Goal: Information Seeking & Learning: Learn about a topic

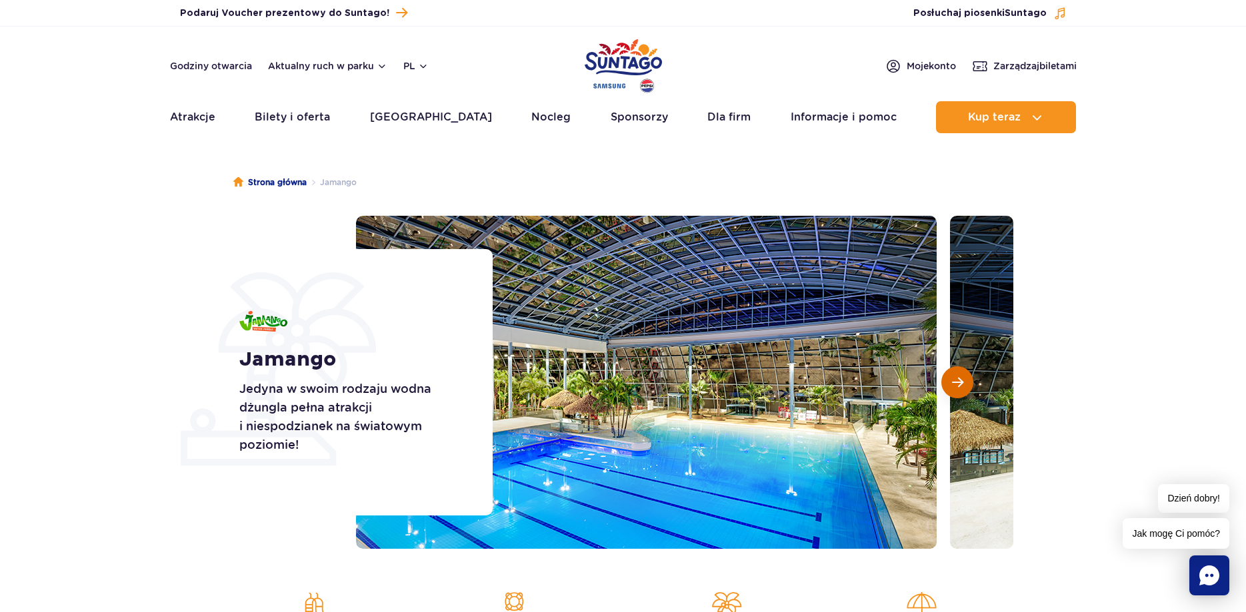
click at [963, 389] on button "Następny slajd" at bounding box center [957, 383] width 32 height 32
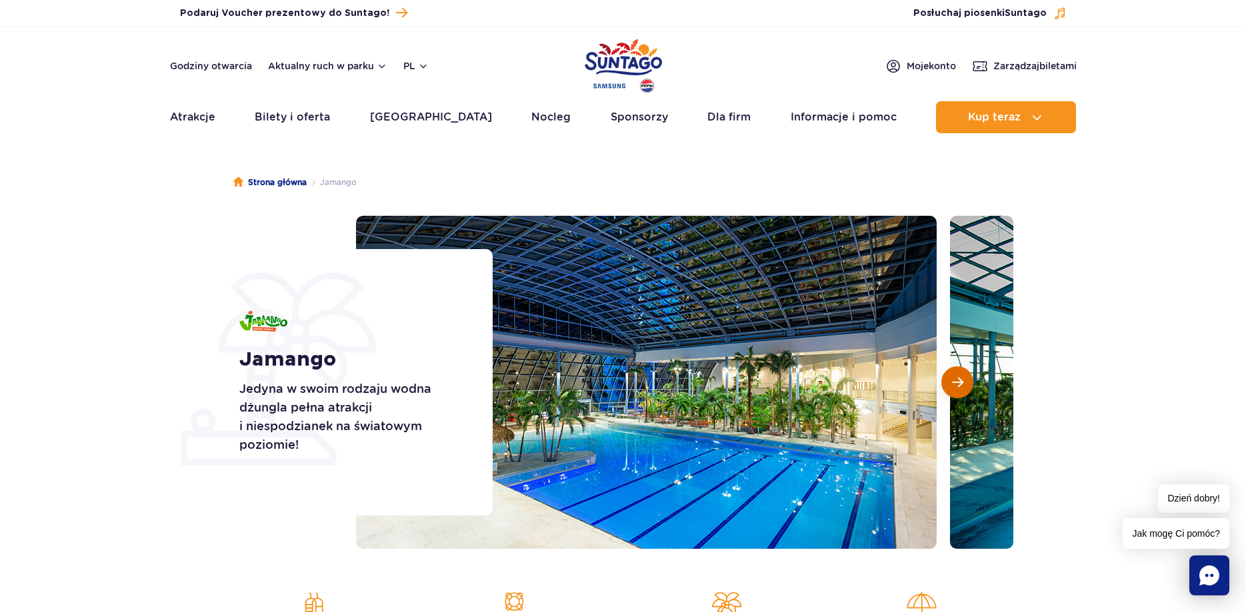
click at [962, 384] on span "Następny slajd" at bounding box center [957, 383] width 11 height 12
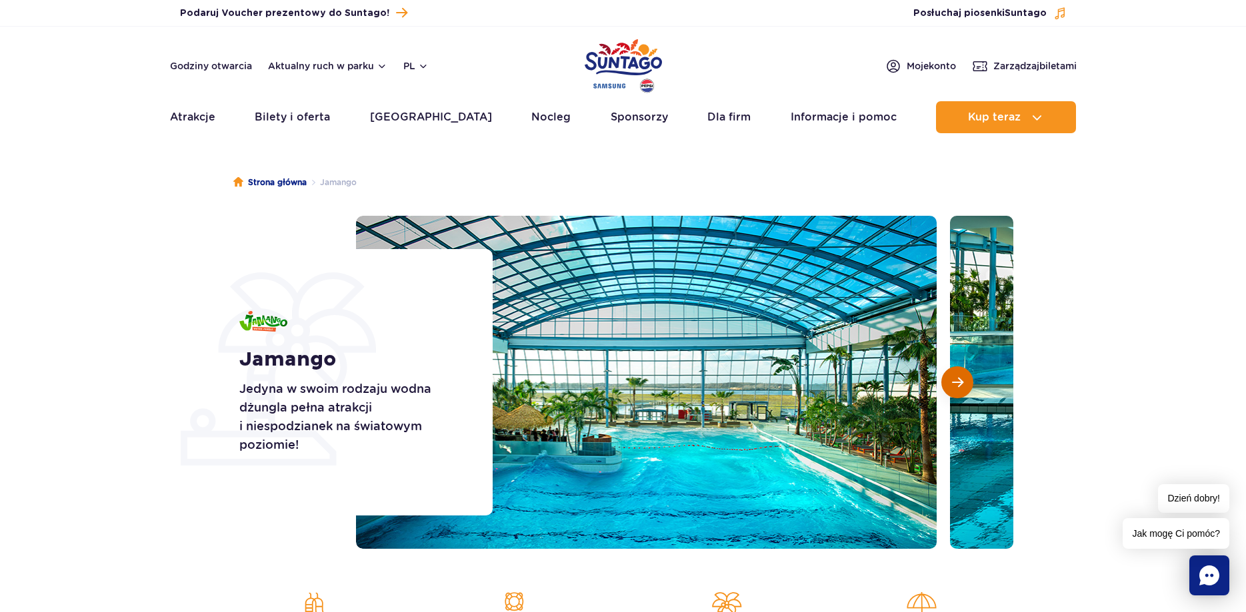
click at [962, 384] on span "Następny slajd" at bounding box center [957, 383] width 11 height 12
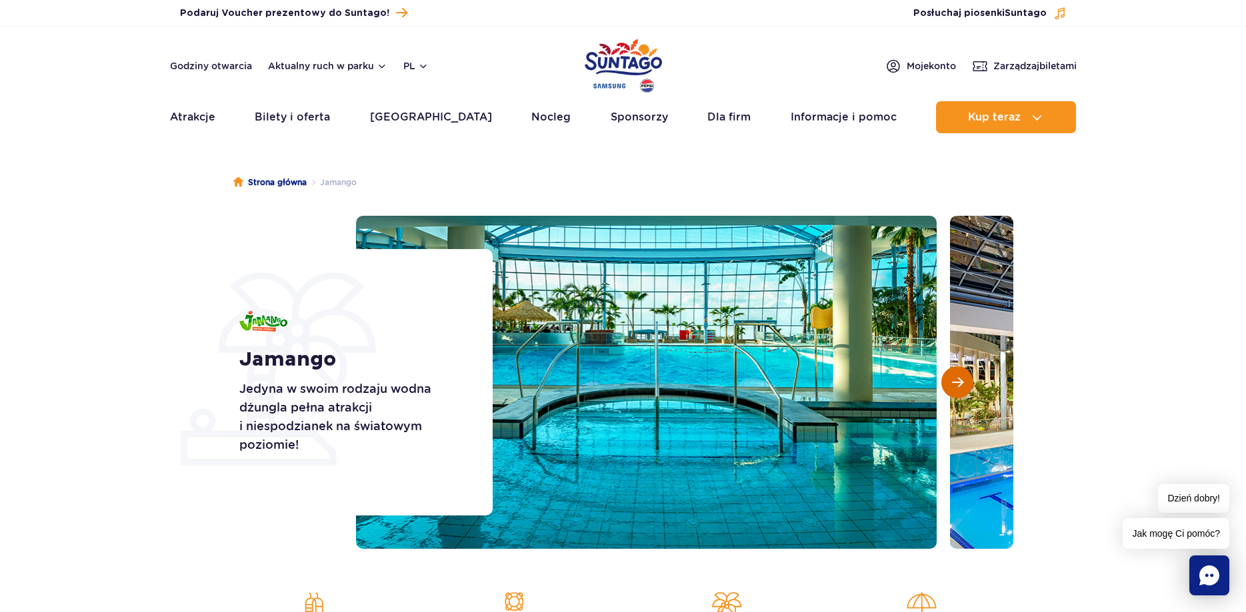
click at [962, 385] on span "Następny slajd" at bounding box center [957, 383] width 11 height 12
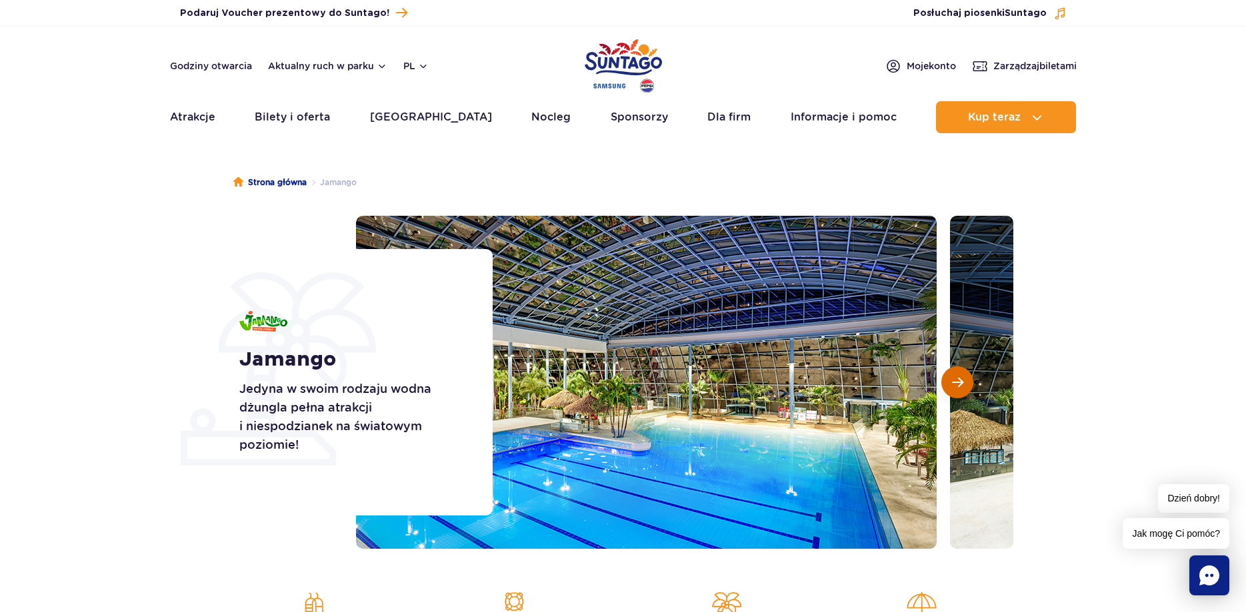
click at [962, 385] on span "Następny slajd" at bounding box center [957, 383] width 11 height 12
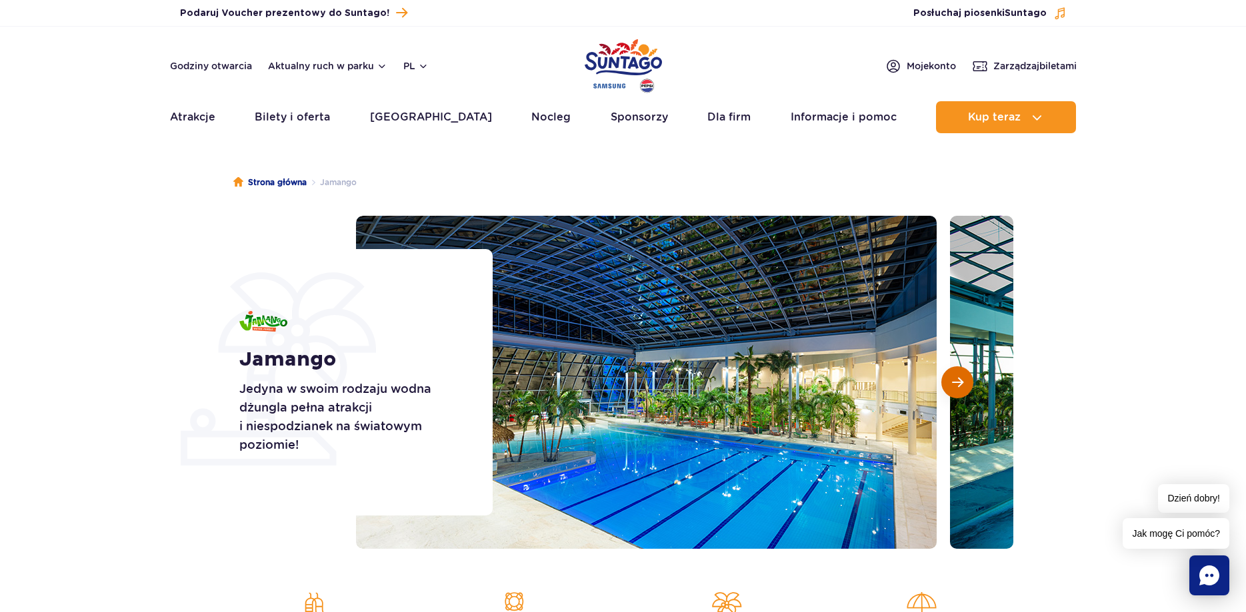
click at [962, 385] on span "Następny slajd" at bounding box center [957, 383] width 11 height 12
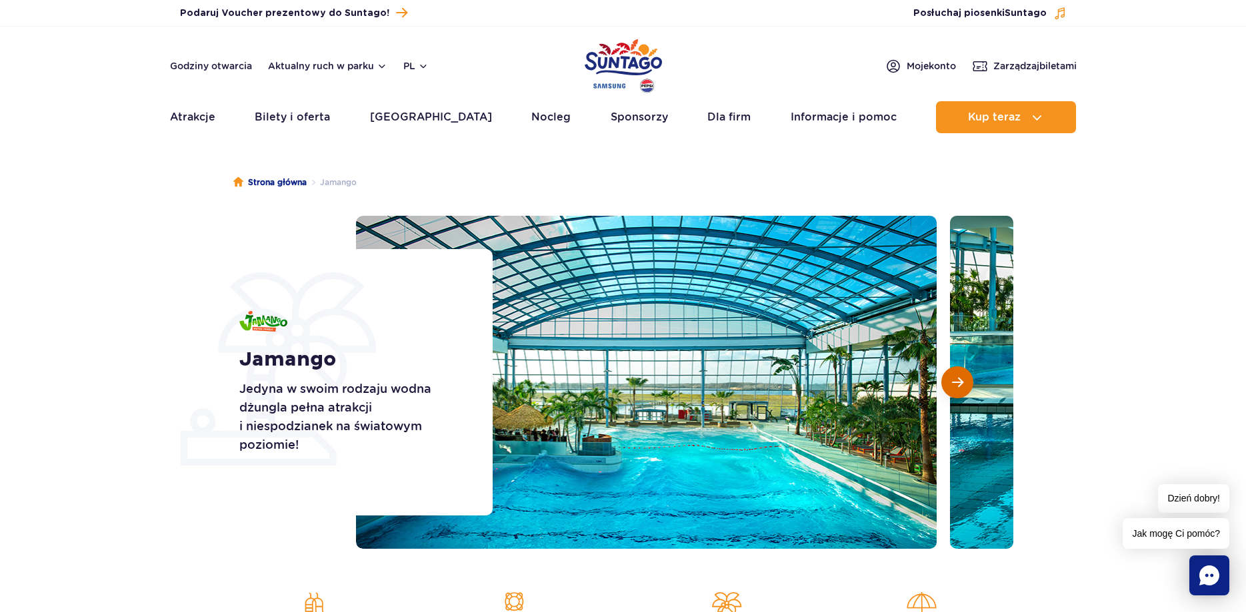
click at [962, 385] on span "Następny slajd" at bounding box center [957, 383] width 11 height 12
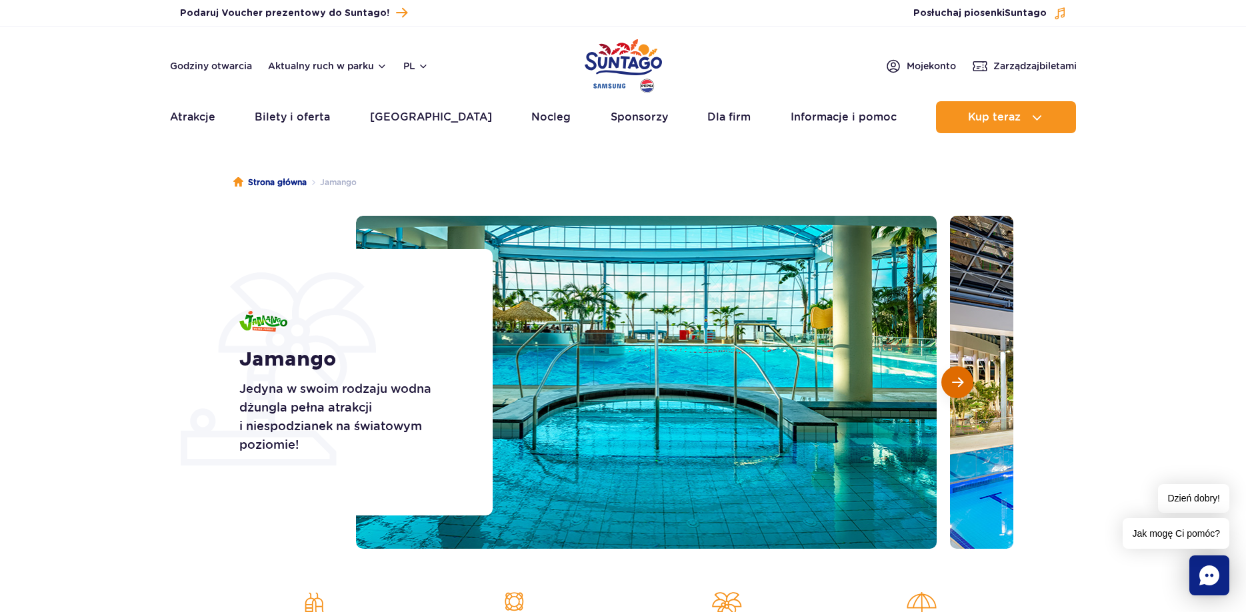
click at [962, 385] on span "Następny slajd" at bounding box center [957, 383] width 11 height 12
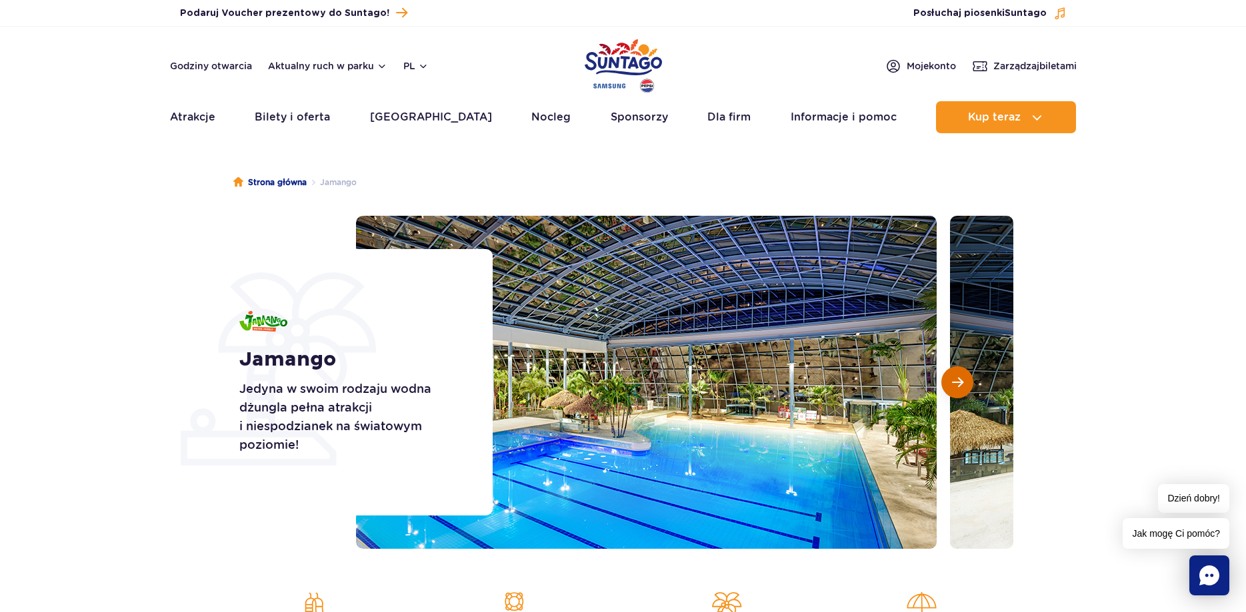
click at [962, 385] on span "Następny slajd" at bounding box center [957, 383] width 11 height 12
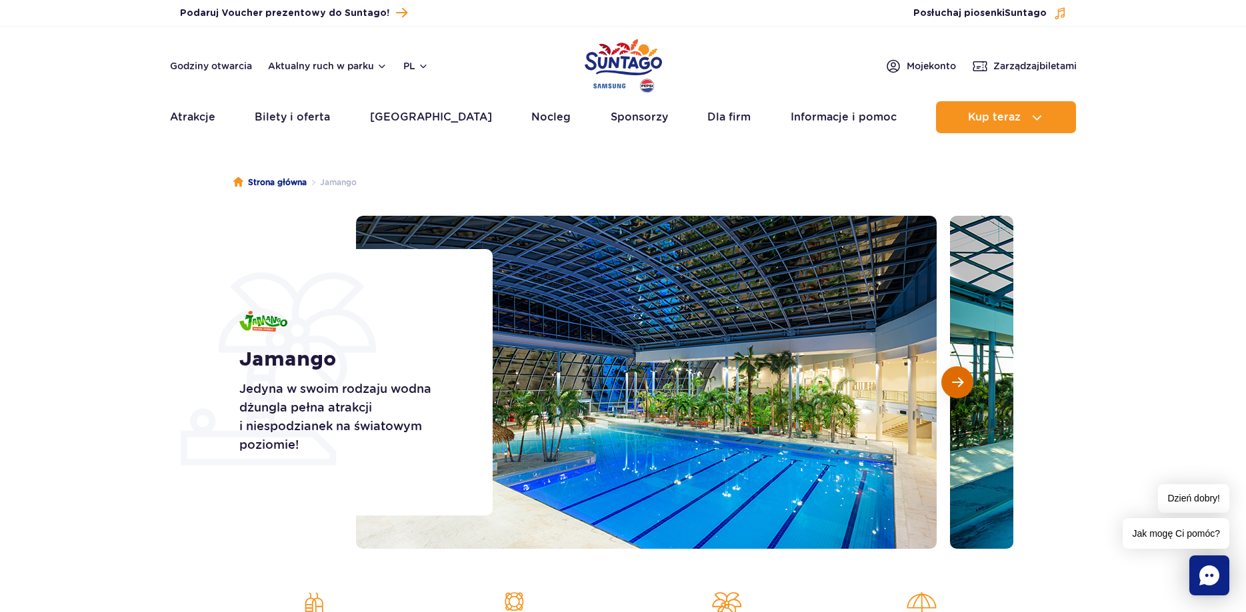
click at [956, 389] on span "Następny slajd" at bounding box center [957, 383] width 11 height 12
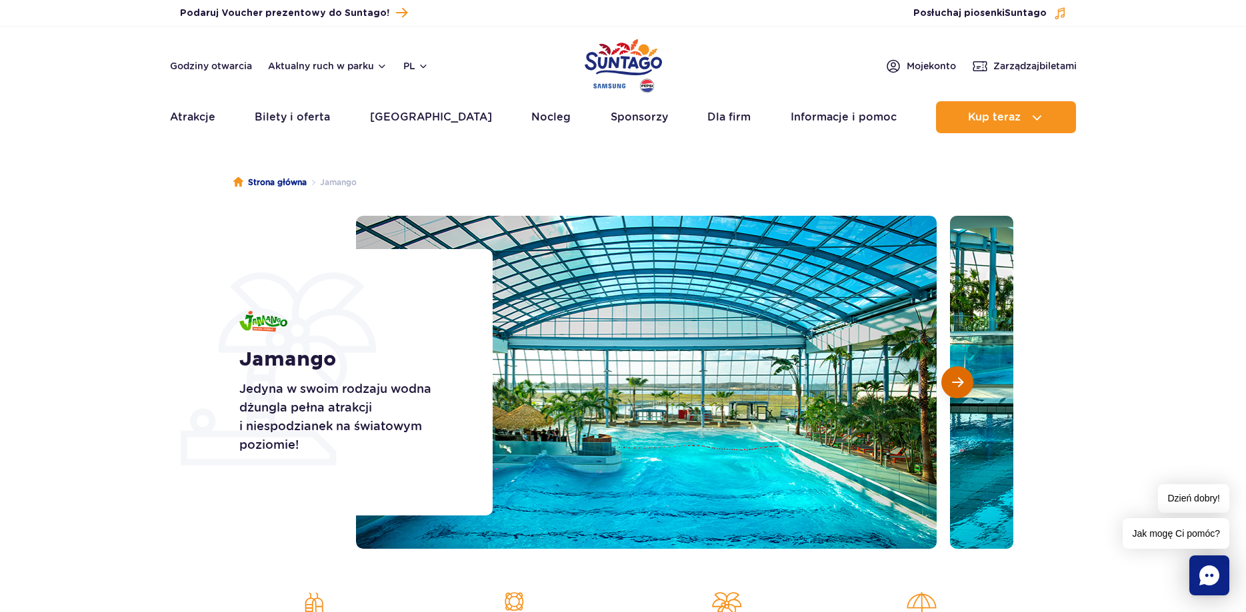
click at [956, 389] on span "Następny slajd" at bounding box center [957, 383] width 11 height 12
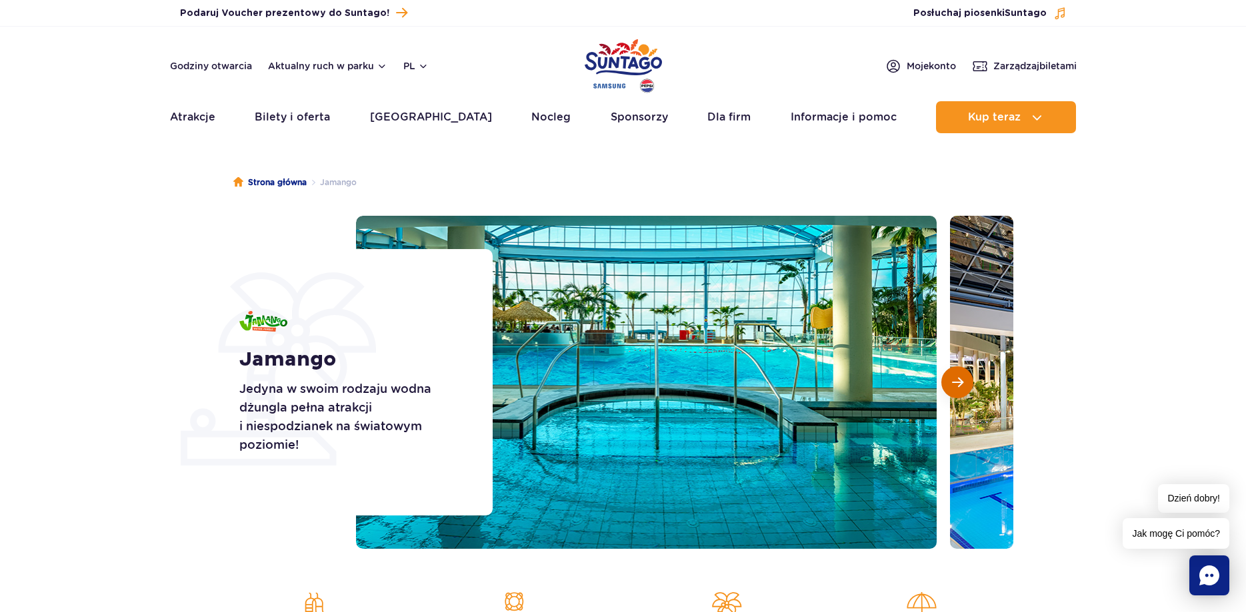
click at [954, 385] on span "Następny slajd" at bounding box center [957, 383] width 11 height 12
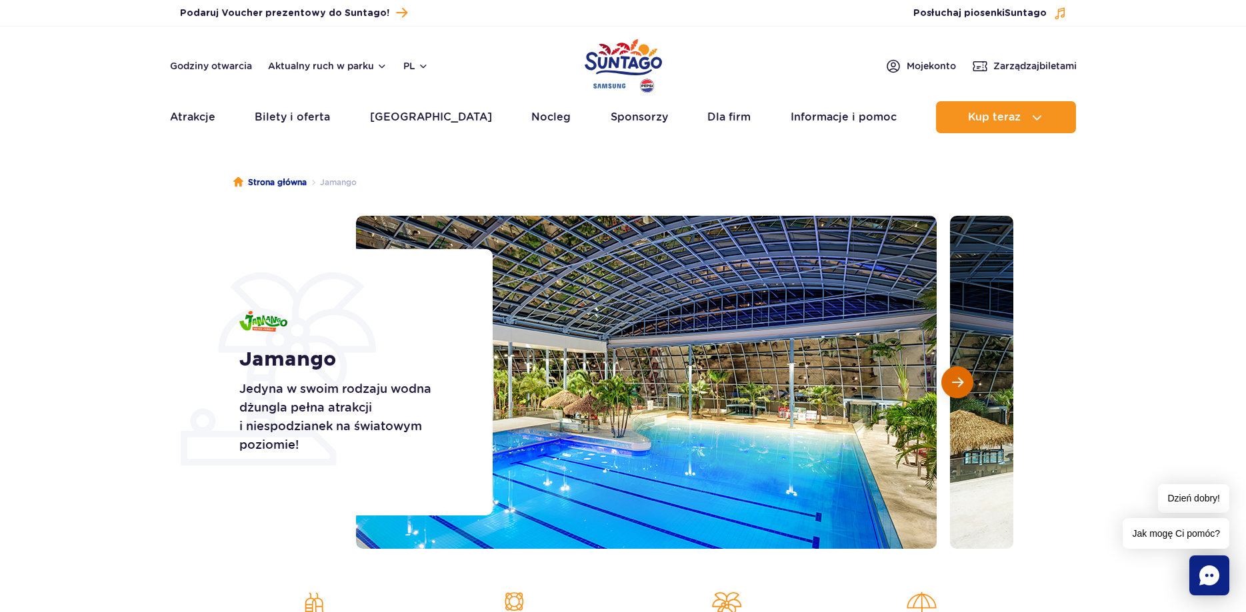
click at [953, 384] on span "Następny slajd" at bounding box center [957, 383] width 11 height 12
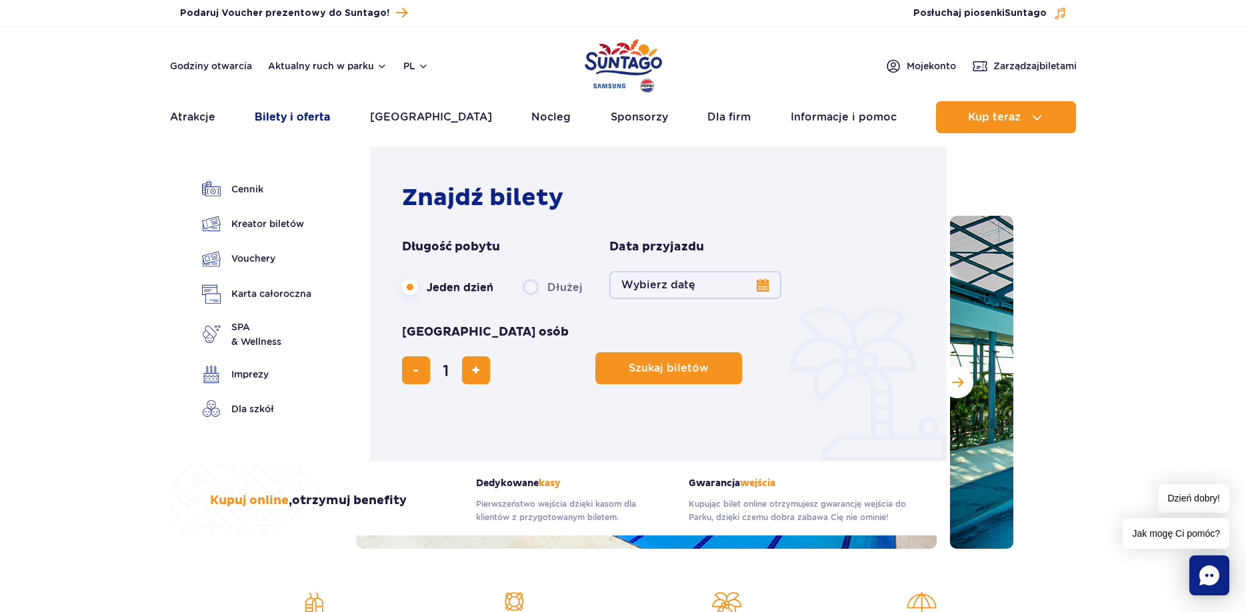
click at [309, 120] on link "Bilety i oferta" at bounding box center [292, 117] width 75 height 32
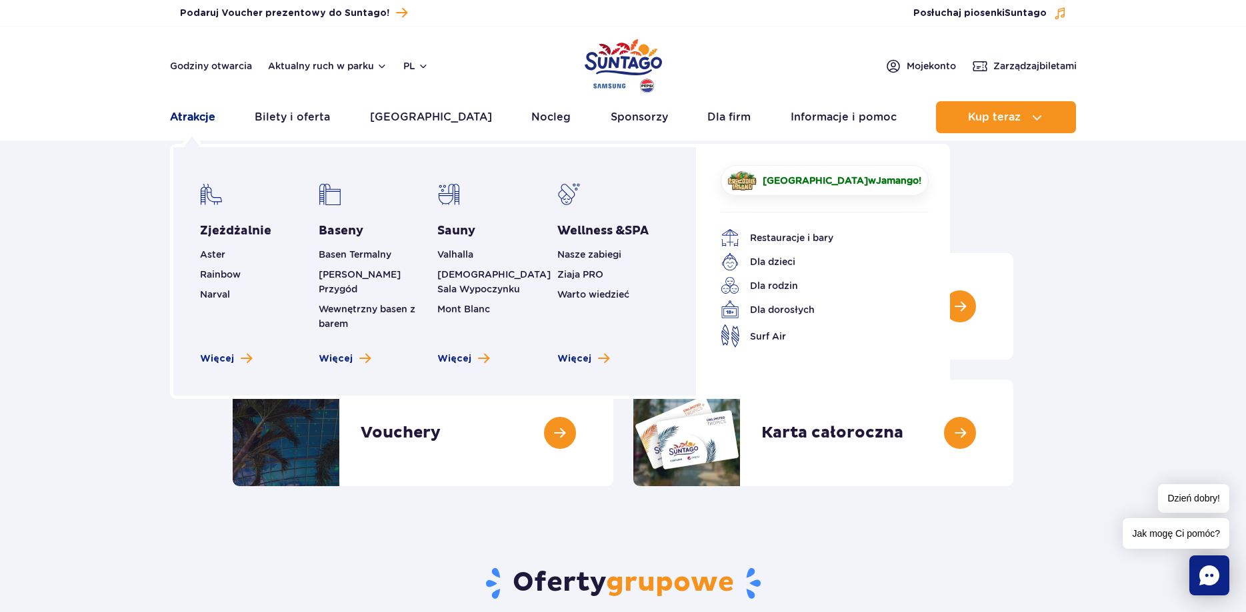
click at [183, 115] on link "Atrakcje" at bounding box center [192, 117] width 45 height 32
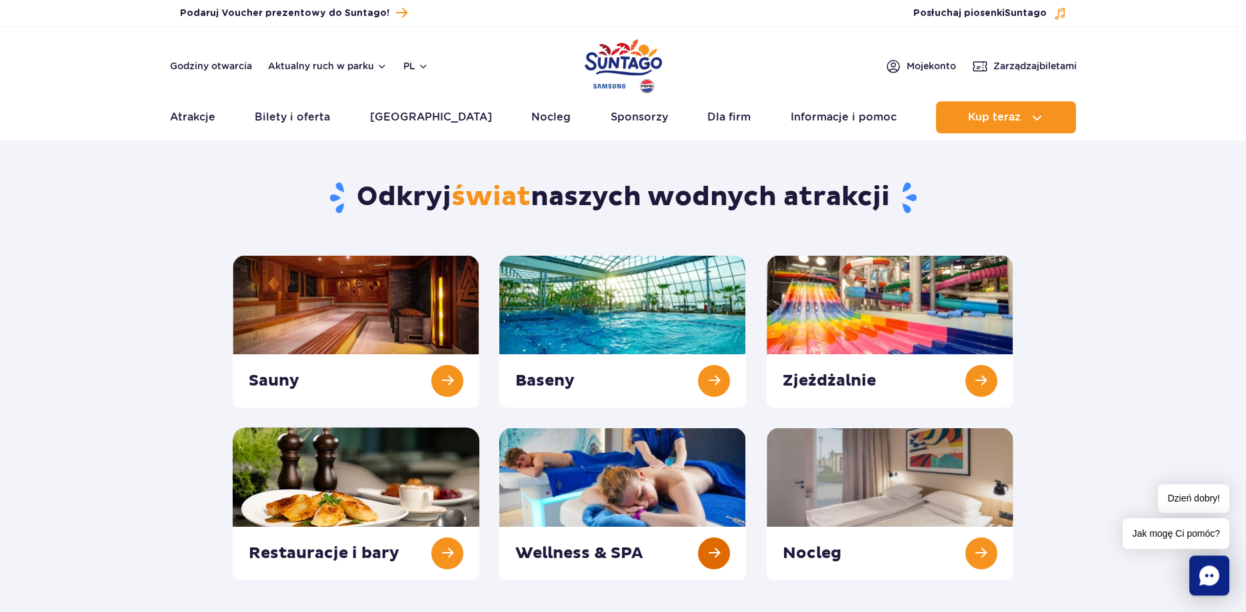
scroll to position [68, 0]
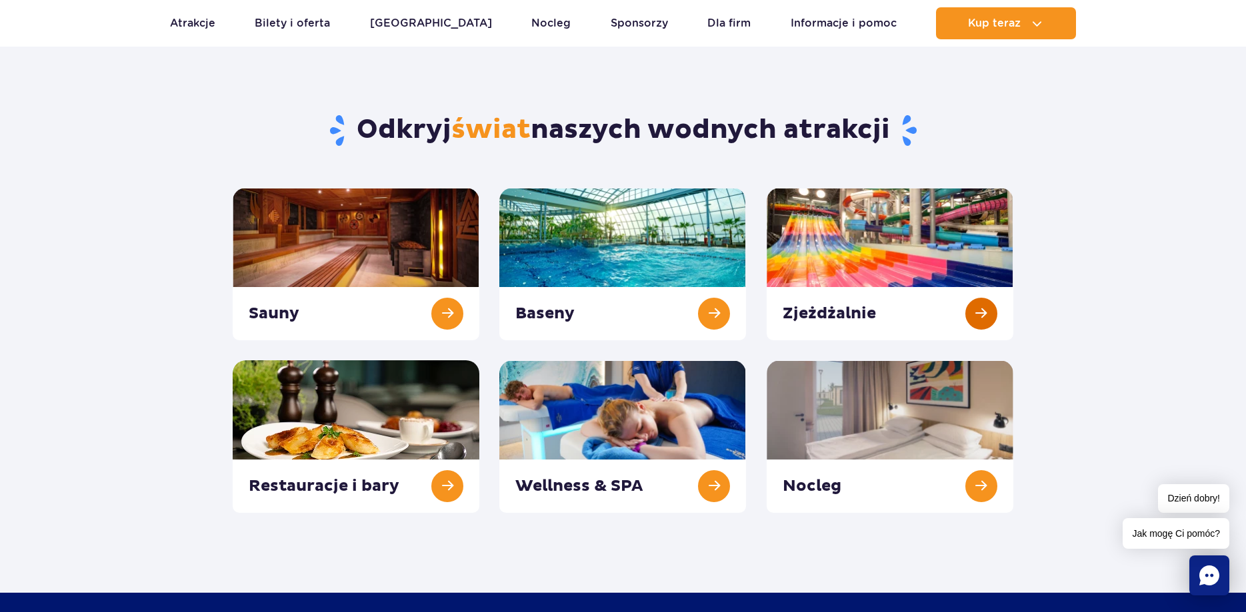
click at [876, 243] on link at bounding box center [889, 264] width 247 height 153
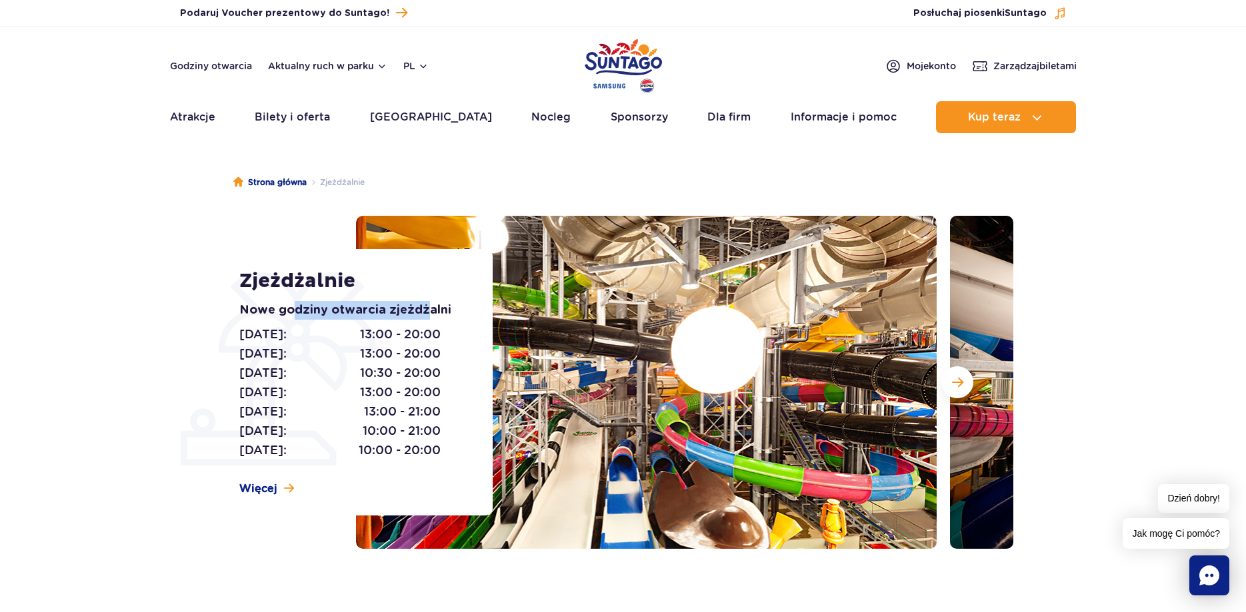
drag, startPoint x: 293, startPoint y: 311, endPoint x: 429, endPoint y: 317, distance: 136.1
click at [429, 317] on p "Nowe godziny otwarcia zjeżdżalni" at bounding box center [350, 310] width 223 height 19
click at [532, 199] on ul "Strona główna Zjeżdżalnie" at bounding box center [623, 182] width 780 height 67
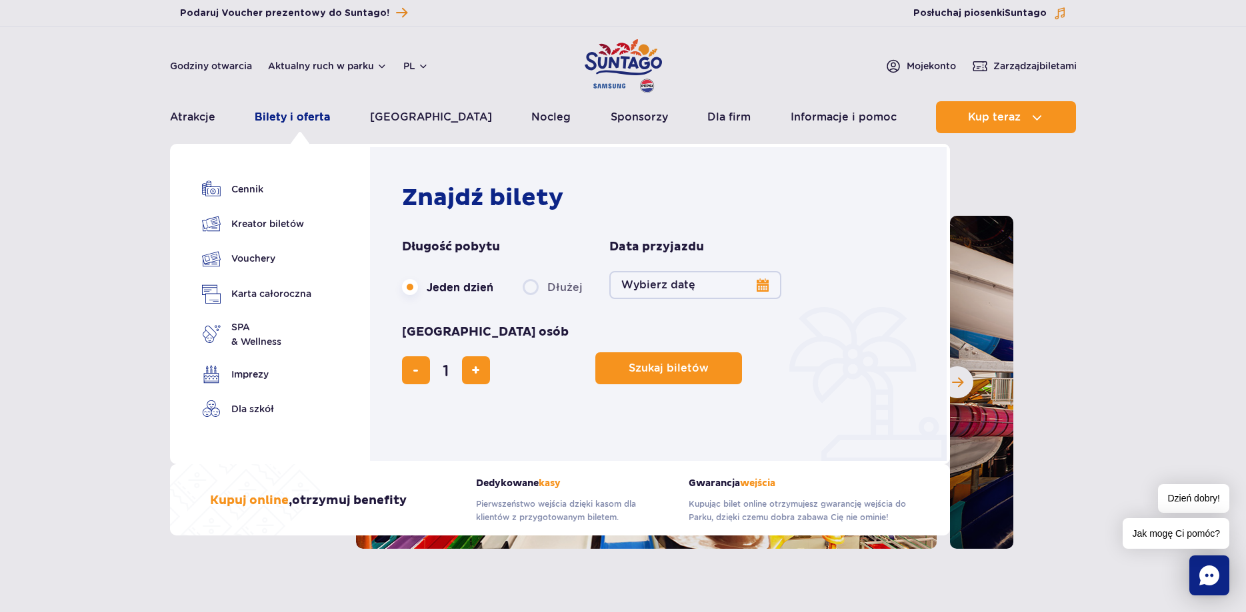
click at [283, 115] on link "Bilety i oferta" at bounding box center [292, 117] width 75 height 32
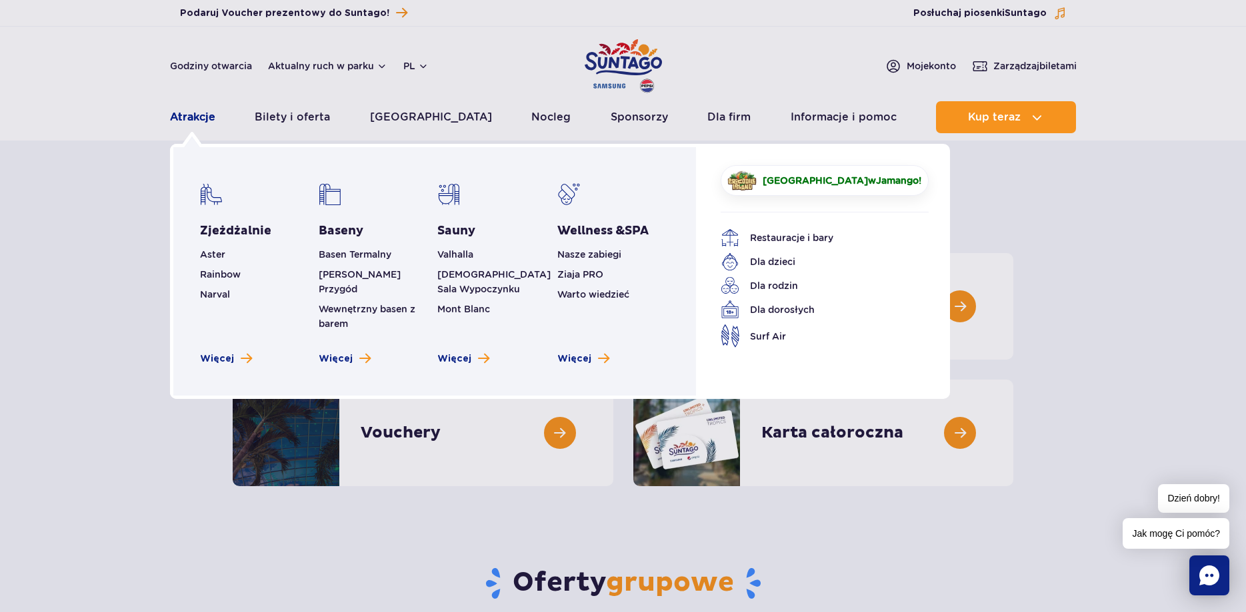
click at [205, 121] on link "Atrakcje" at bounding box center [192, 117] width 45 height 32
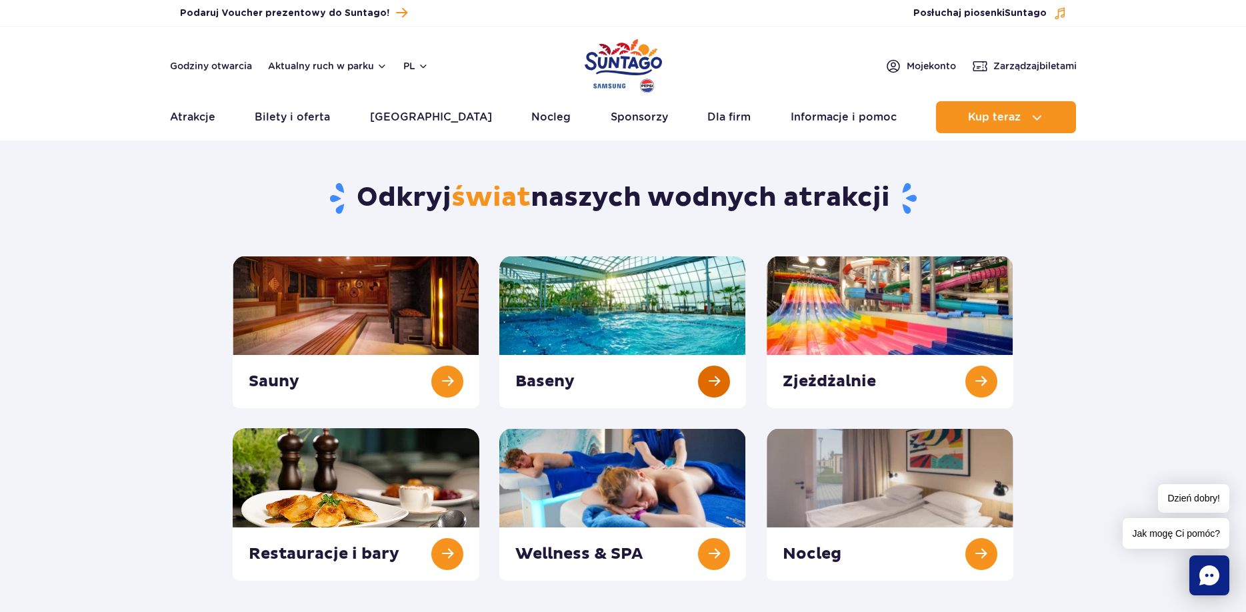
click at [598, 316] on link at bounding box center [622, 332] width 247 height 153
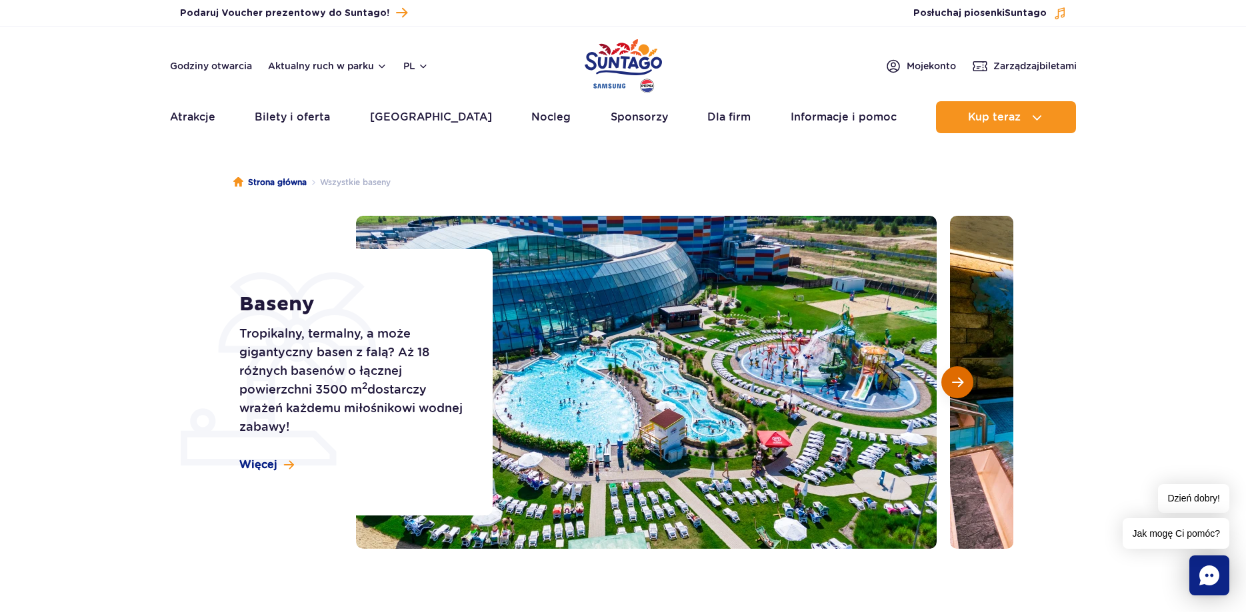
click at [946, 384] on button "Następny slajd" at bounding box center [957, 383] width 32 height 32
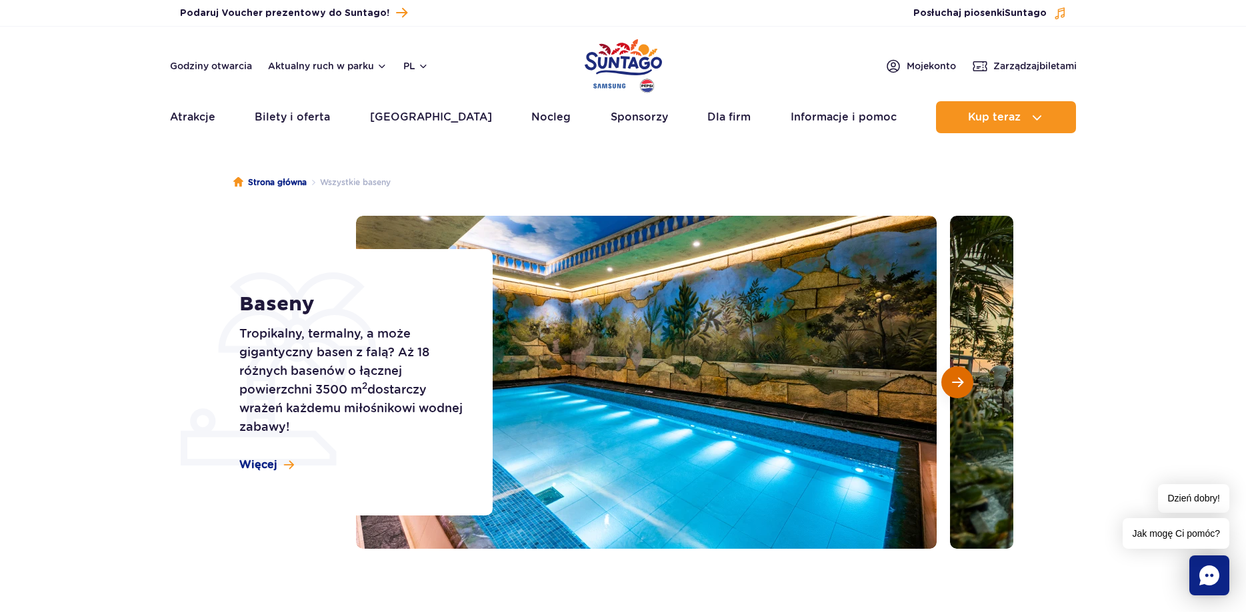
click at [946, 384] on button "Następny slajd" at bounding box center [957, 383] width 32 height 32
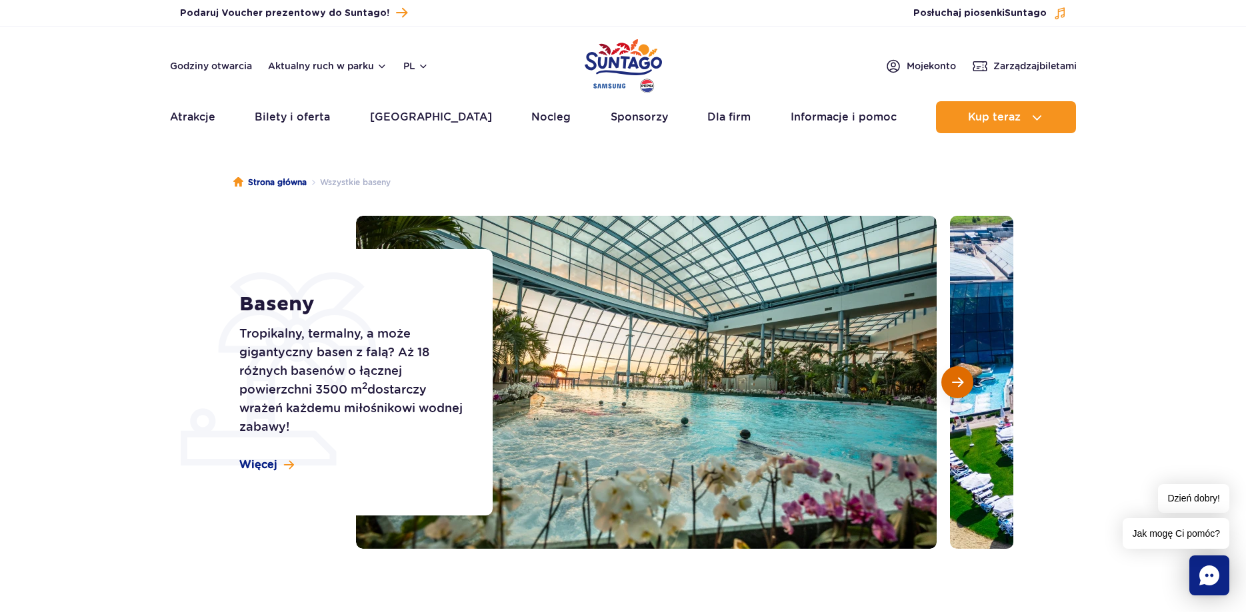
click at [946, 384] on button "Następny slajd" at bounding box center [957, 383] width 32 height 32
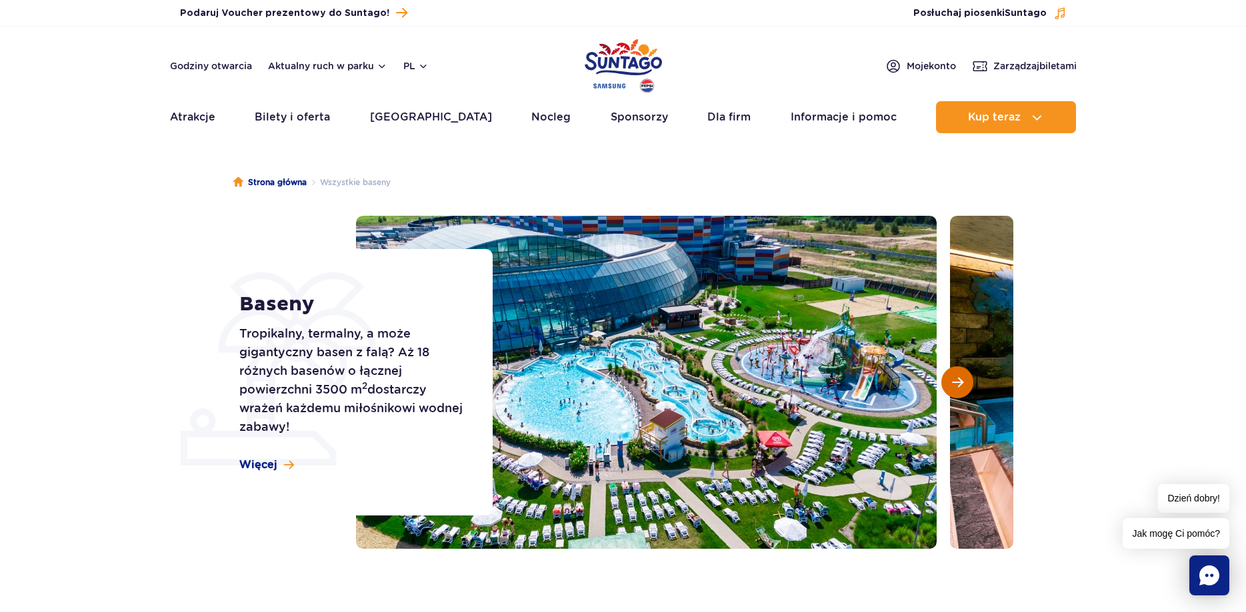
click at [946, 384] on button "Następny slajd" at bounding box center [957, 383] width 32 height 32
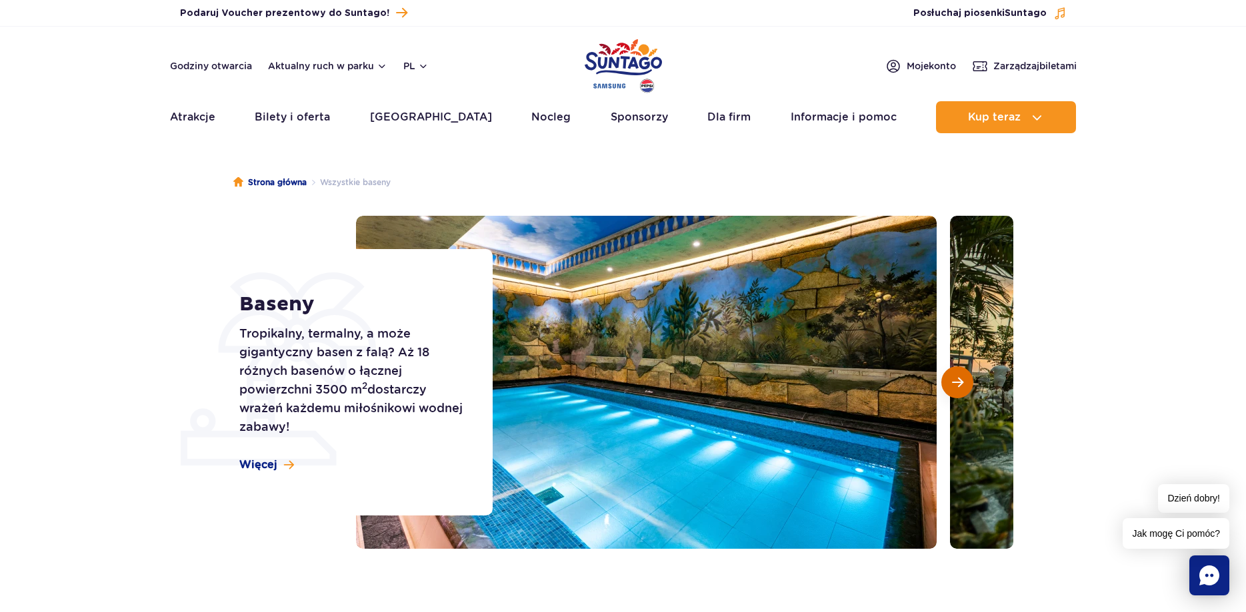
click at [946, 384] on button "Następny slajd" at bounding box center [957, 383] width 32 height 32
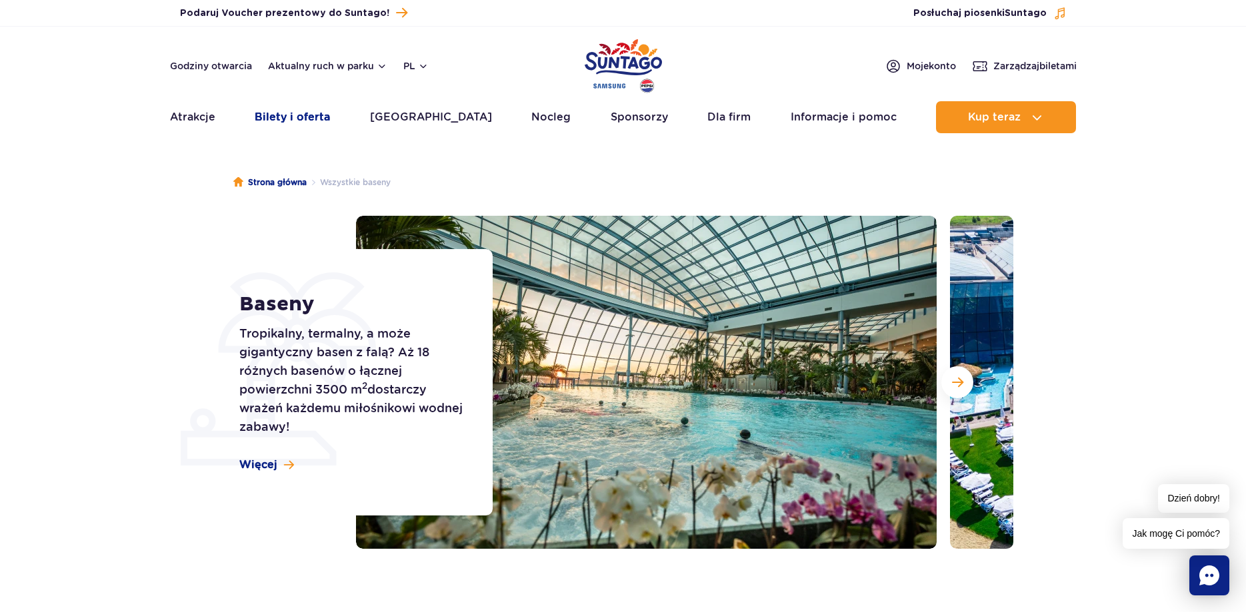
click at [309, 113] on link "Bilety i oferta" at bounding box center [292, 117] width 75 height 32
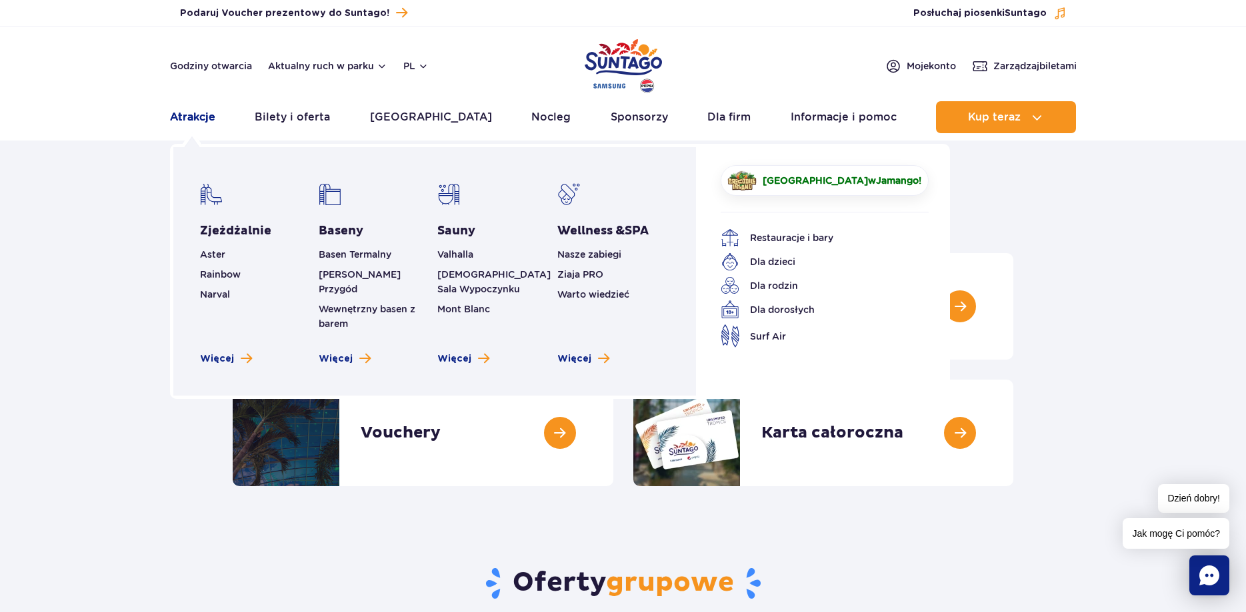
click at [179, 119] on link "Atrakcje" at bounding box center [192, 117] width 45 height 32
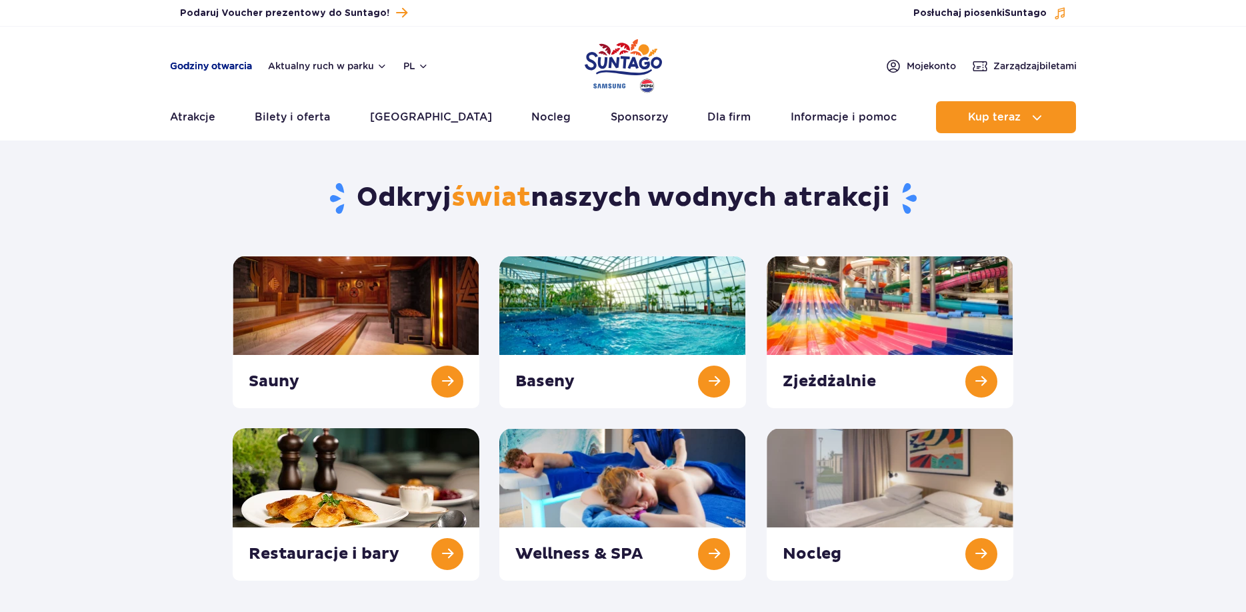
click at [197, 67] on link "Godziny otwarcia" at bounding box center [211, 65] width 82 height 13
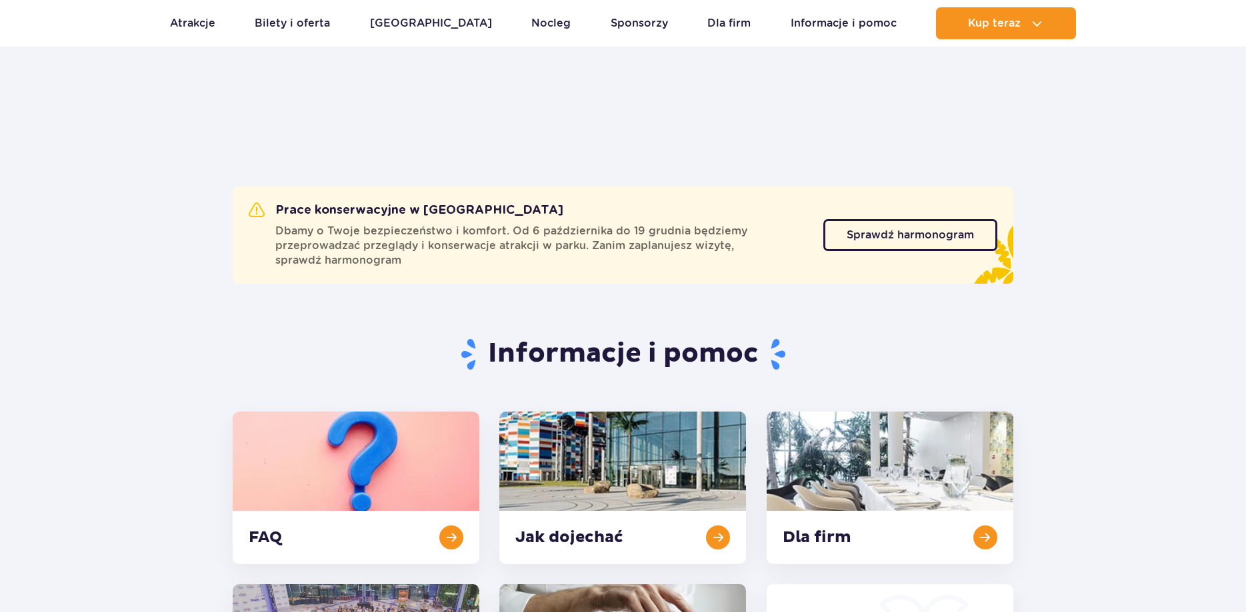
scroll to position [707, 0]
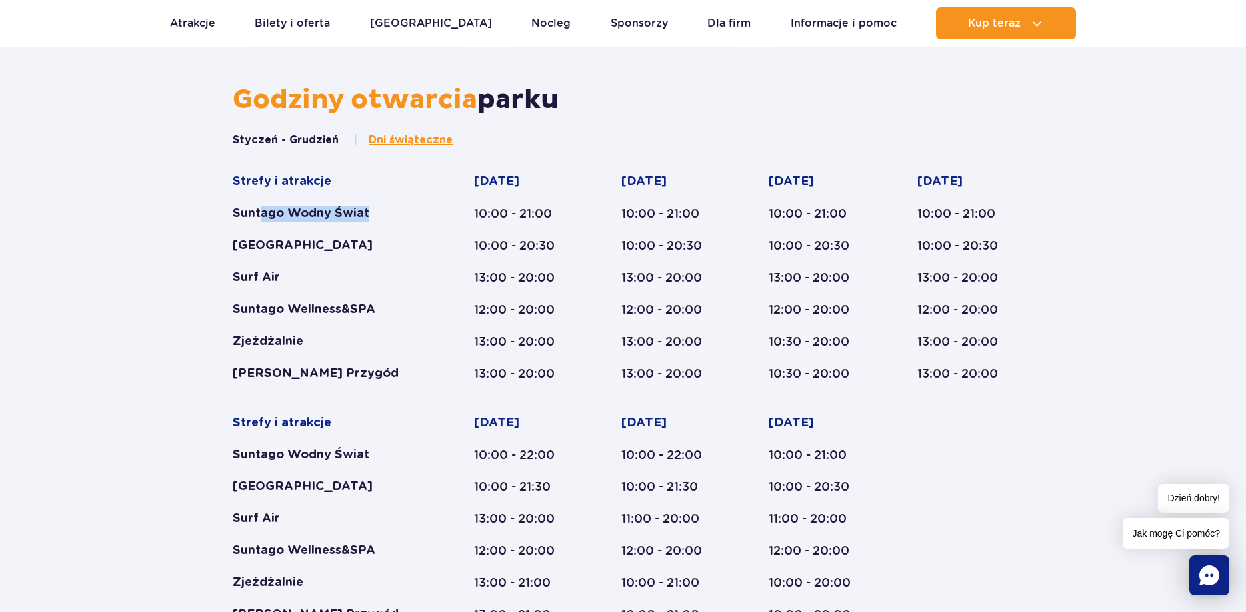
drag, startPoint x: 260, startPoint y: 217, endPoint x: 413, endPoint y: 216, distance: 153.3
click at [413, 216] on div "Suntago Wodny Świat" at bounding box center [328, 214] width 190 height 16
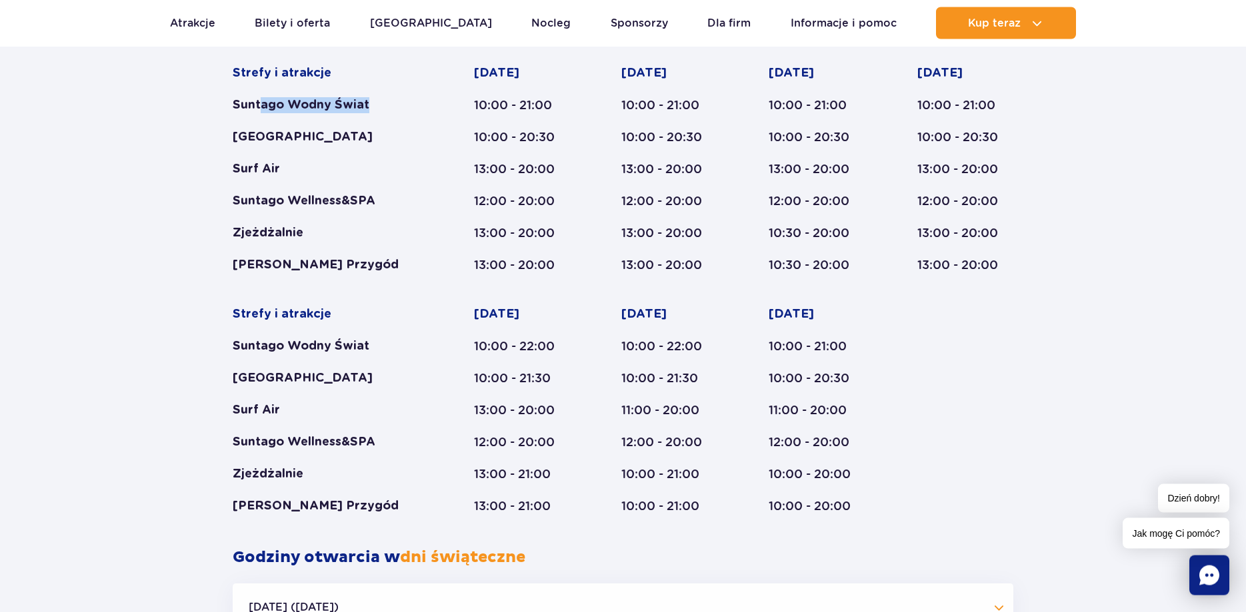
scroll to position [843, 0]
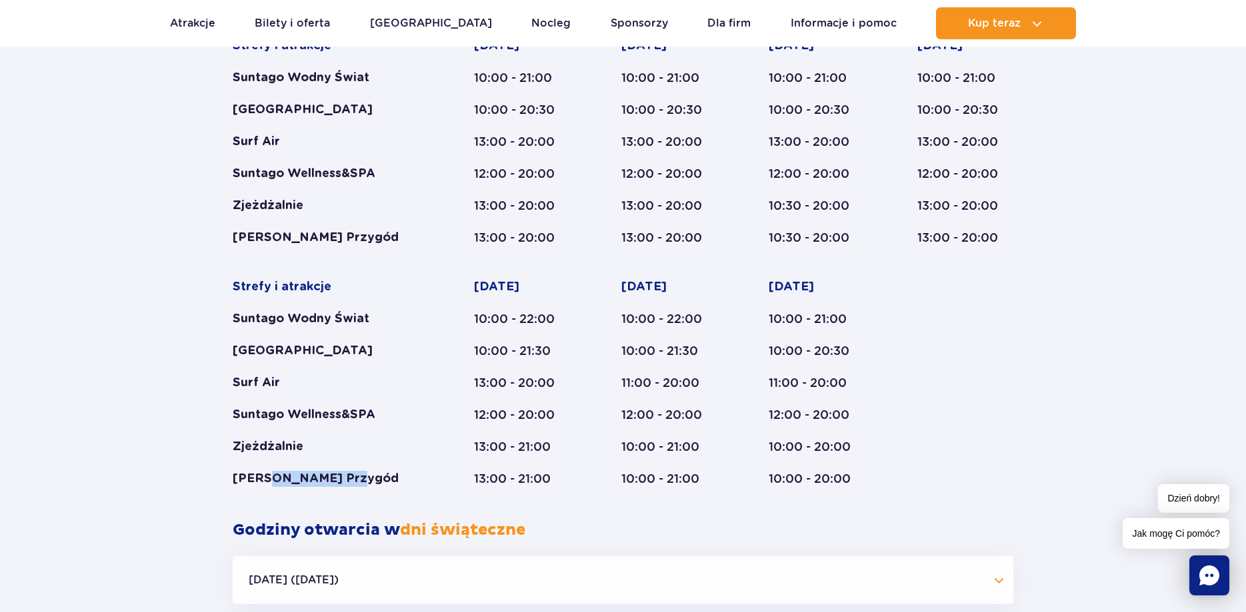
drag, startPoint x: 274, startPoint y: 482, endPoint x: 357, endPoint y: 485, distance: 83.3
click at [357, 485] on div "[PERSON_NAME] Przygód" at bounding box center [328, 479] width 190 height 16
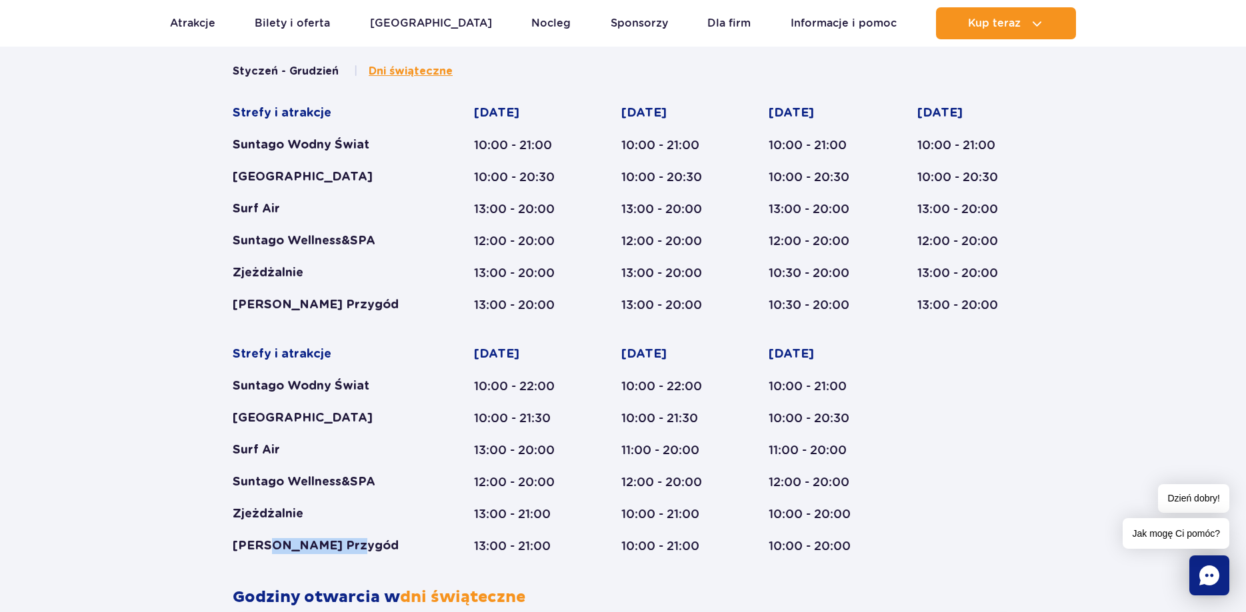
scroll to position [775, 0]
click at [1004, 419] on div "Strefy i atrakcje Suntago Wodny Świat Crocodile Island Surf Air Suntago Wellnes…" at bounding box center [623, 330] width 780 height 449
drag, startPoint x: 293, startPoint y: 275, endPoint x: 311, endPoint y: 276, distance: 18.0
click at [311, 276] on div "Zjeżdżalnie" at bounding box center [328, 274] width 190 height 16
click at [286, 312] on div "[PERSON_NAME] Przygód" at bounding box center [328, 306] width 190 height 16
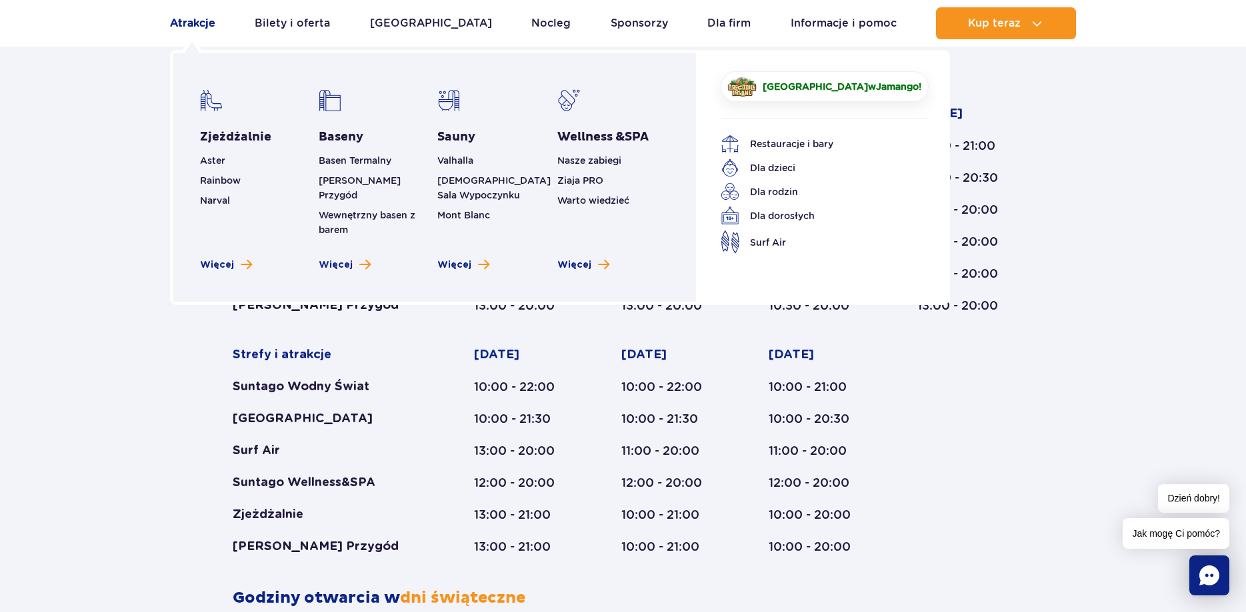
click at [181, 27] on link "Atrakcje" at bounding box center [192, 23] width 45 height 32
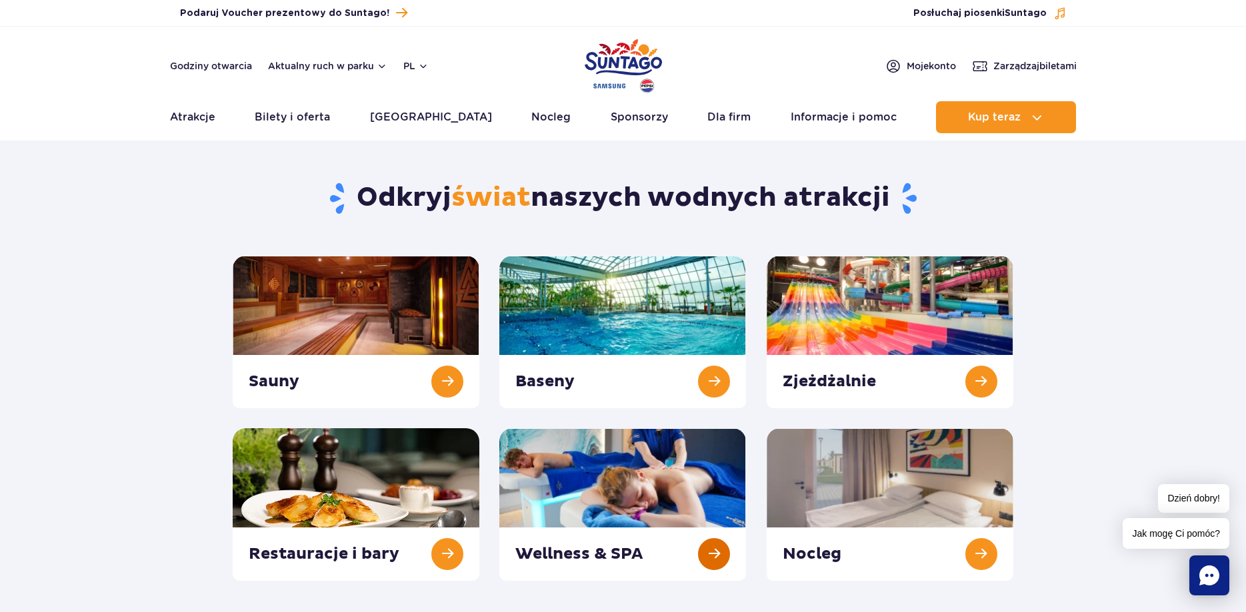
click at [622, 499] on link at bounding box center [622, 505] width 247 height 153
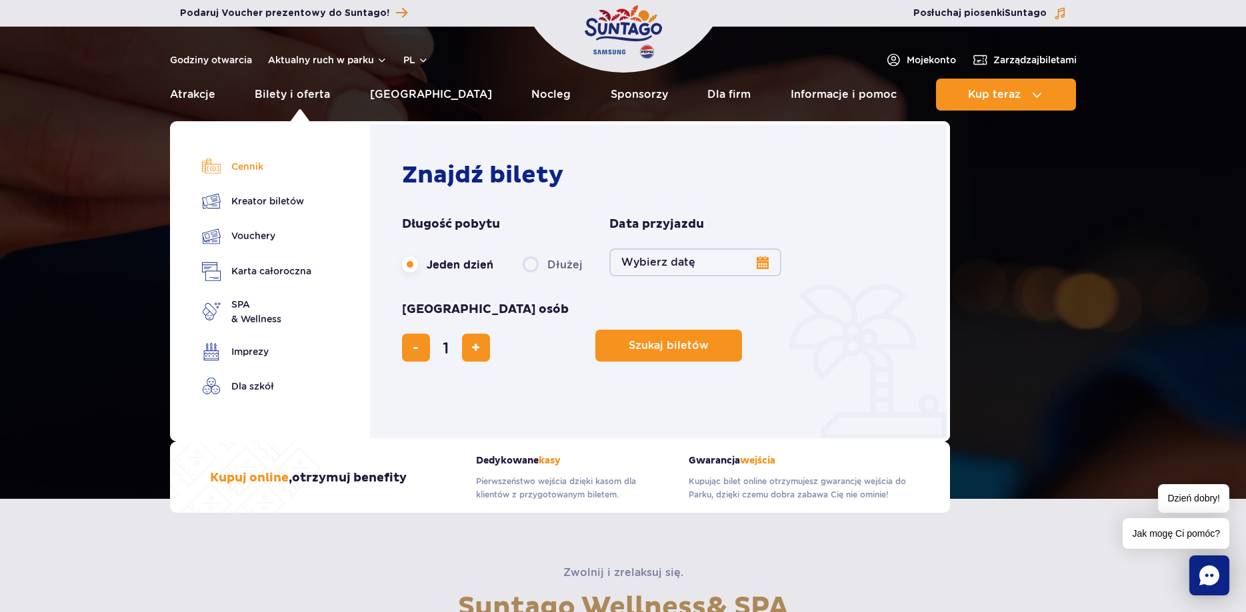
click at [255, 168] on link "Cennik" at bounding box center [256, 166] width 109 height 19
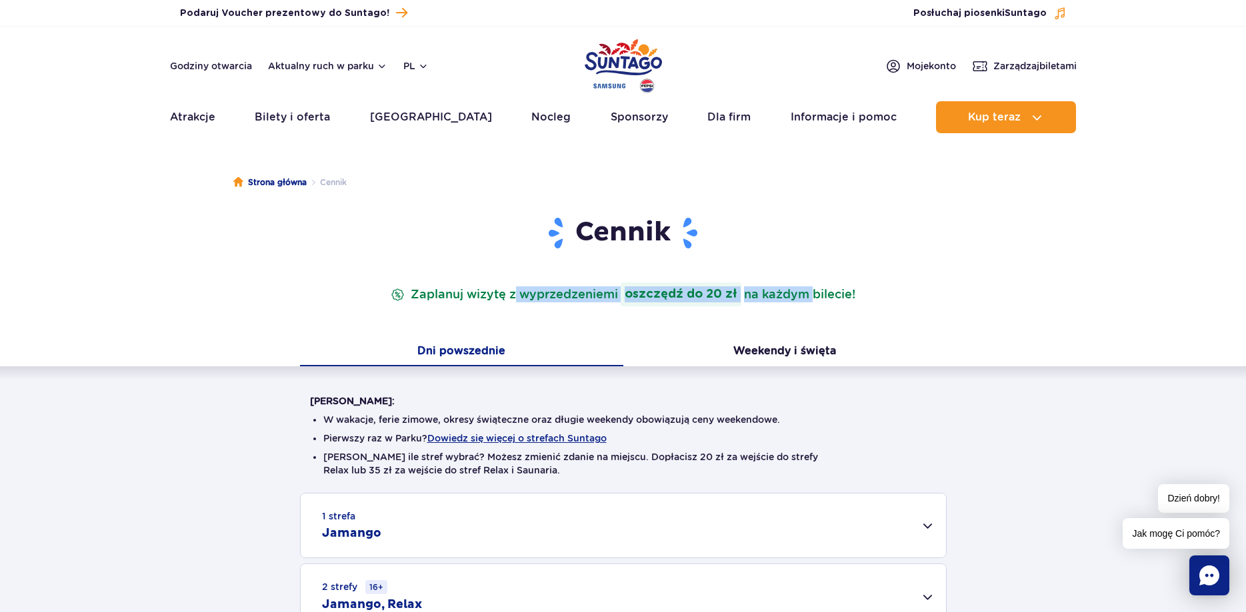
drag, startPoint x: 512, startPoint y: 304, endPoint x: 804, endPoint y: 306, distance: 291.9
click at [804, 306] on p "Zaplanuj wizytę z wyprzedzeniem i oszczędź do 20 zł na każdym bilecie!" at bounding box center [623, 295] width 470 height 24
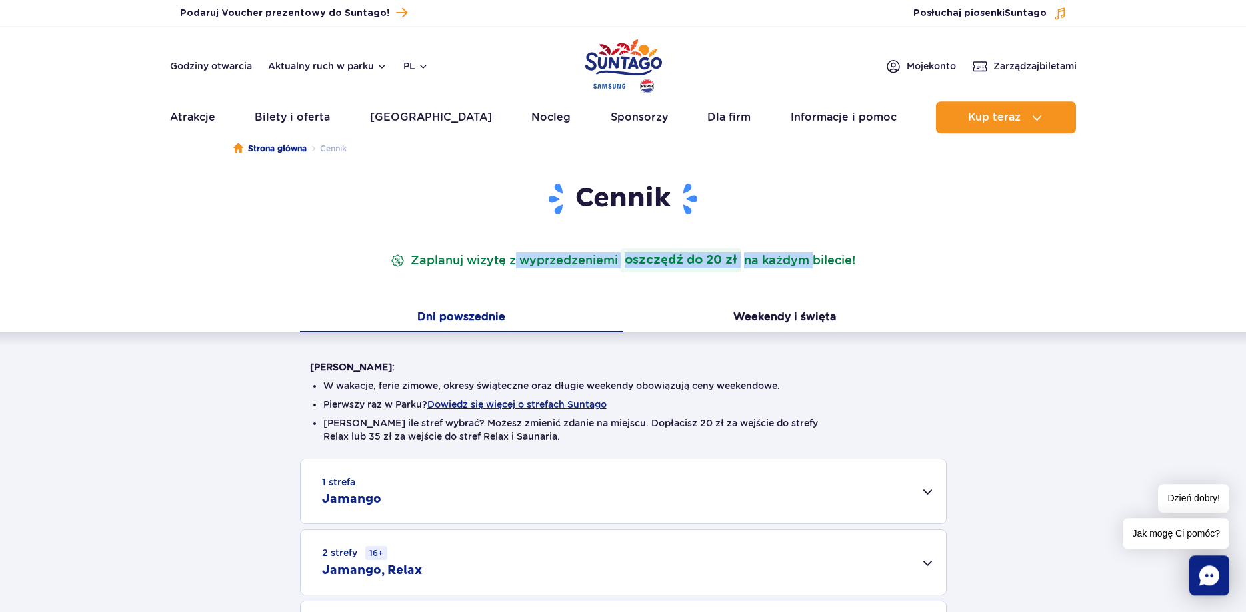
scroll to position [68, 0]
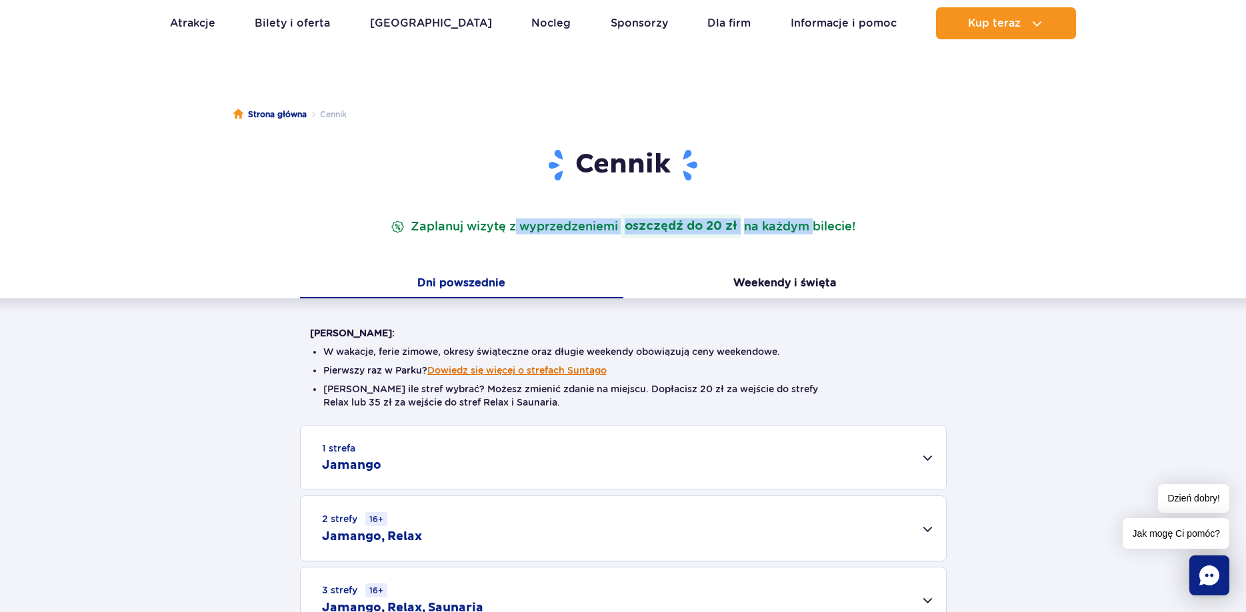
drag, startPoint x: 359, startPoint y: 353, endPoint x: 500, endPoint y: 375, distance: 142.3
click at [500, 375] on ul "W wakacje, ferie zimowe, okresy świąteczne oraz długie weekendy obowiązują ceny…" at bounding box center [623, 382] width 626 height 85
drag, startPoint x: 504, startPoint y: 373, endPoint x: 514, endPoint y: 375, distance: 10.1
click at [505, 373] on button "Dowiedz się więcej o strefach Suntago" at bounding box center [516, 370] width 179 height 11
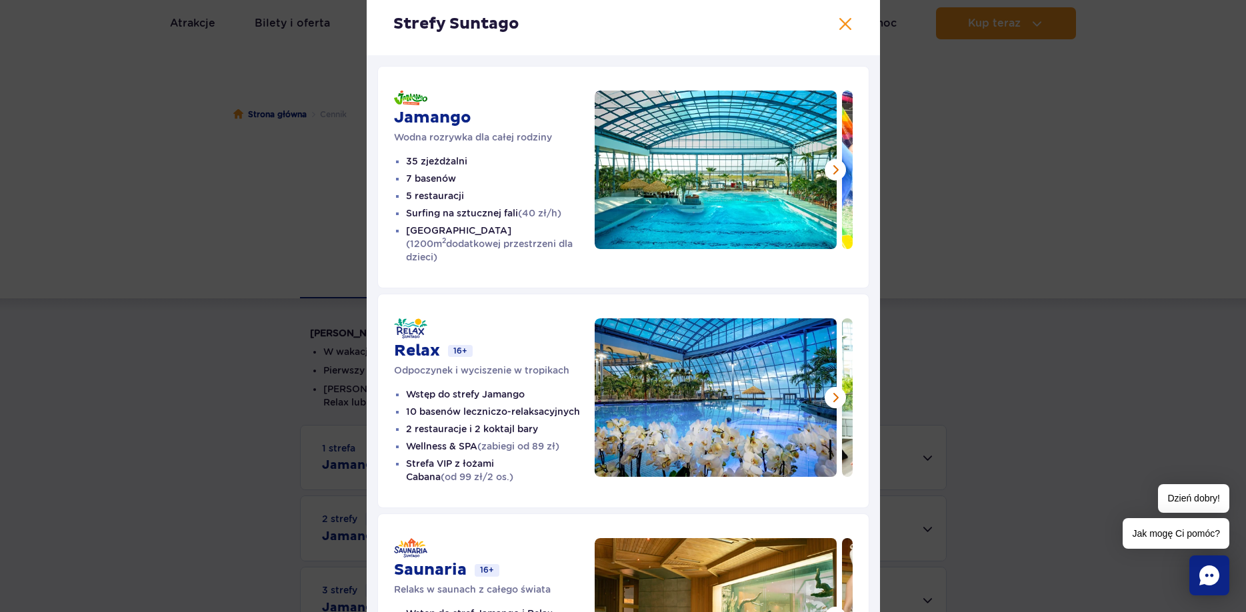
scroll to position [76, 0]
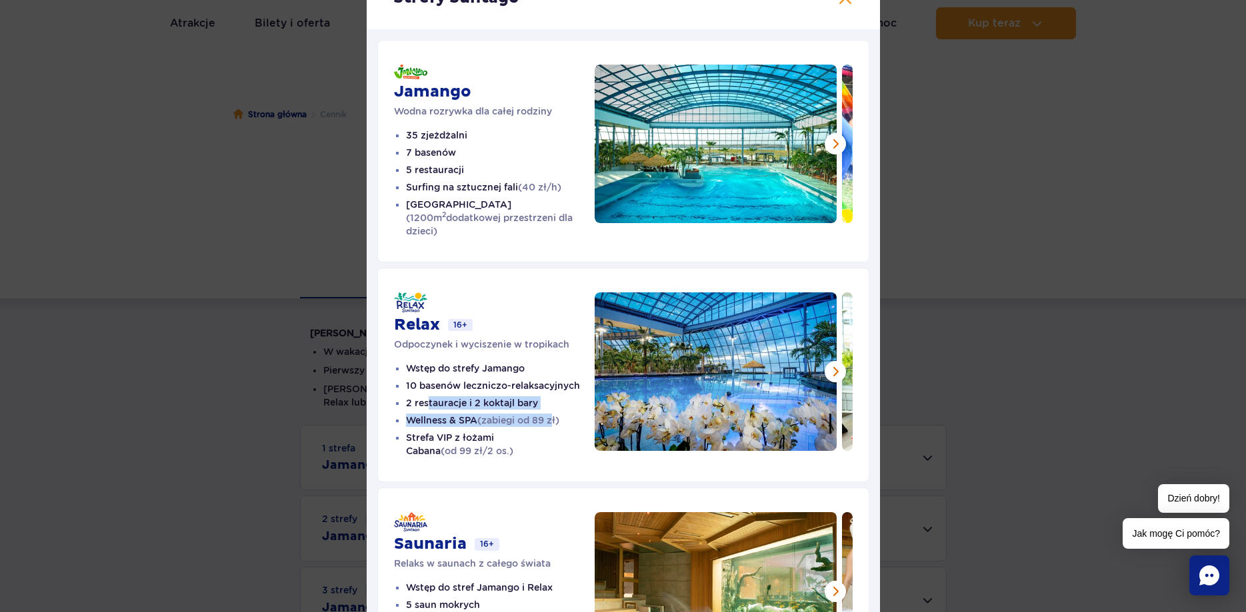
drag, startPoint x: 427, startPoint y: 390, endPoint x: 558, endPoint y: 408, distance: 132.5
click at [558, 408] on ul "Wstęp do strefy Jamango 10 basenów leczniczo-relaksacyjnych 2 restauracje i 2 k…" at bounding box center [494, 410] width 201 height 96
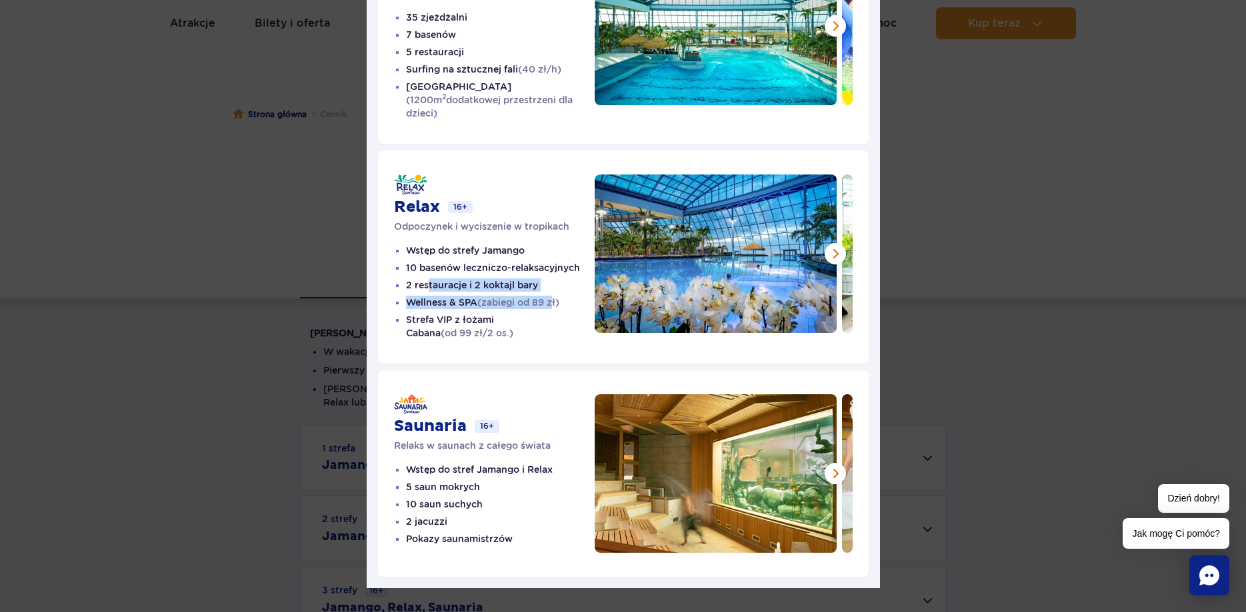
scroll to position [199, 0]
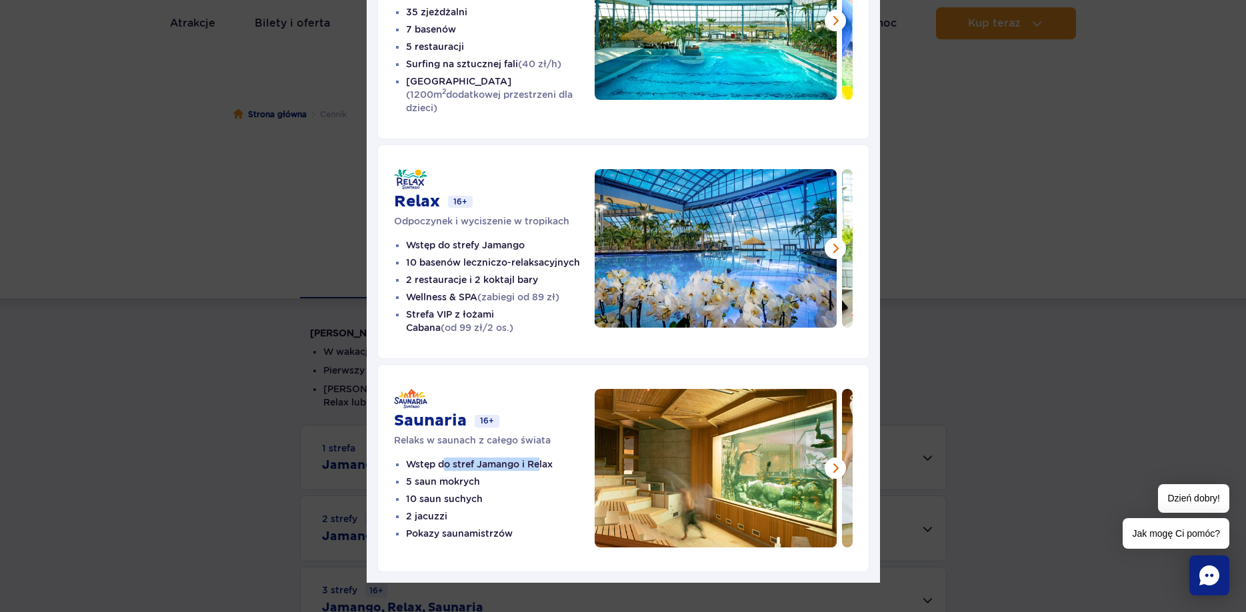
drag, startPoint x: 447, startPoint y: 451, endPoint x: 539, endPoint y: 451, distance: 92.6
click at [539, 458] on li "Wstęp do stref Jamango i Relax" at bounding box center [500, 464] width 189 height 13
drag, startPoint x: 459, startPoint y: 519, endPoint x: 472, endPoint y: 519, distance: 12.7
click at [472, 527] on li "Pokazy saunamistrzów" at bounding box center [500, 533] width 189 height 13
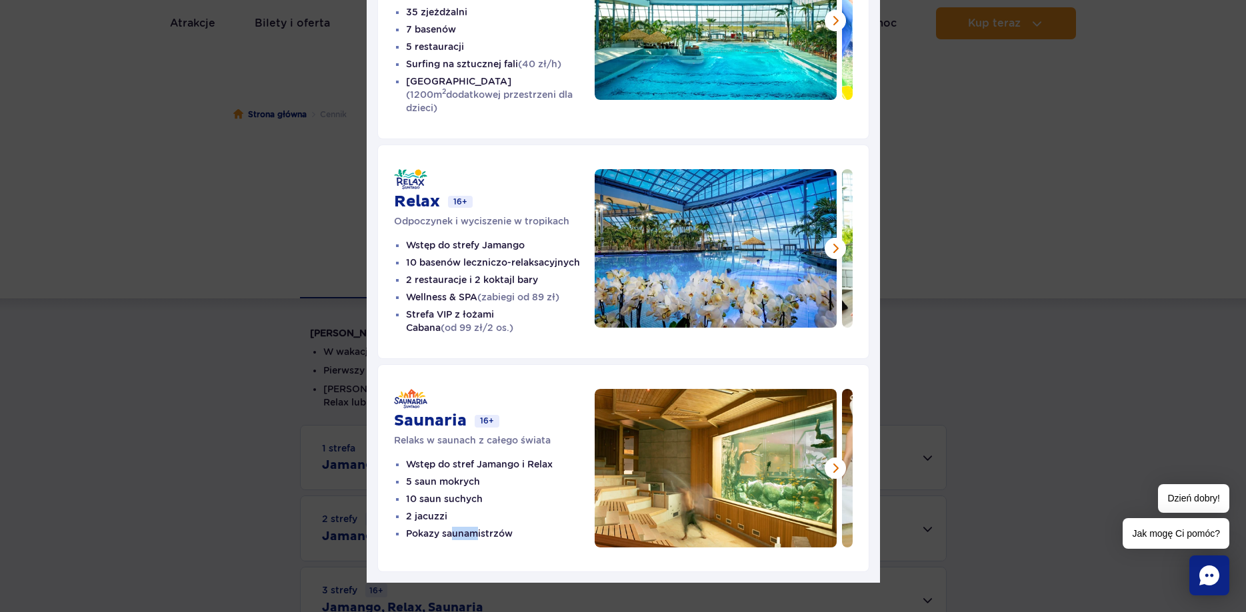
drag, startPoint x: 476, startPoint y: 523, endPoint x: 451, endPoint y: 527, distance: 24.9
click at [451, 527] on li "Pokazy saunamistrzów" at bounding box center [500, 533] width 189 height 13
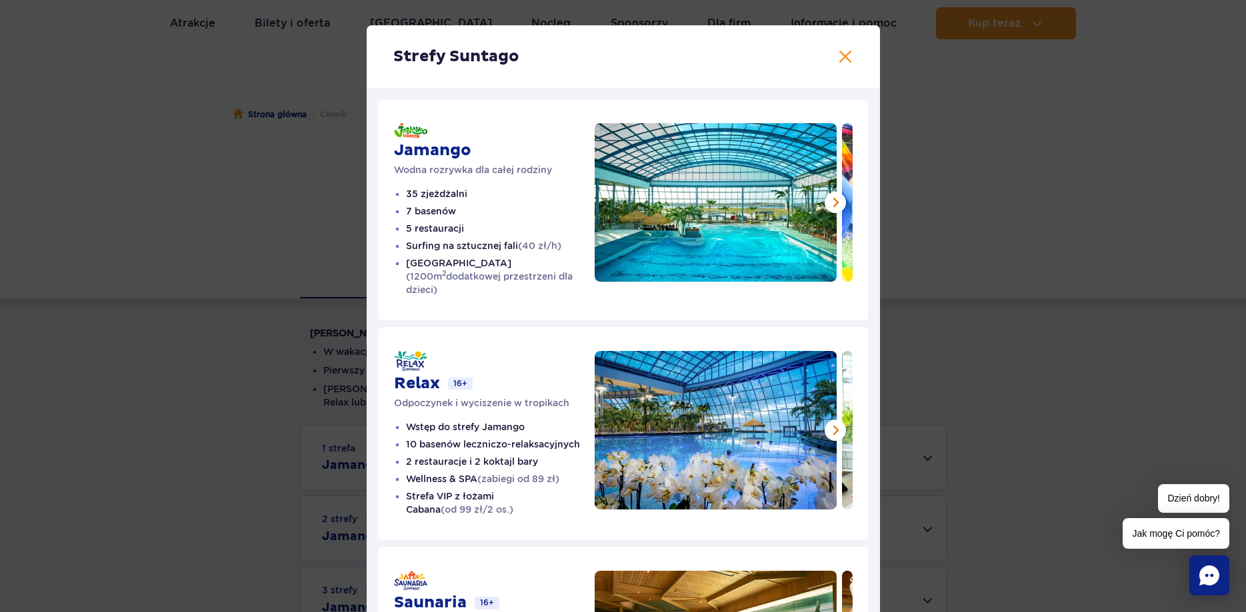
scroll to position [0, 0]
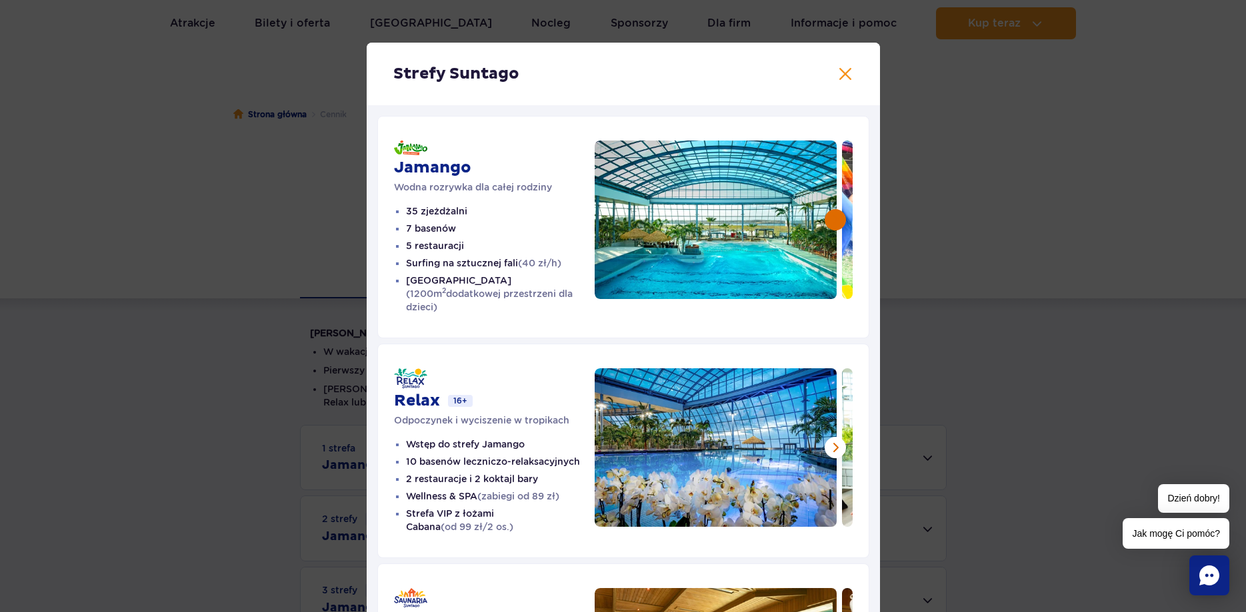
click at [830, 221] on button at bounding box center [834, 219] width 21 height 21
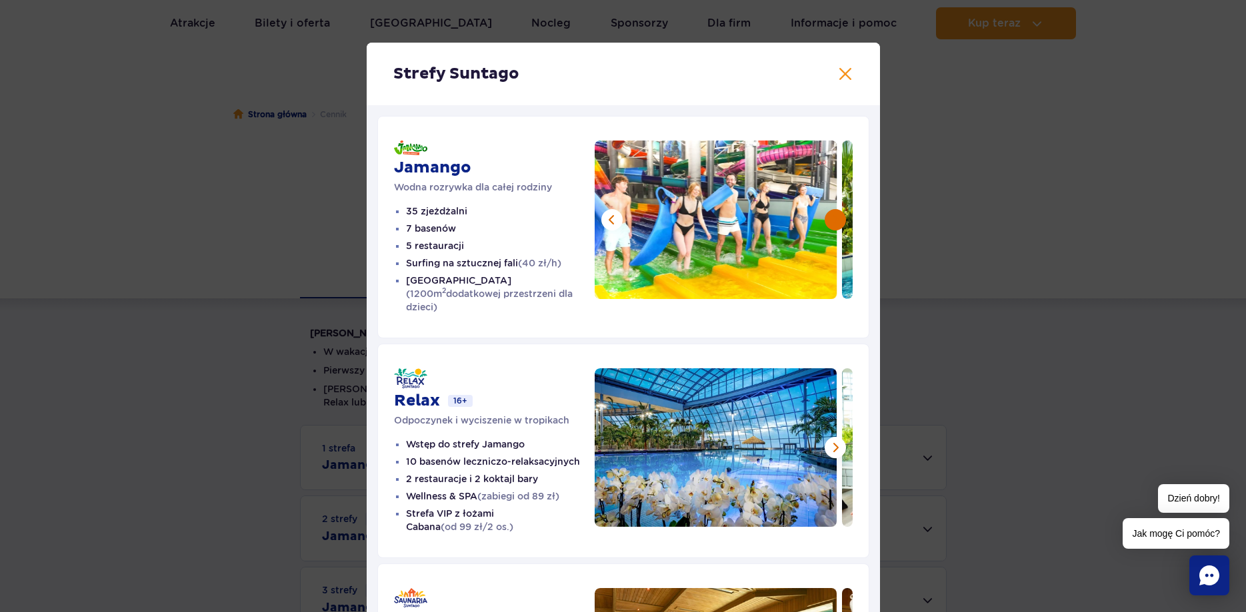
click at [830, 221] on button at bounding box center [834, 219] width 21 height 21
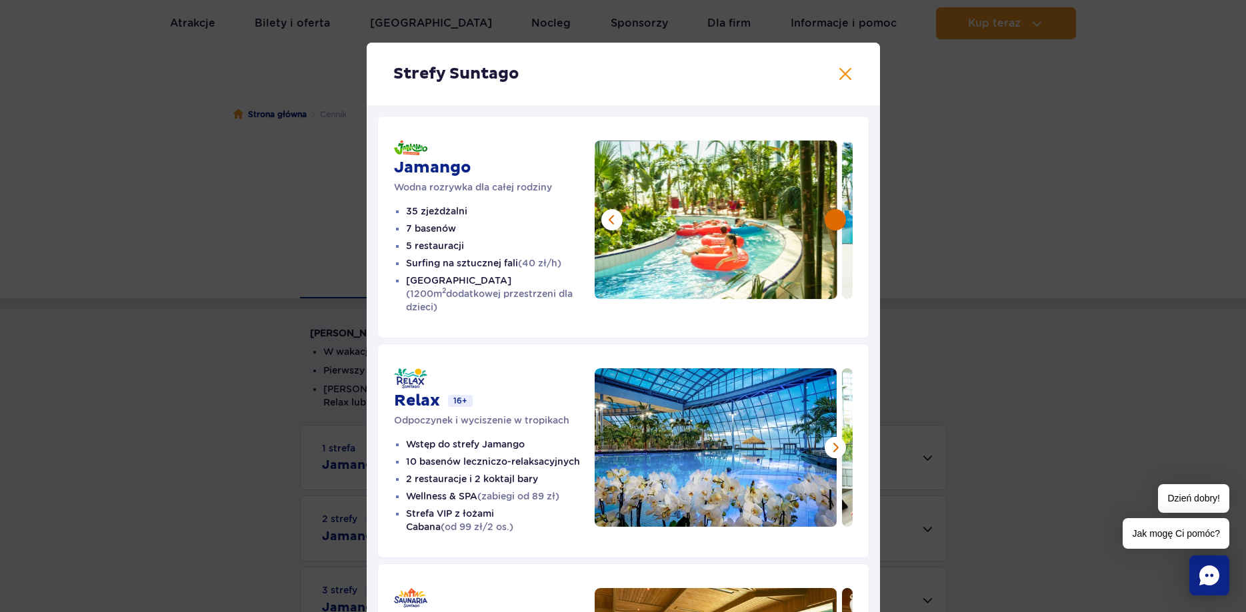
click at [830, 221] on button at bounding box center [834, 219] width 21 height 21
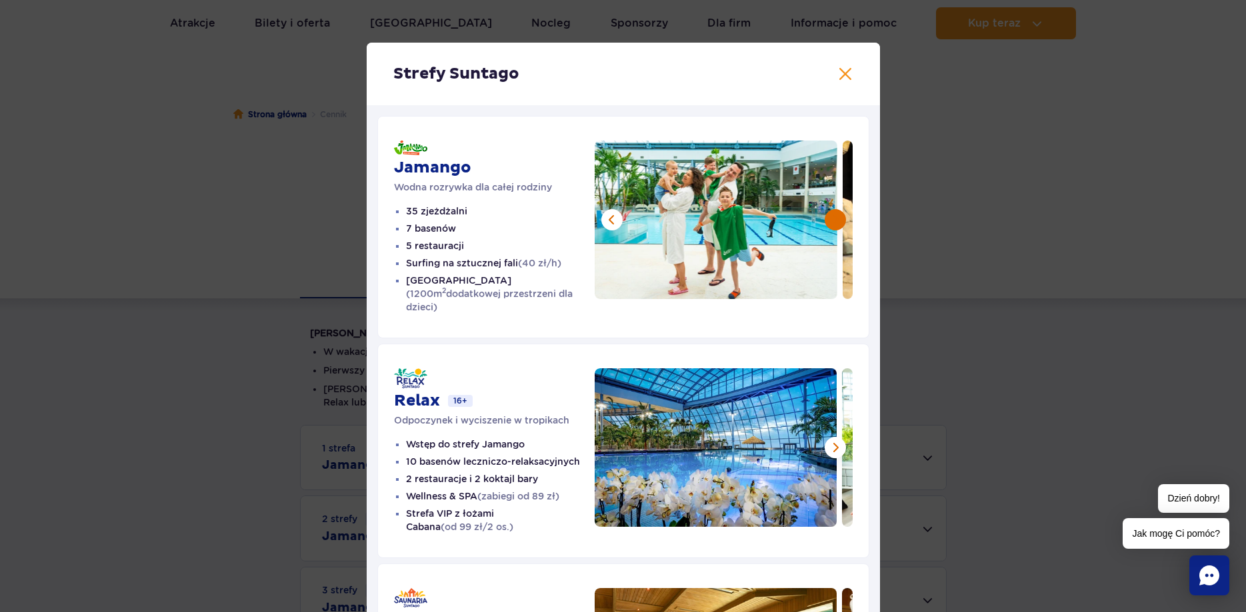
click at [829, 219] on button at bounding box center [834, 219] width 21 height 21
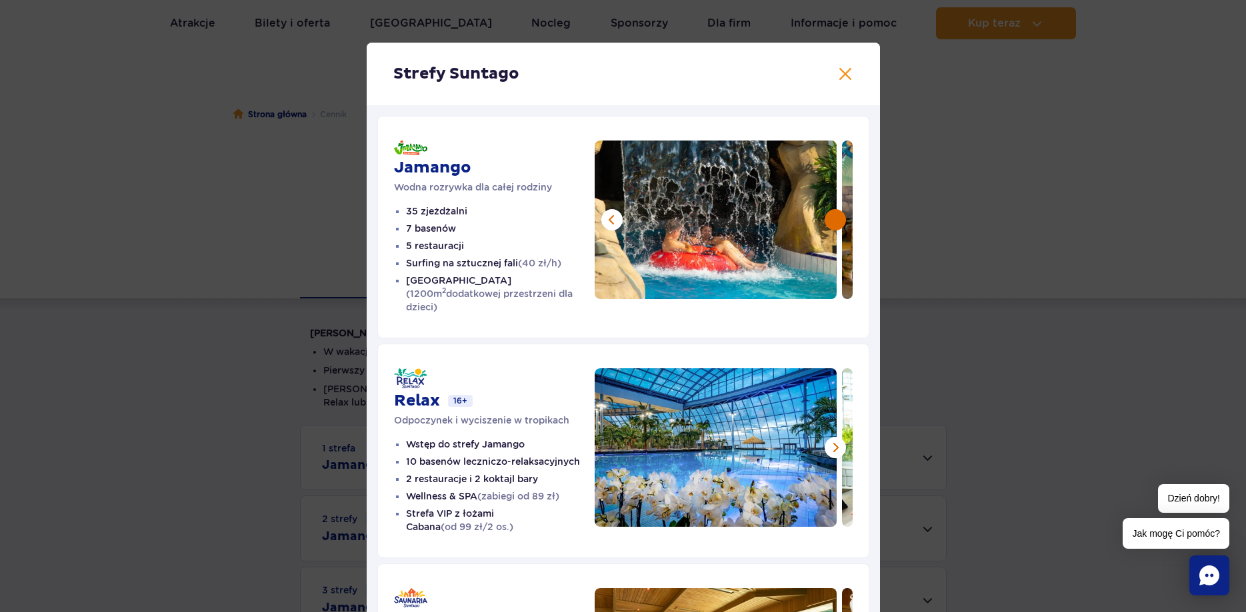
click at [832, 221] on button at bounding box center [834, 219] width 21 height 21
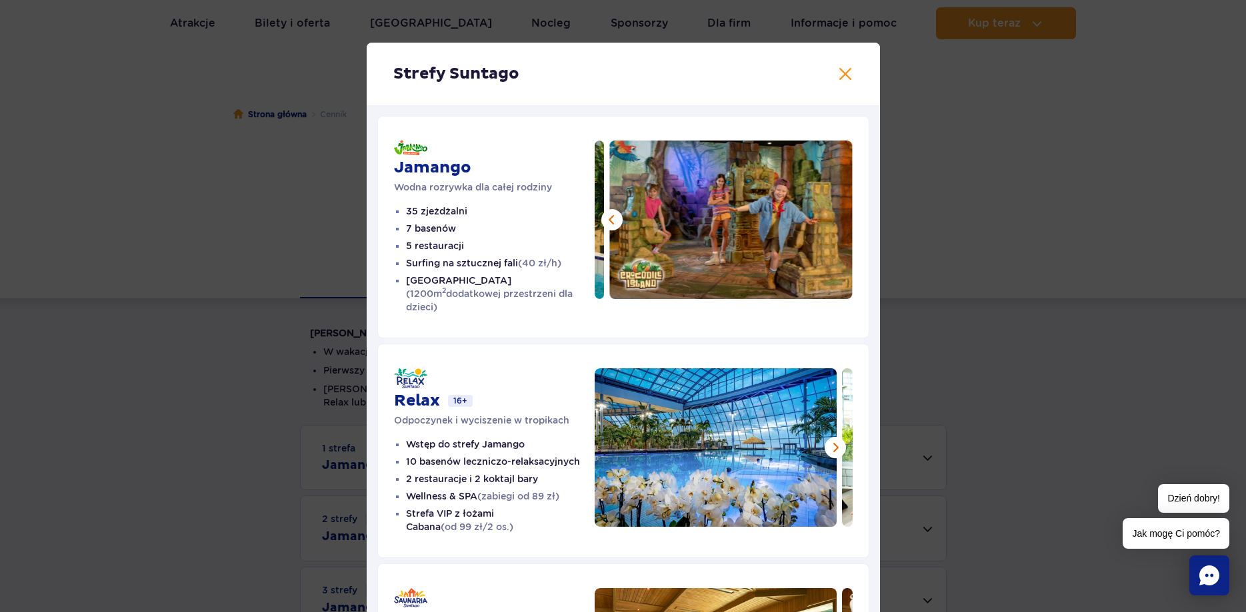
click at [832, 221] on img at bounding box center [731, 220] width 243 height 159
click at [842, 75] on button at bounding box center [845, 74] width 16 height 16
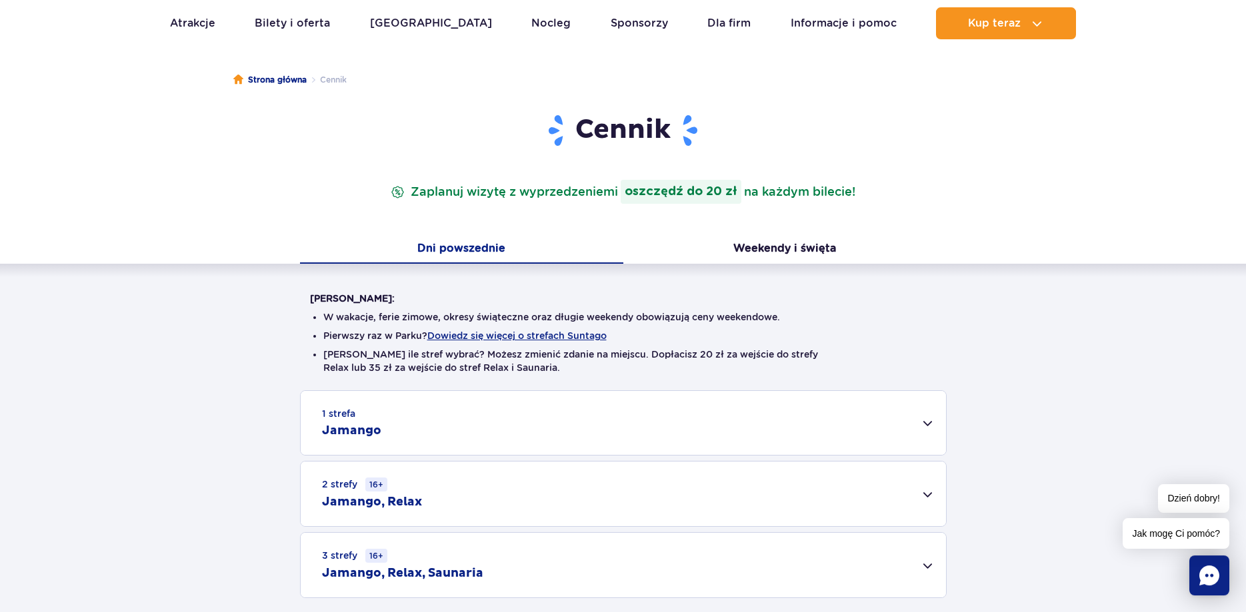
scroll to position [204, 0]
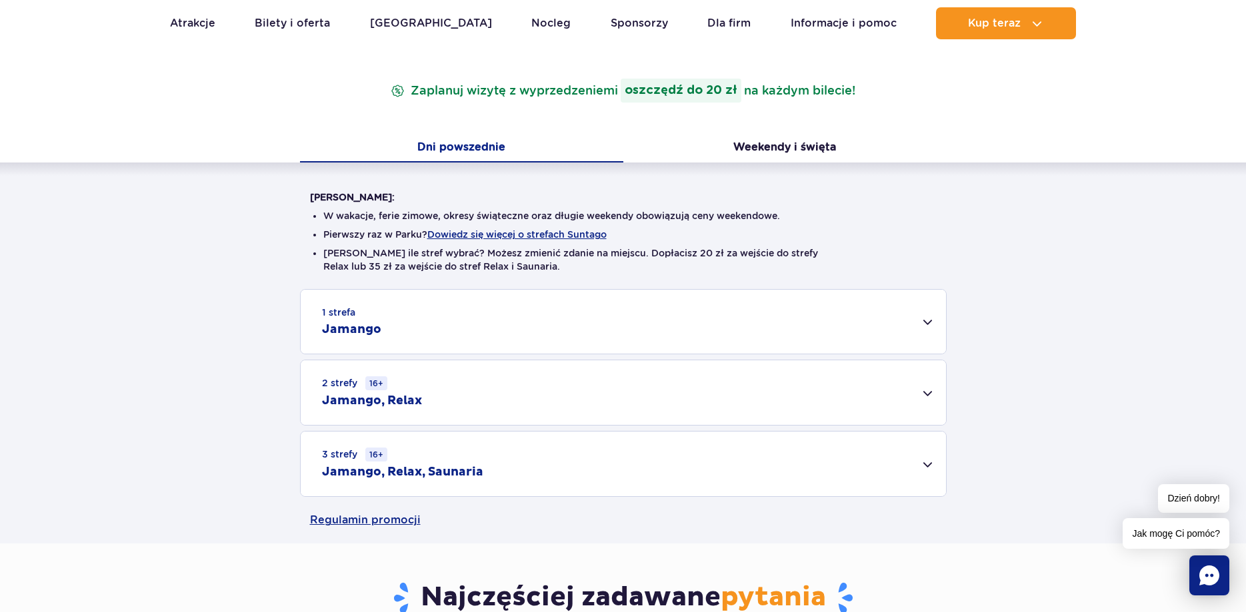
click at [456, 322] on div "1 strefa Jamango" at bounding box center [623, 322] width 645 height 64
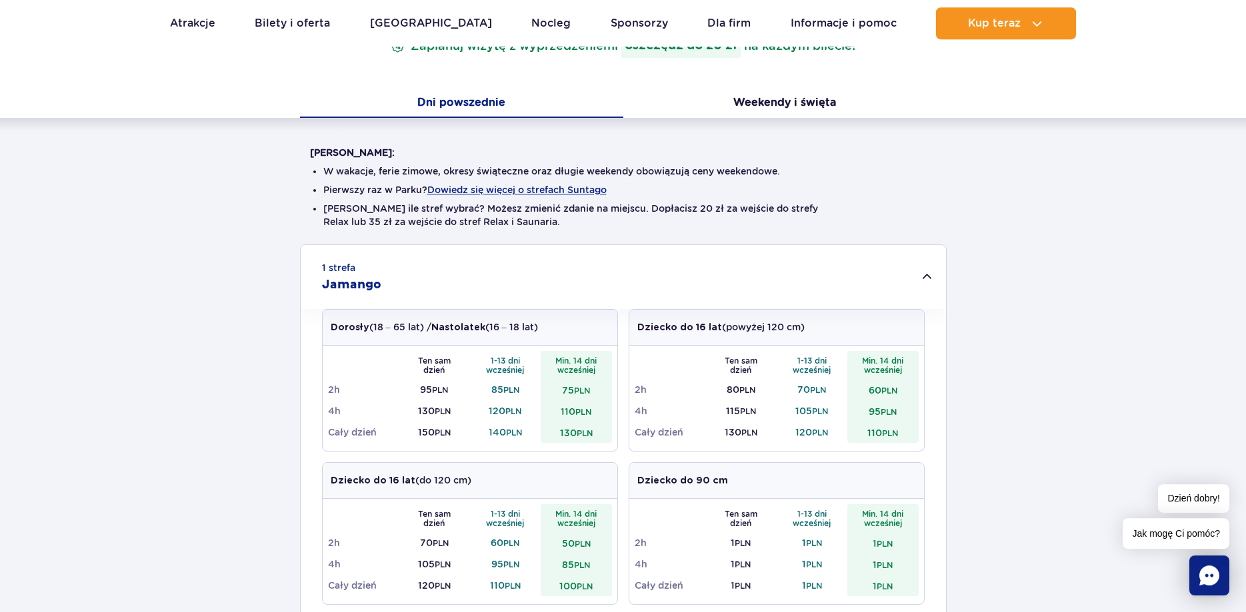
scroll to position [272, 0]
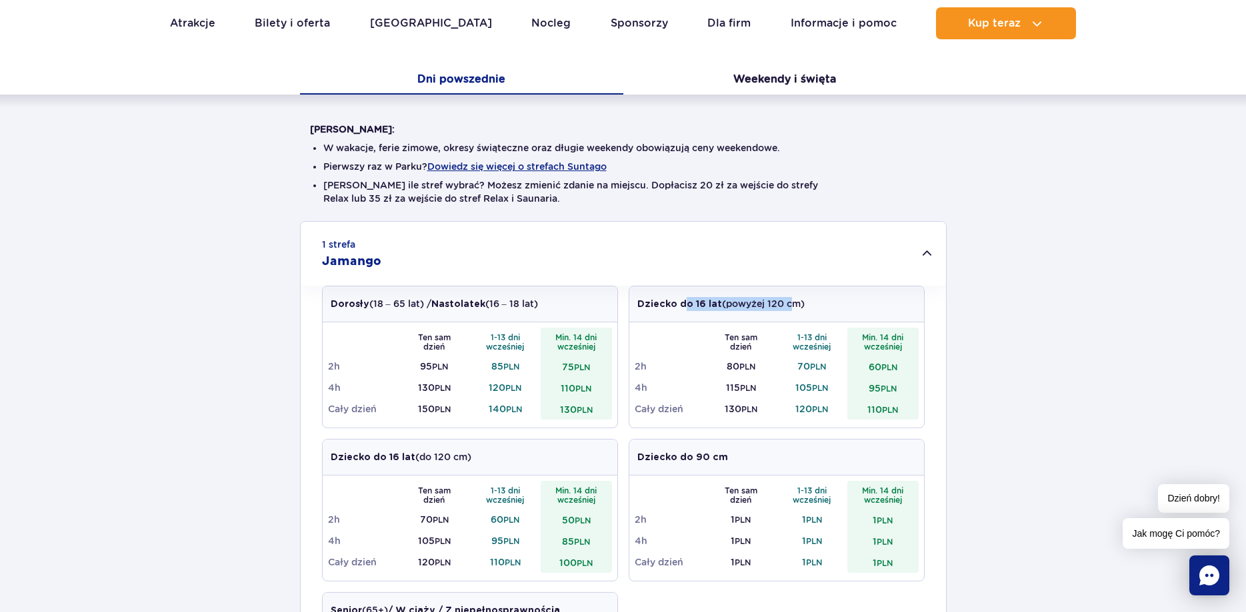
drag, startPoint x: 696, startPoint y: 305, endPoint x: 788, endPoint y: 318, distance: 92.9
click at [788, 317] on div "Dziecko do 16 lat (powyżej 120 cm)" at bounding box center [776, 305] width 295 height 36
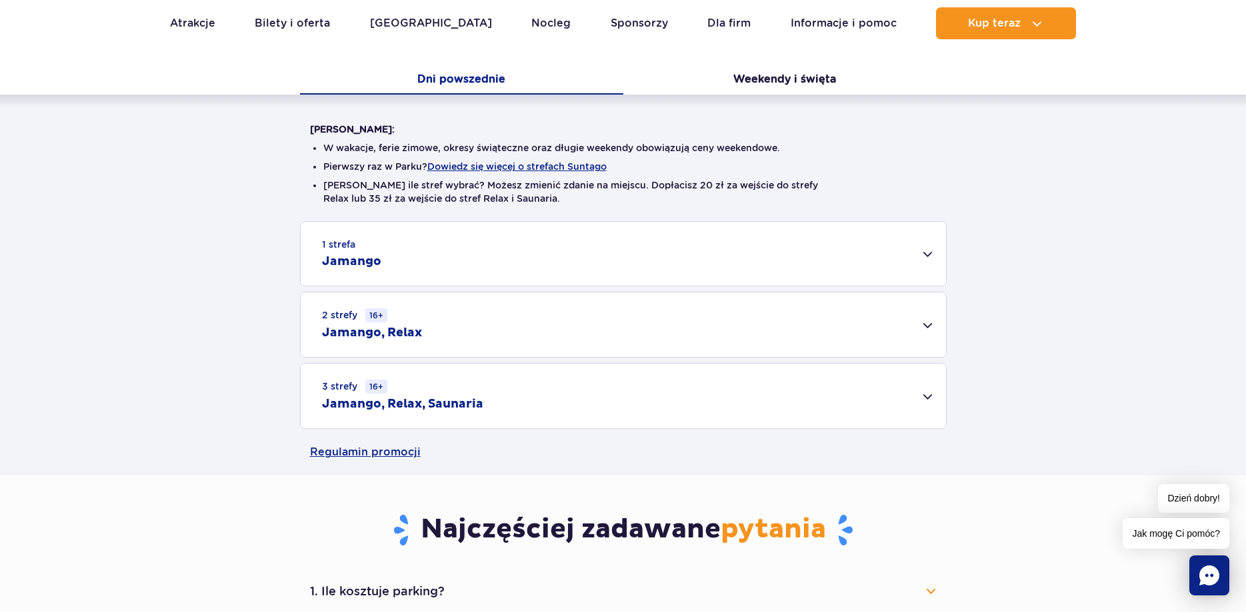
click at [797, 275] on div "1 strefa Jamango" at bounding box center [623, 254] width 645 height 64
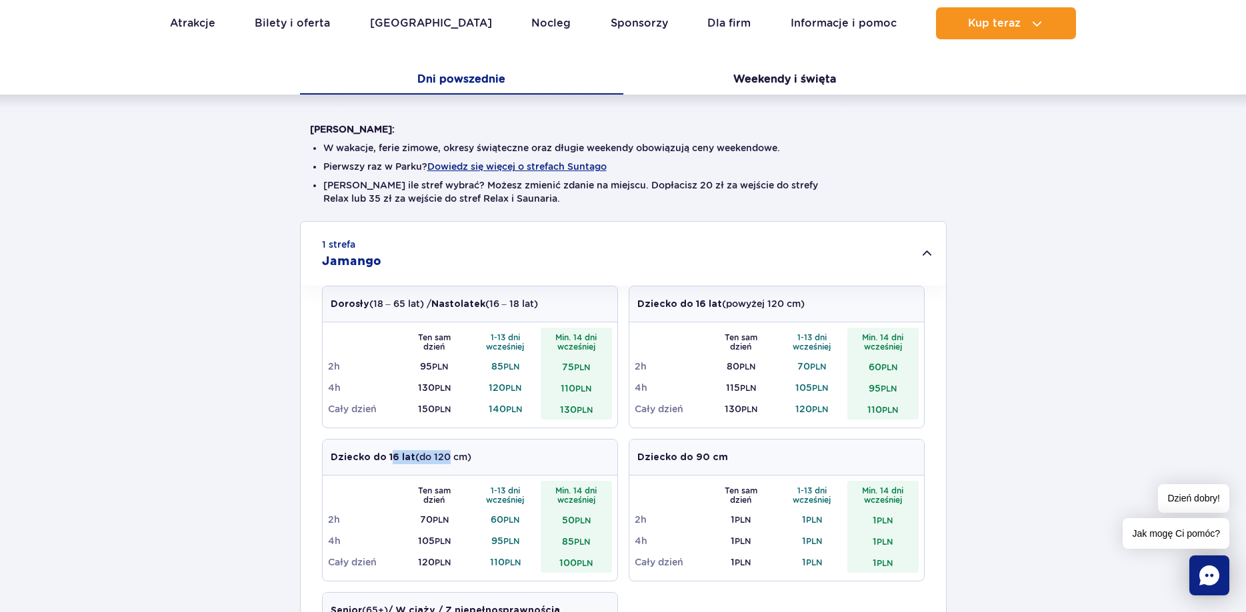
drag, startPoint x: 392, startPoint y: 455, endPoint x: 445, endPoint y: 457, distance: 52.7
click at [443, 457] on p "Dziecko do 16 lat (do 120 cm)" at bounding box center [401, 458] width 141 height 14
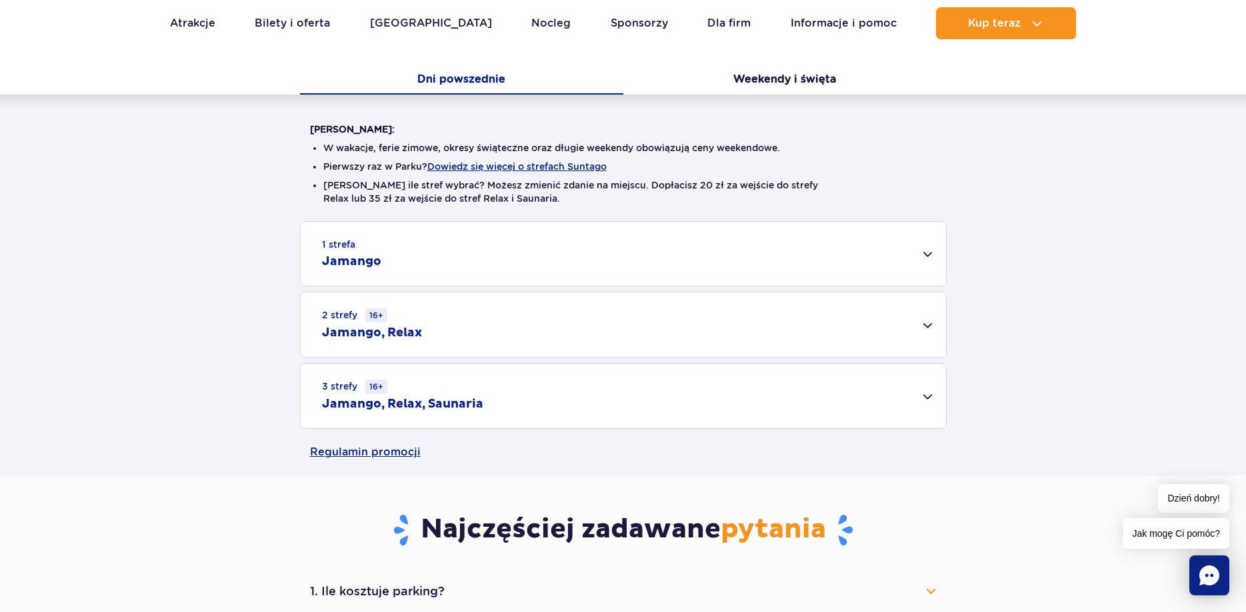
click at [478, 269] on div "1 strefa Jamango" at bounding box center [623, 254] width 645 height 64
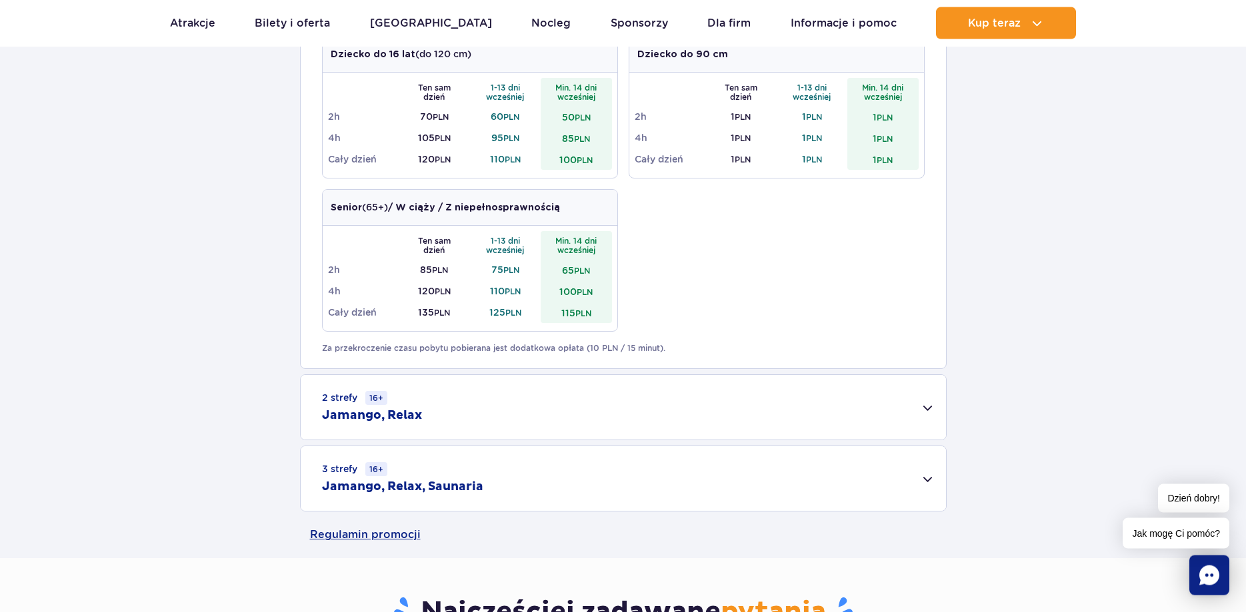
scroll to position [680, 0]
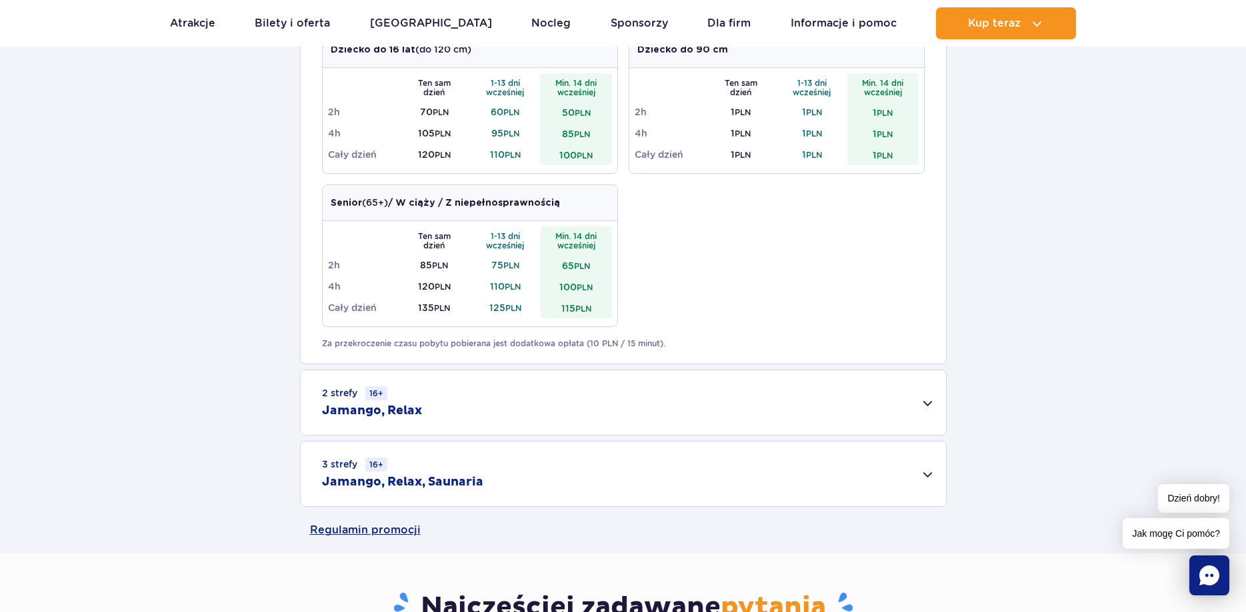
click at [800, 403] on div "2 strefy 16+ Jamango, Relax" at bounding box center [623, 403] width 645 height 65
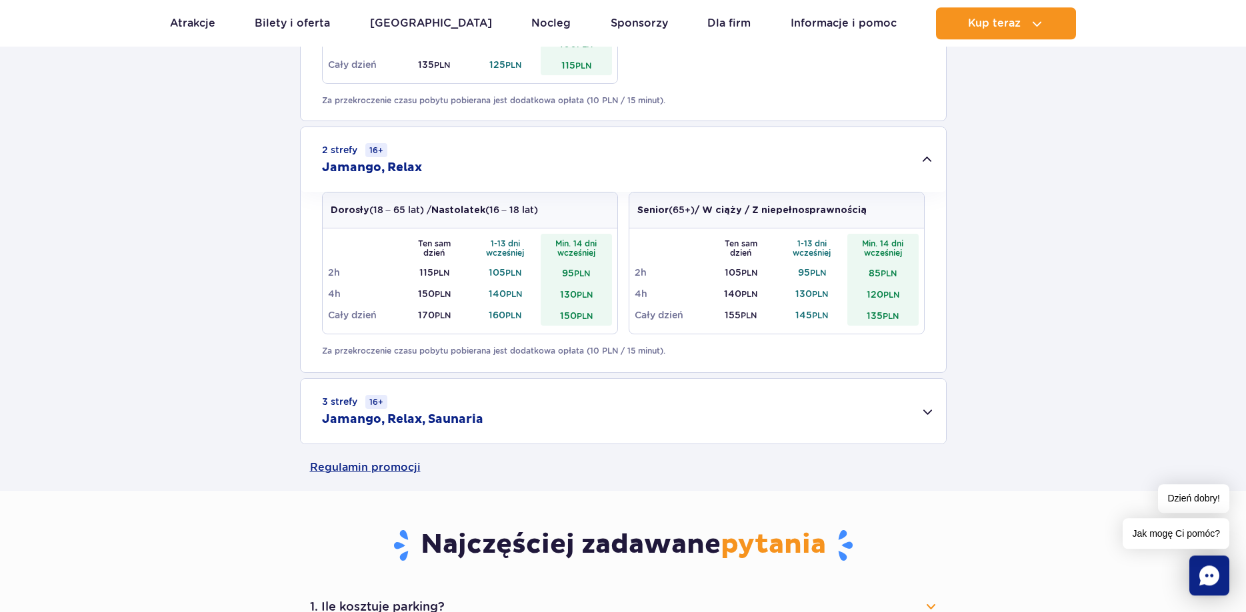
scroll to position [952, 0]
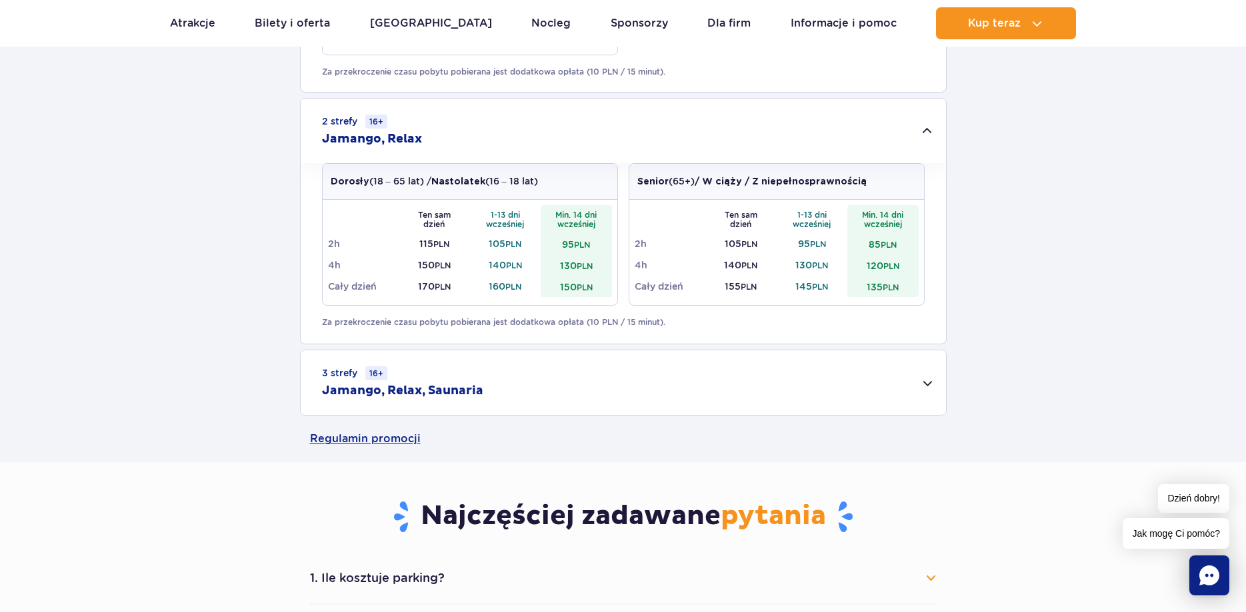
click at [786, 407] on div "3 strefy 16+ Jamango, Relax, Saunaria" at bounding box center [623, 383] width 645 height 65
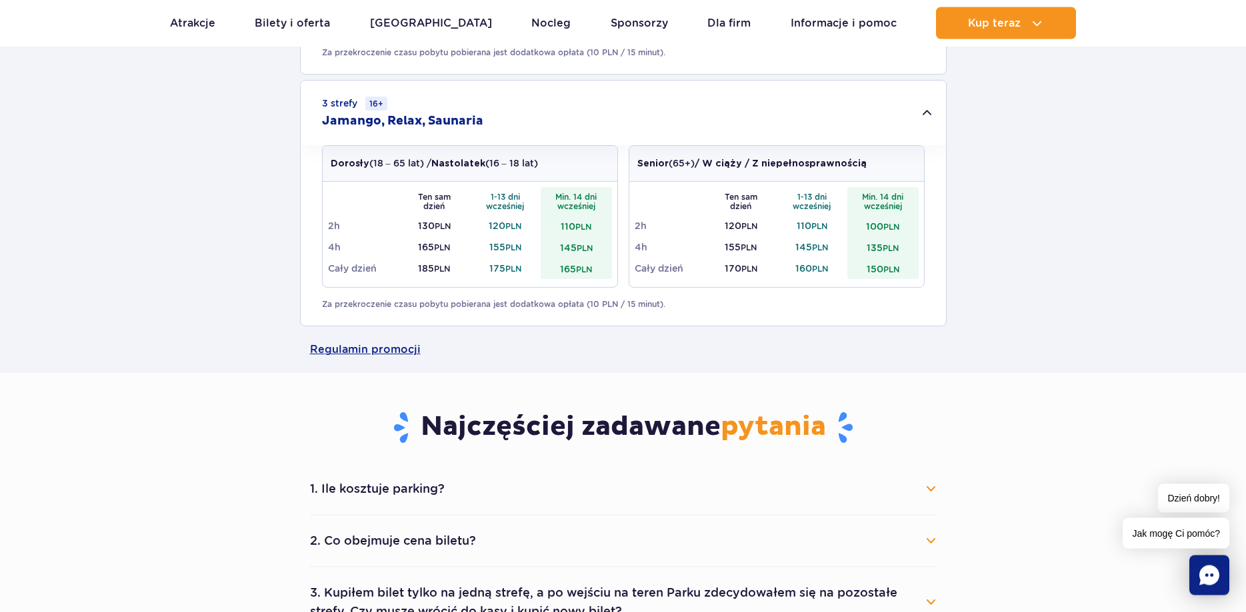
scroll to position [1224, 0]
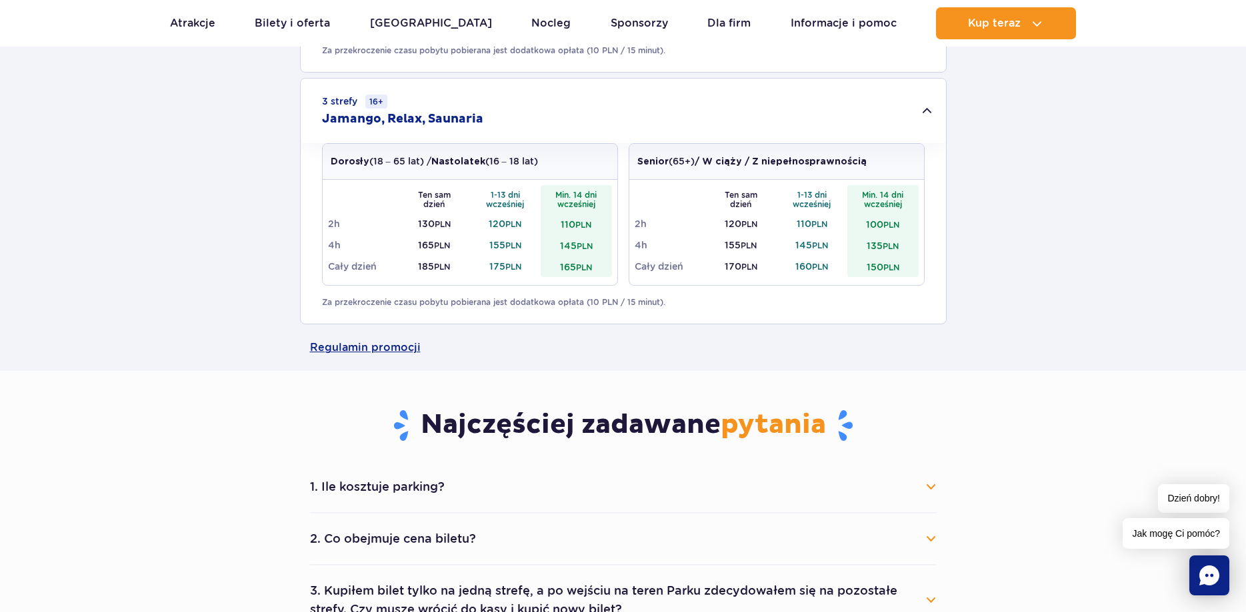
click at [447, 501] on button "1. Ile kosztuje parking?" at bounding box center [623, 487] width 626 height 29
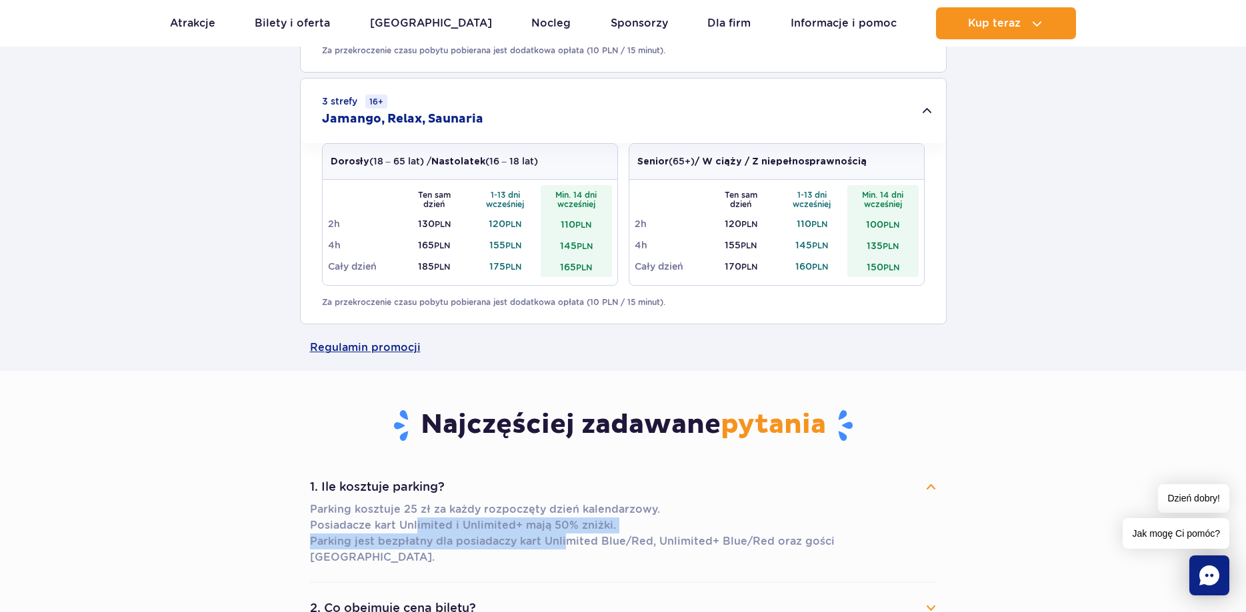
drag, startPoint x: 417, startPoint y: 527, endPoint x: 564, endPoint y: 541, distance: 147.3
click at [564, 541] on p "Parking kosztuje 25 zł za każdy rozpoczęty dzień kalendarzowy. Posiadacze kart …" at bounding box center [623, 534] width 626 height 64
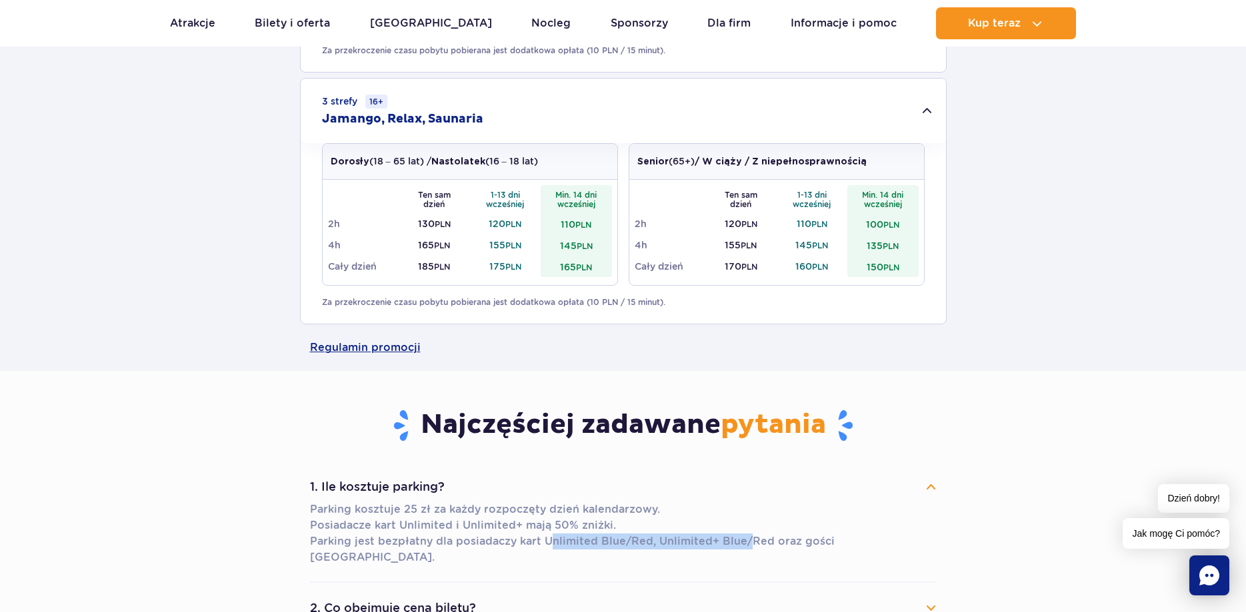
drag, startPoint x: 734, startPoint y: 538, endPoint x: 544, endPoint y: 538, distance: 189.3
click at [544, 538] on p "Parking kosztuje 25 zł za każdy rozpoczęty dzień kalendarzowy. Posiadacze kart …" at bounding box center [623, 534] width 626 height 64
click at [544, 537] on p "Parking kosztuje 25 zł za każdy rozpoczęty dzień kalendarzowy. Posiadacze kart …" at bounding box center [623, 534] width 626 height 64
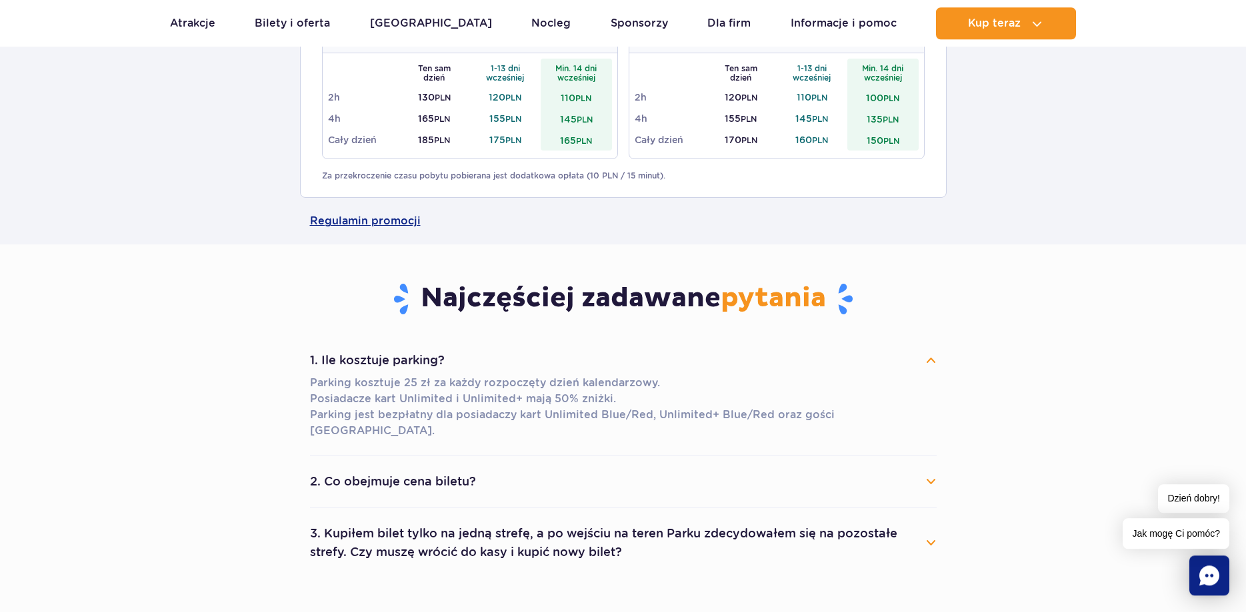
scroll to position [1360, 0]
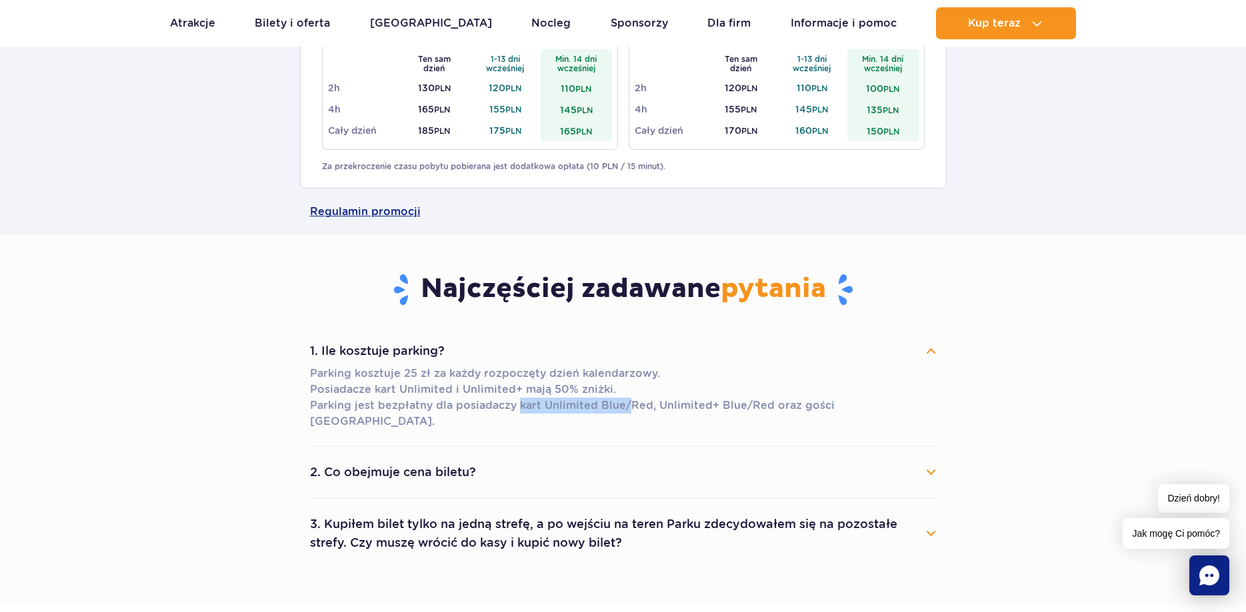
drag, startPoint x: 515, startPoint y: 405, endPoint x: 626, endPoint y: 407, distance: 110.6
click at [626, 407] on p "Parking kosztuje 25 zł za każdy rozpoczęty dzień kalendarzowy. Posiadacze kart …" at bounding box center [623, 398] width 626 height 64
click at [576, 472] on li "2. Co obejmuje cena biletu? Cena biletu obejmuje wejście do wybranych stref par…" at bounding box center [623, 473] width 626 height 52
click at [574, 458] on button "2. Co obejmuje cena biletu?" at bounding box center [623, 472] width 626 height 29
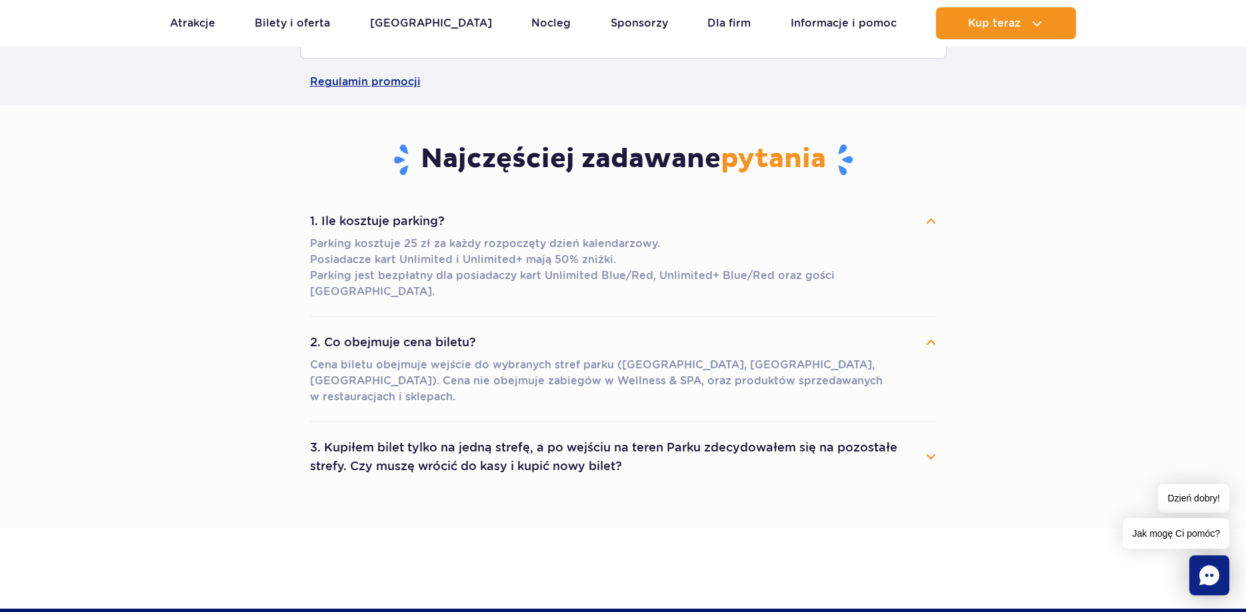
scroll to position [1496, 0]
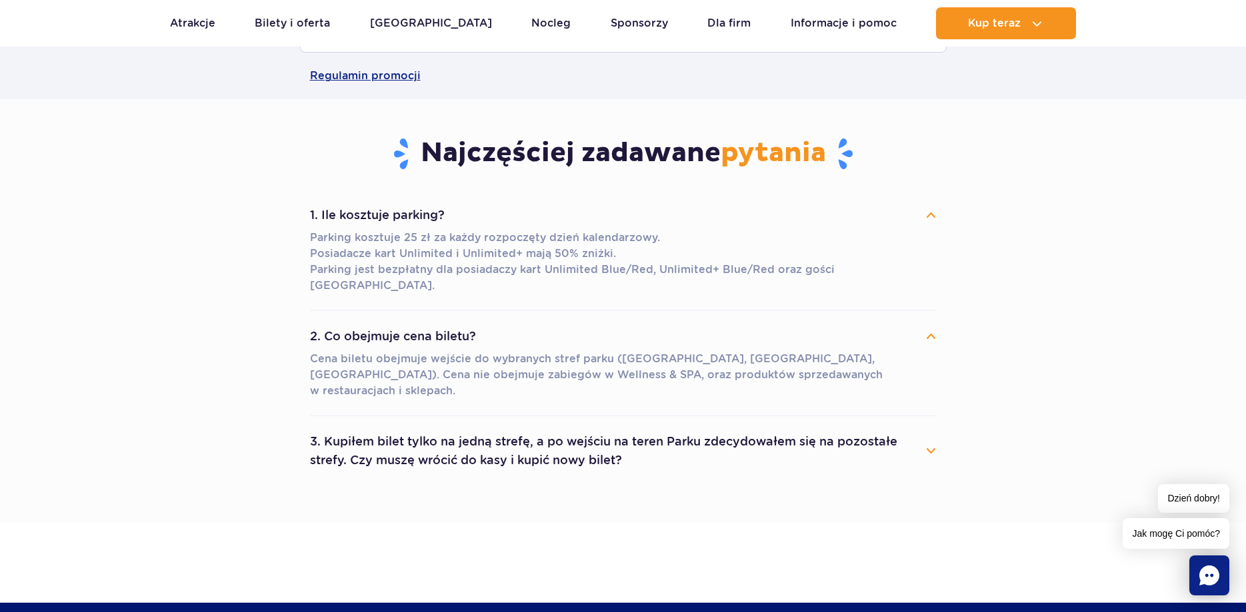
click at [575, 440] on button "3. Kupiłem bilet tylko na jedną strefę, a po wejściu na teren Parku zdecydowałe…" at bounding box center [623, 451] width 626 height 48
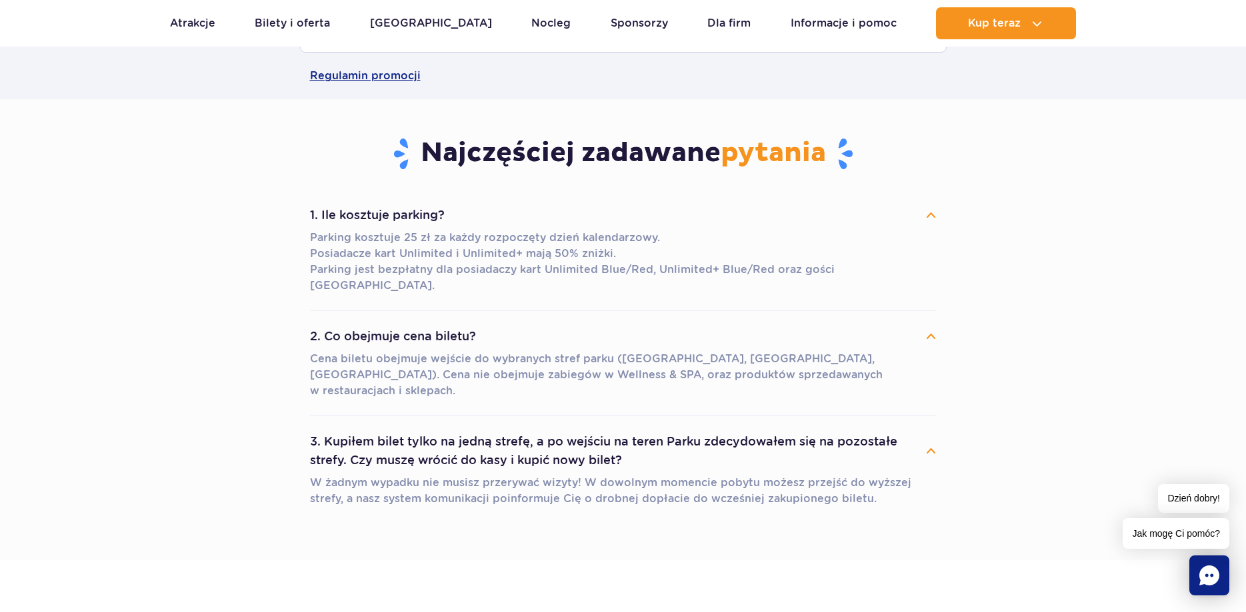
click at [790, 427] on button "3. Kupiłem bilet tylko na jedną strefę, a po wejściu na teren Parku zdecydowałe…" at bounding box center [623, 451] width 626 height 48
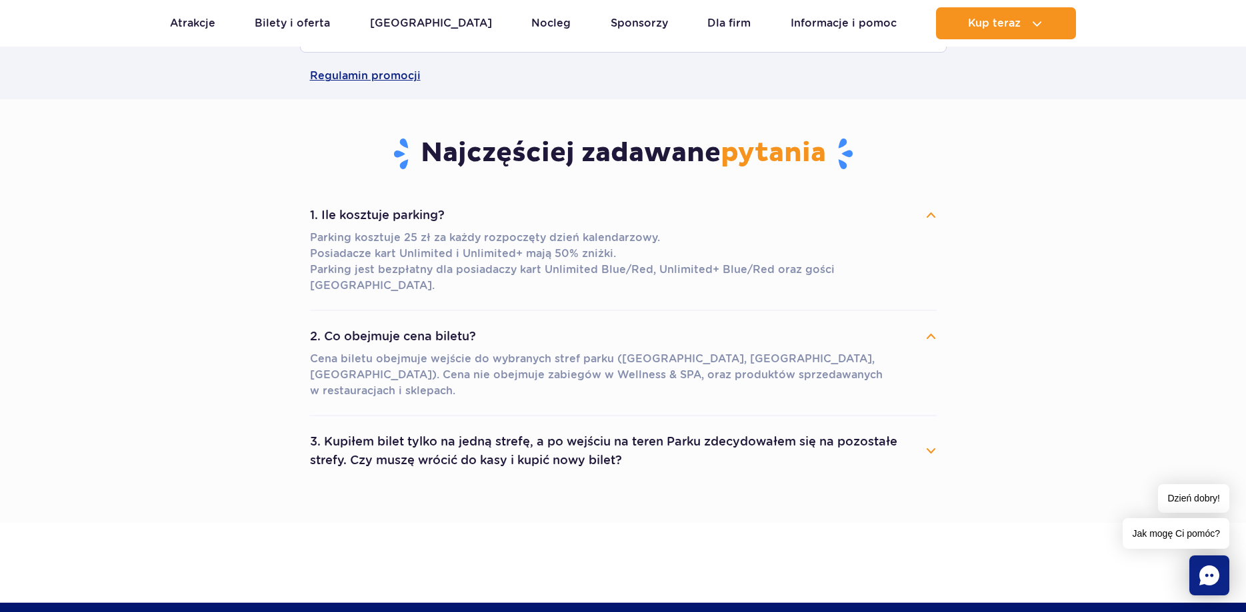
click at [802, 361] on p "Cena biletu obejmuje wejście do wybranych stref parku (Jamango, Relax, Saunaria…" at bounding box center [623, 375] width 626 height 48
click at [809, 334] on button "2. Co obejmuje cena biletu?" at bounding box center [623, 336] width 626 height 29
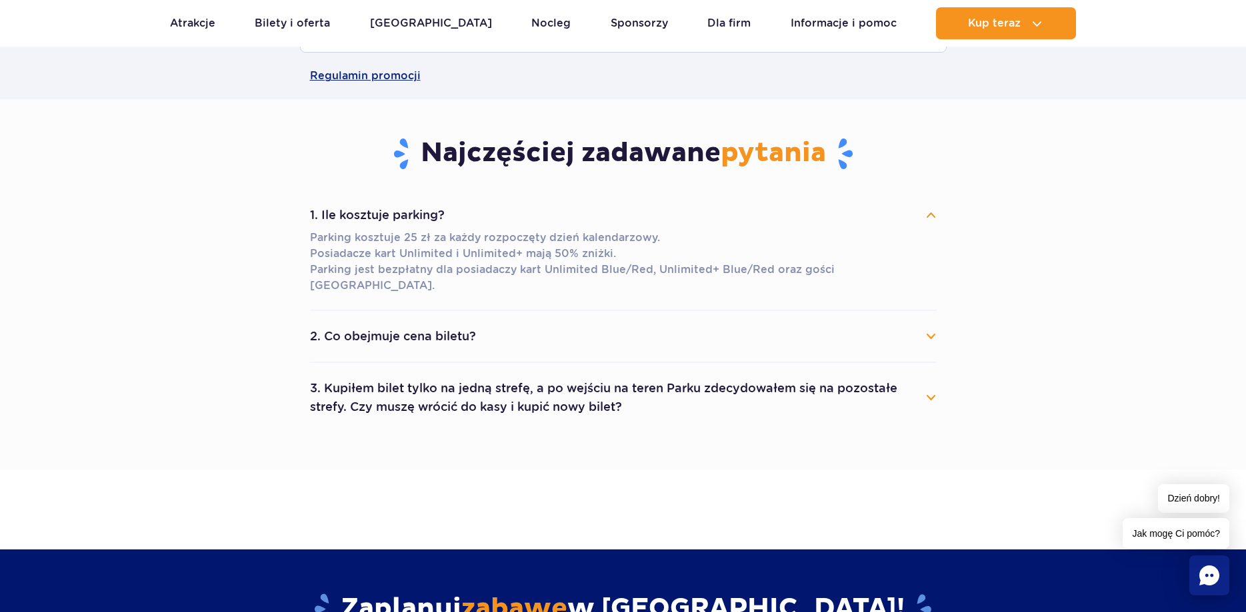
click at [784, 229] on button "1. Ile kosztuje parking?" at bounding box center [623, 215] width 626 height 29
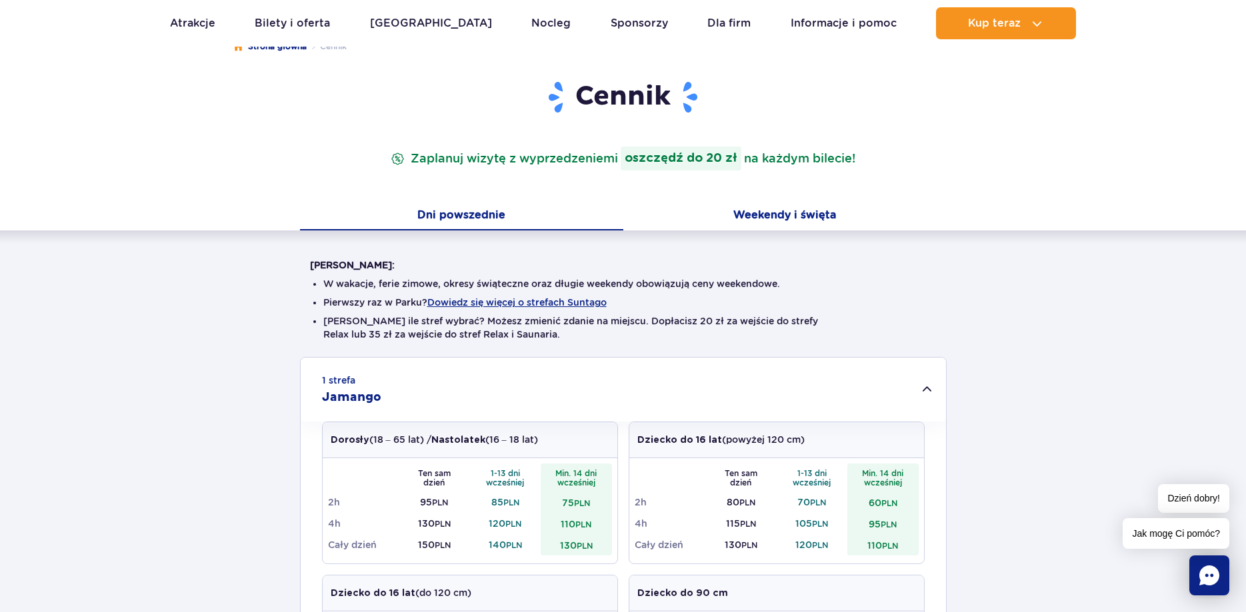
scroll to position [340, 0]
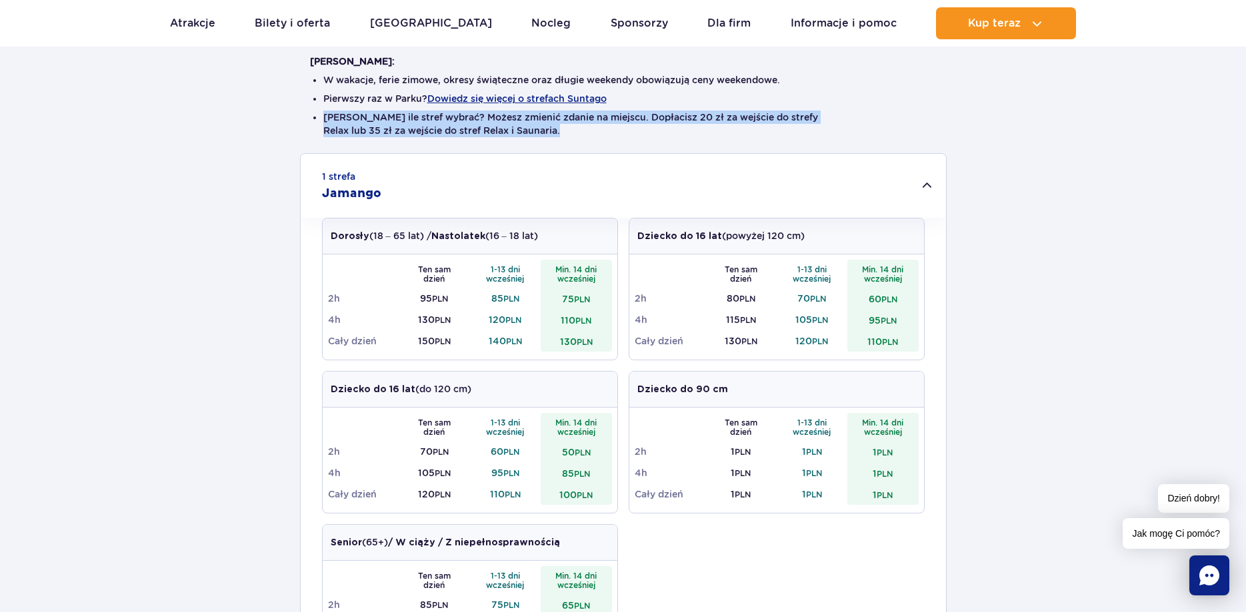
drag, startPoint x: 667, startPoint y: 73, endPoint x: 691, endPoint y: 149, distance: 80.3
click at [691, 149] on ul "W wakacje, ferie zimowe, okresy świąteczne oraz długie weekendy obowiązują ceny…" at bounding box center [623, 110] width 626 height 85
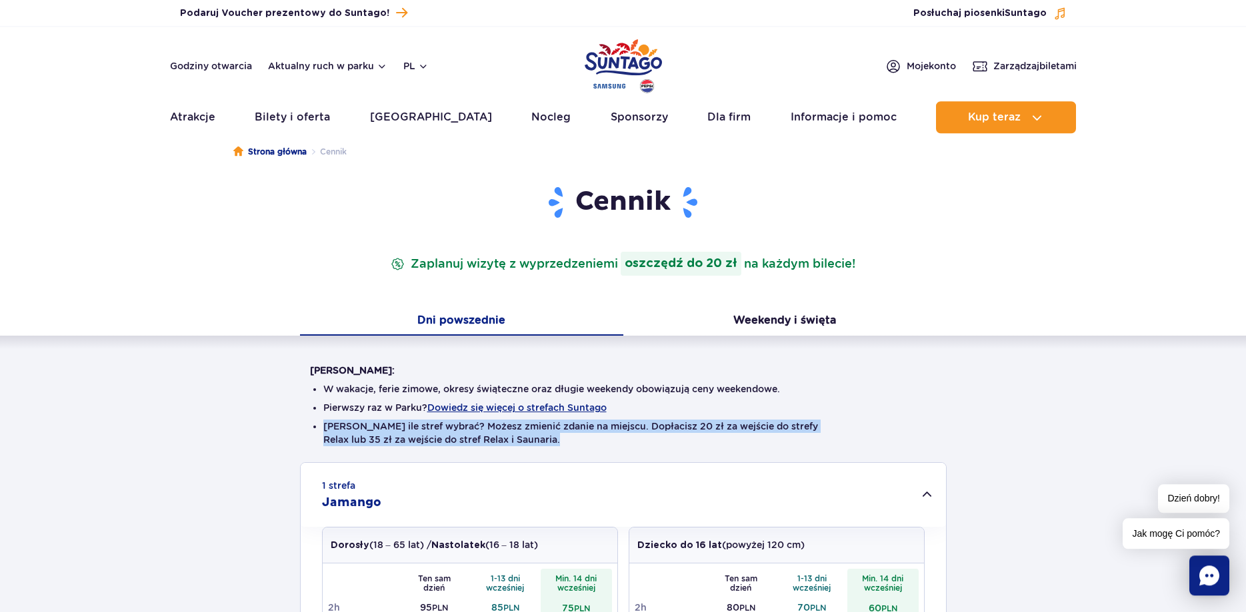
scroll to position [0, 0]
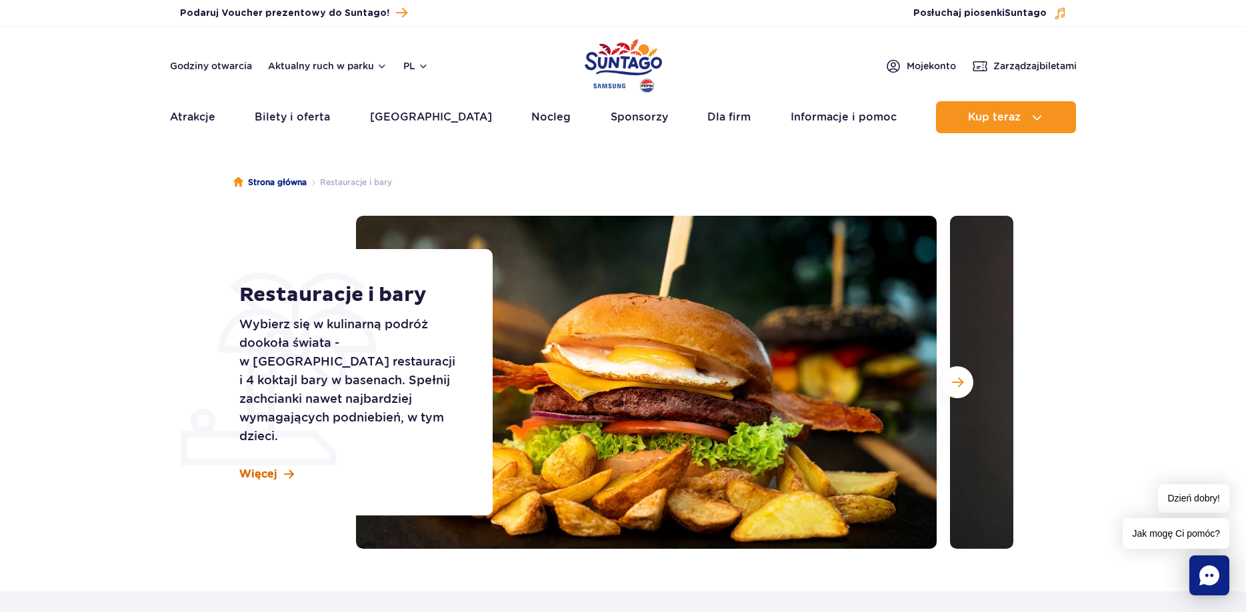
click at [257, 470] on span "Więcej" at bounding box center [258, 474] width 38 height 15
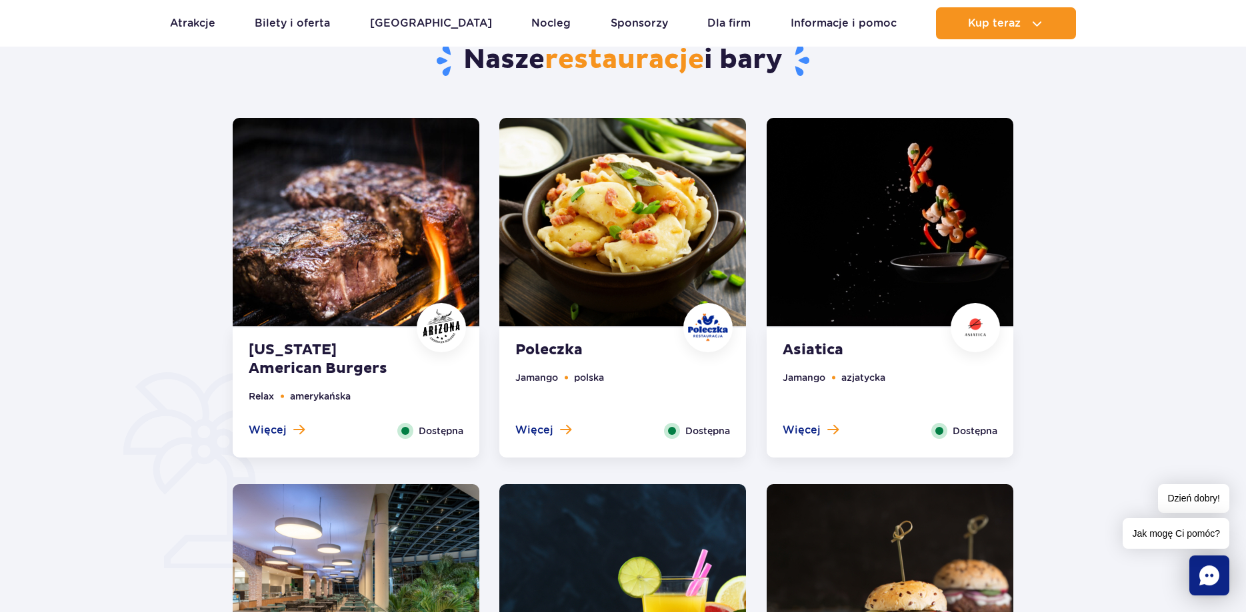
scroll to position [592, 0]
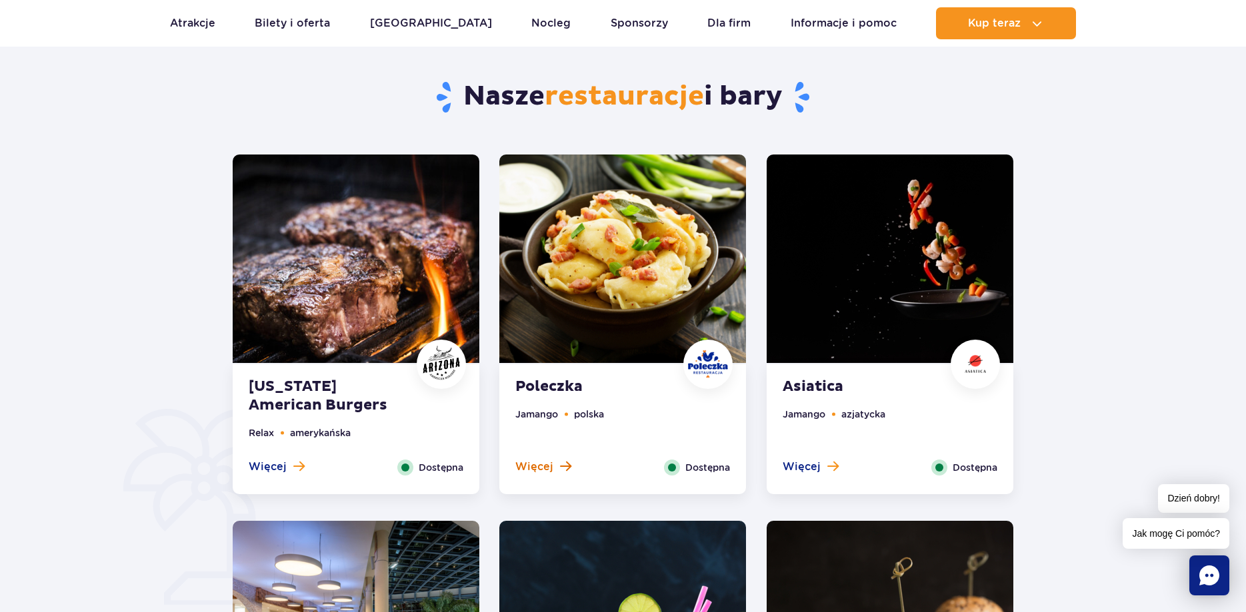
click at [554, 471] on button "Więcej" at bounding box center [543, 467] width 56 height 15
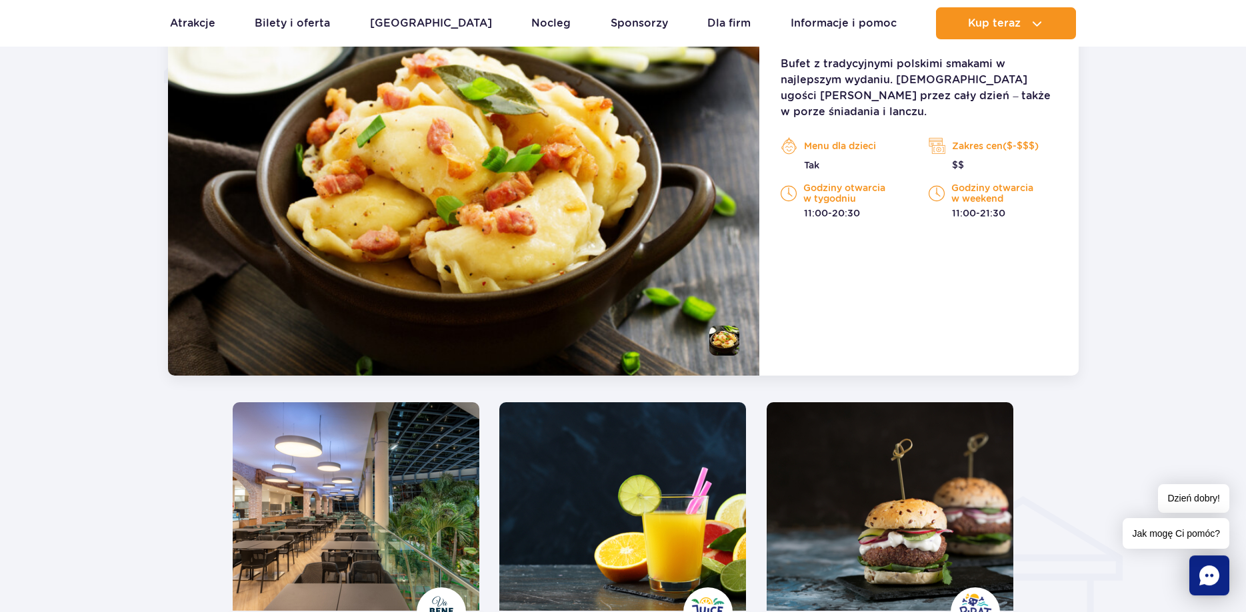
scroll to position [1104, 0]
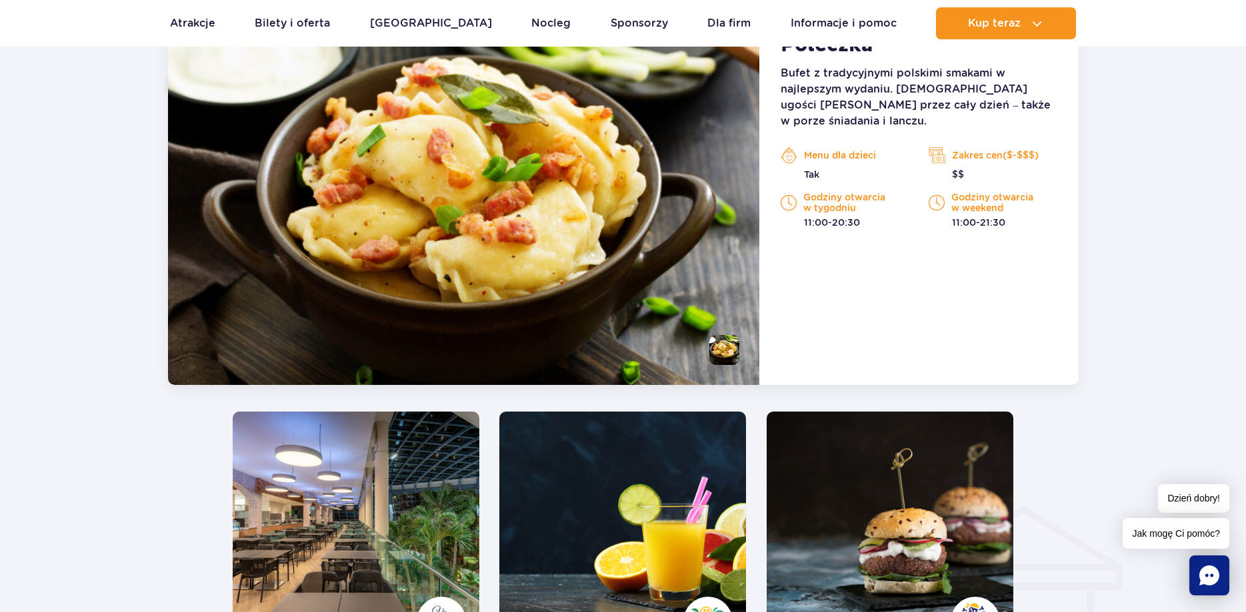
click at [942, 91] on p "Bufet z tradycyjnymi polskimi smakami w najlepszym wydaniu. Poleczka ugości Cię…" at bounding box center [918, 97] width 276 height 64
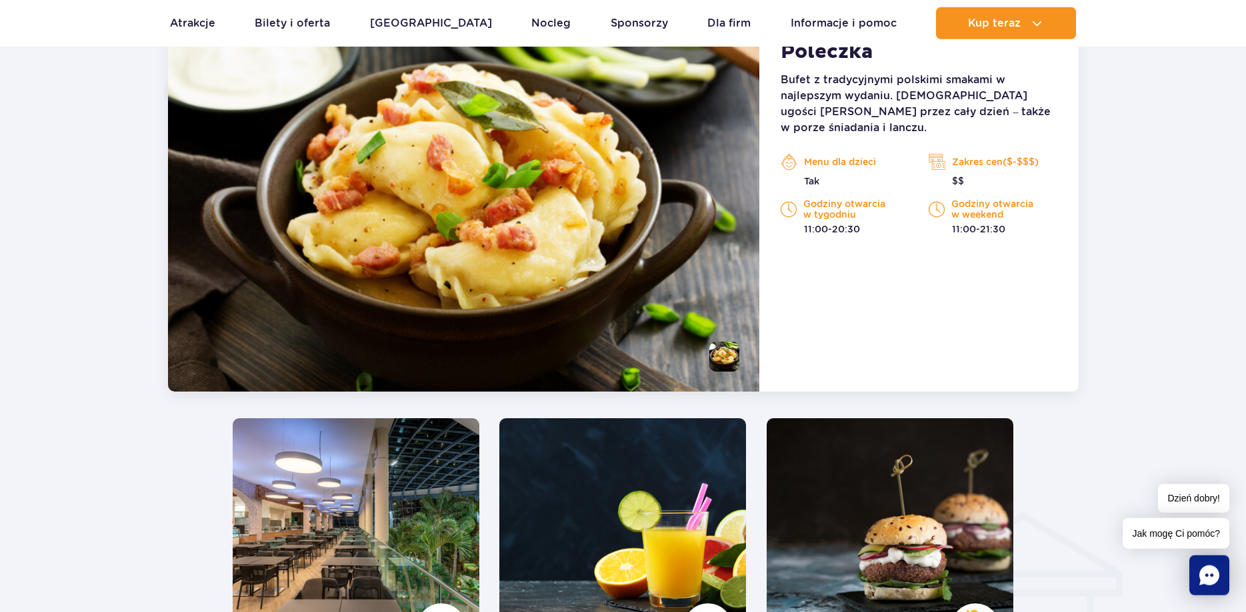
scroll to position [1376, 0]
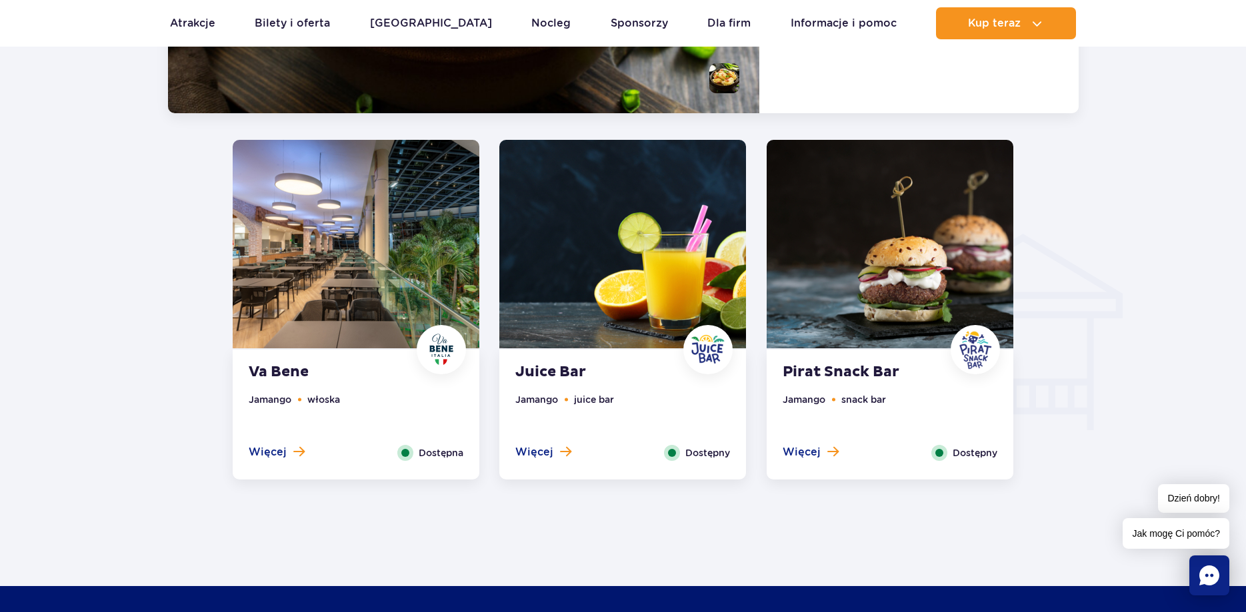
click at [858, 367] on strong "Pirat Snack Bar" at bounding box center [862, 372] width 161 height 19
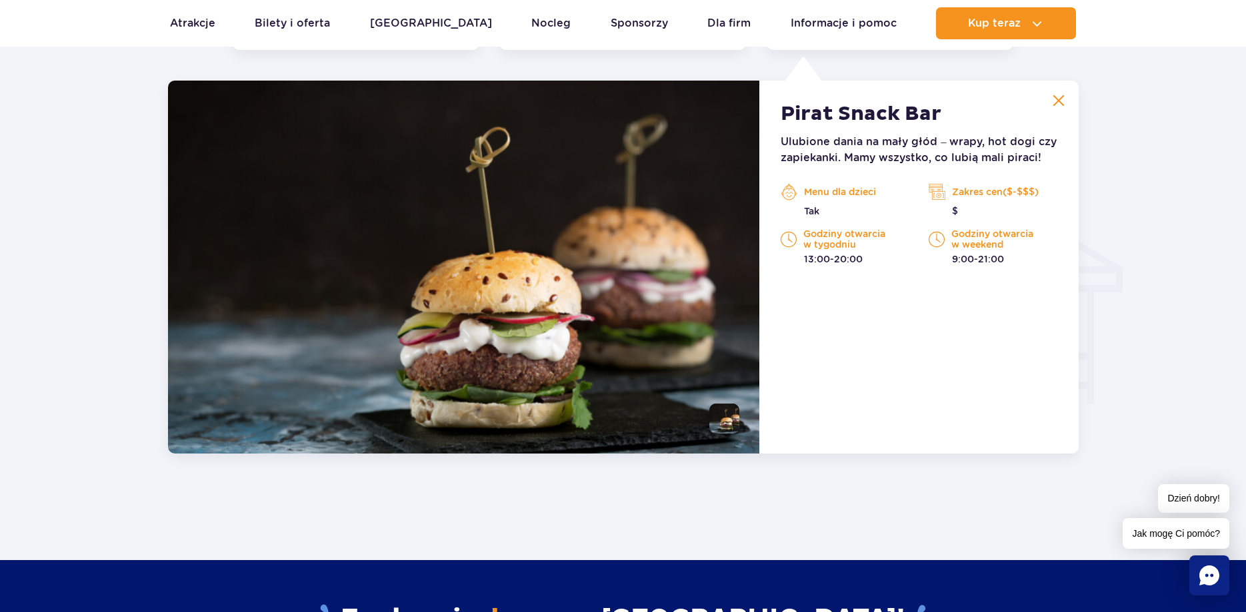
scroll to position [1403, 0]
click at [842, 191] on p "Menu dla dzieci" at bounding box center [844, 191] width 128 height 20
click at [724, 421] on li at bounding box center [724, 418] width 30 height 30
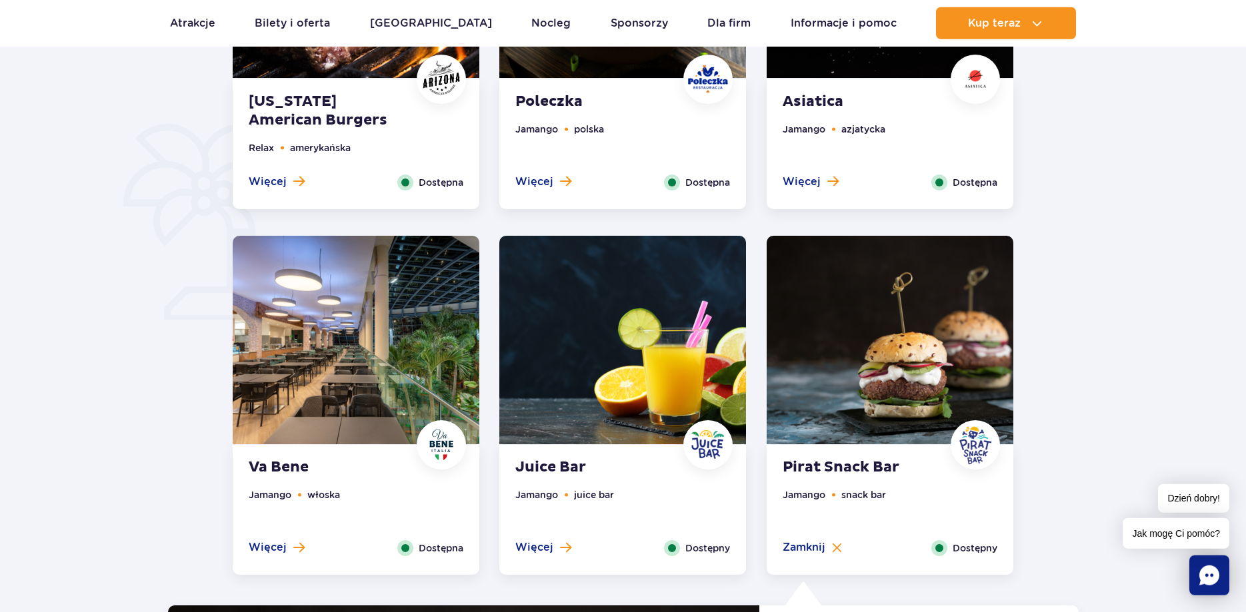
scroll to position [791, 0]
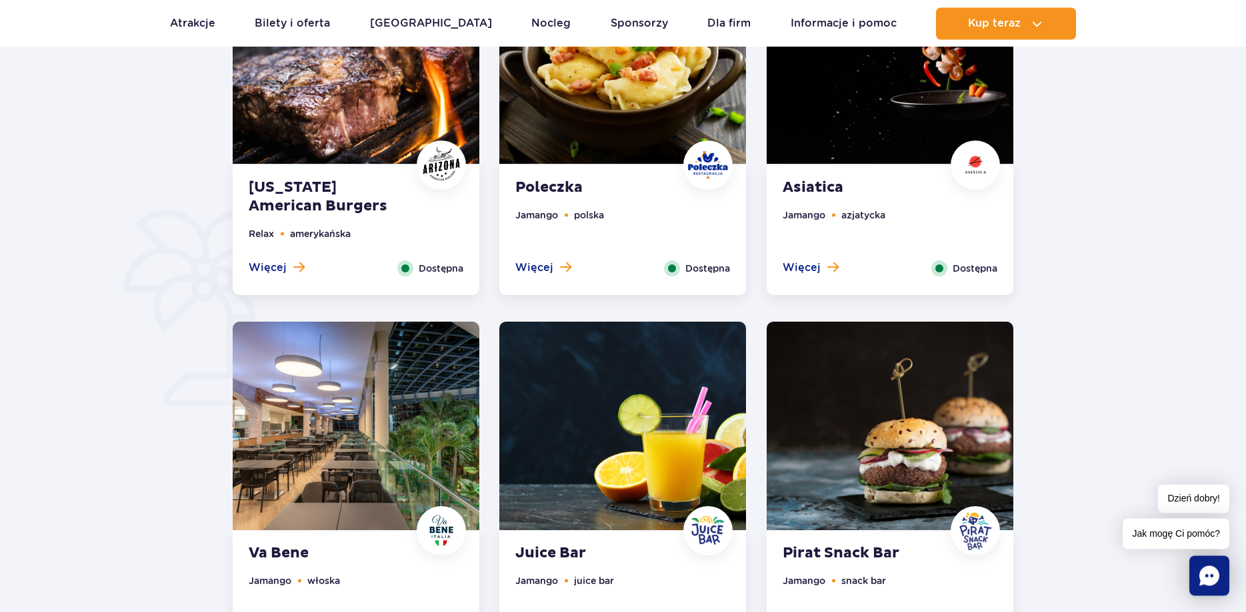
click at [566, 546] on strong "Juice Bar" at bounding box center [595, 553] width 161 height 19
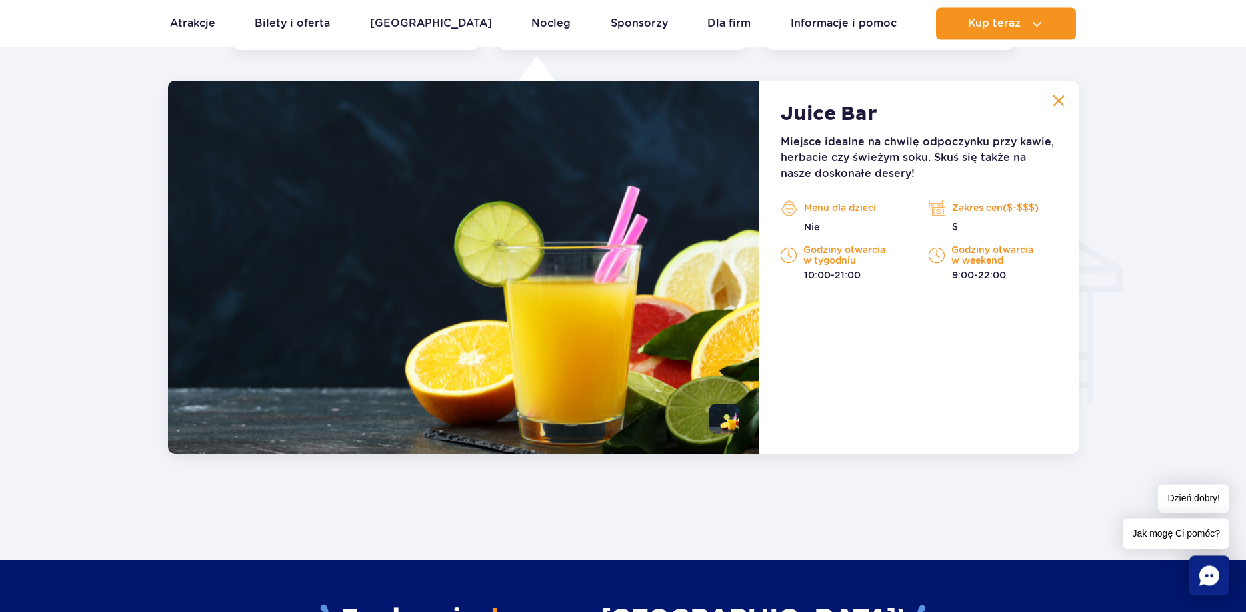
scroll to position [1403, 0]
click at [828, 209] on p "Menu dla dzieci" at bounding box center [844, 207] width 128 height 20
click at [1068, 90] on button at bounding box center [1058, 100] width 27 height 27
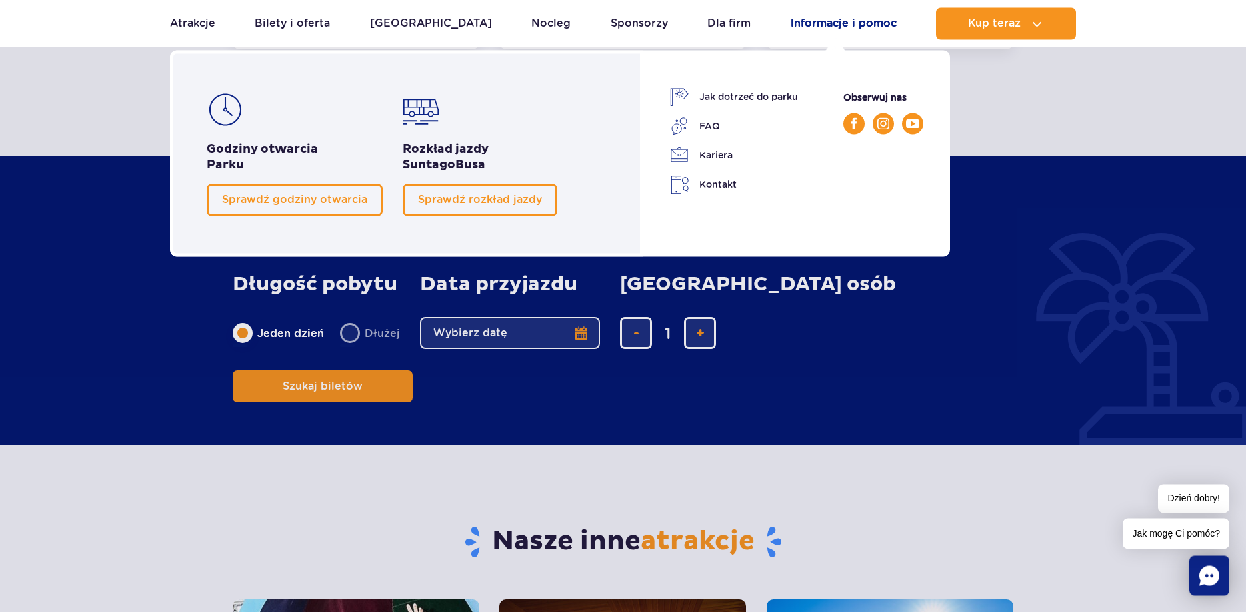
click at [806, 23] on link "Informacje i pomoc" at bounding box center [843, 23] width 106 height 32
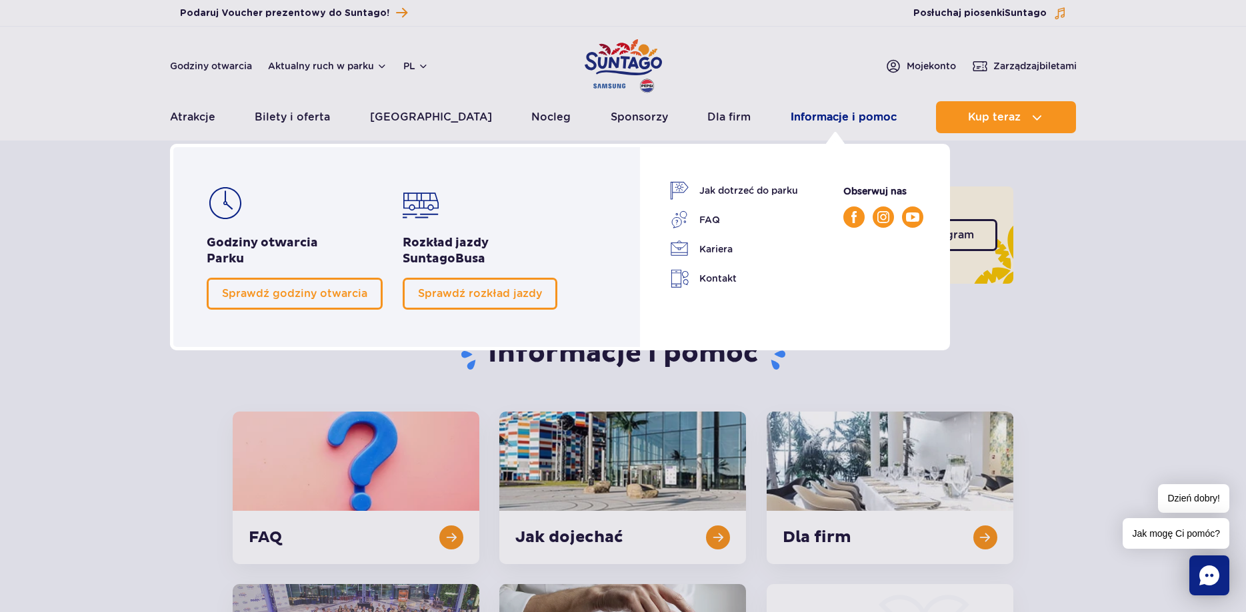
click at [818, 119] on link "Informacje i pomoc" at bounding box center [843, 117] width 106 height 32
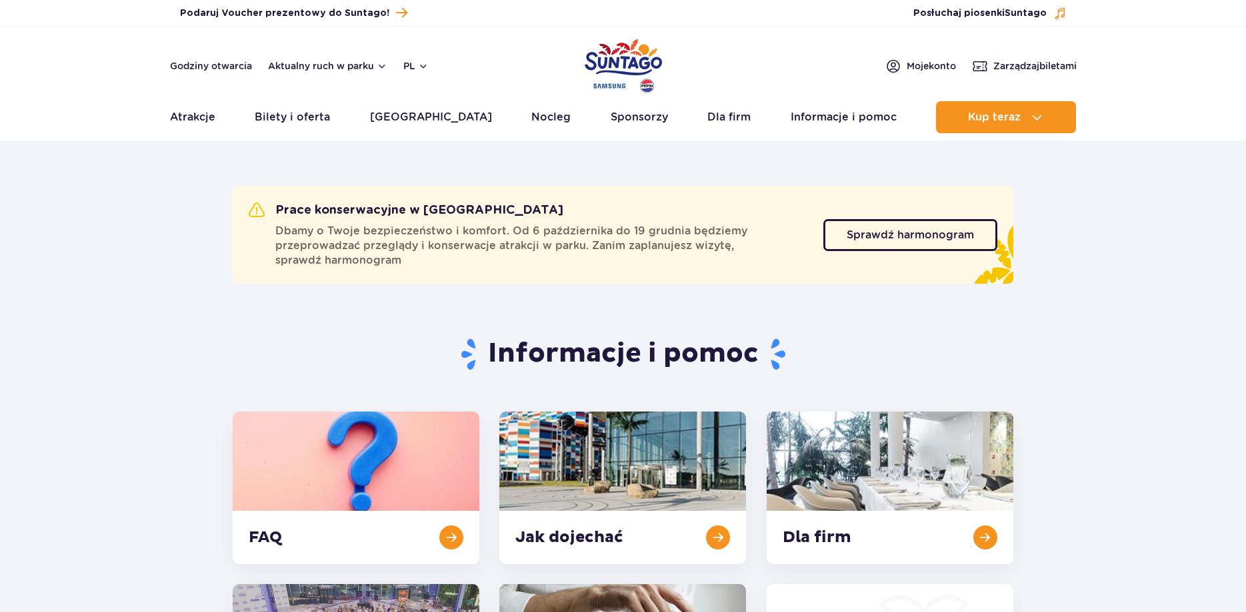
click at [820, 121] on link "Informacje i pomoc" at bounding box center [843, 117] width 106 height 32
click at [847, 225] on link "Sprawdź harmonogram" at bounding box center [910, 235] width 174 height 32
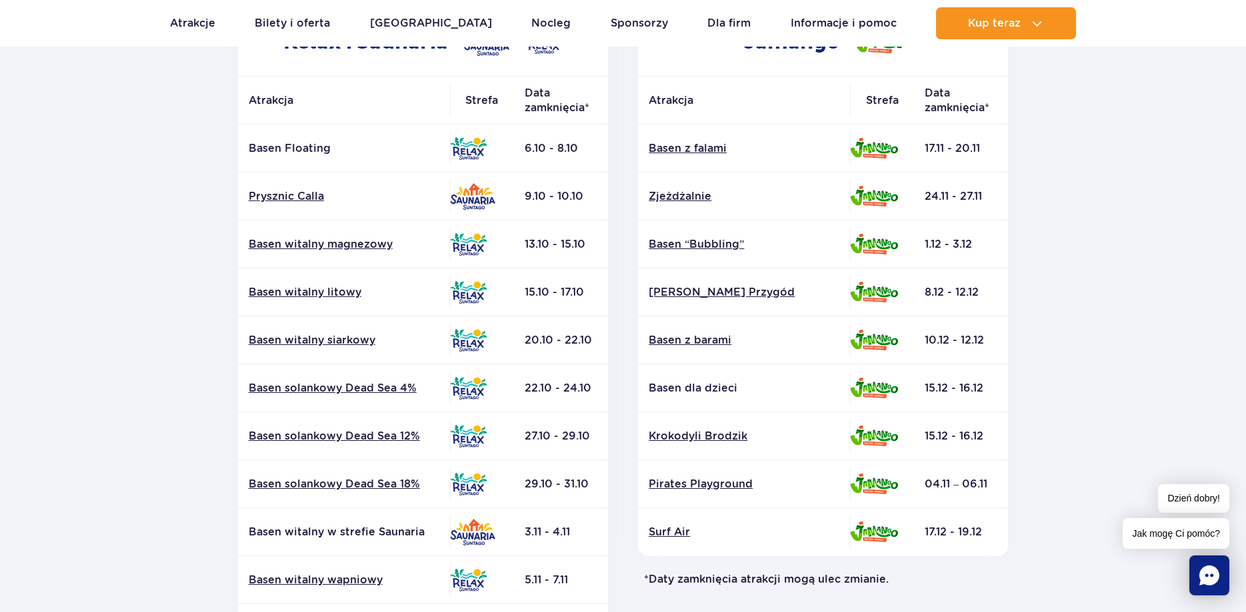
scroll to position [204, 0]
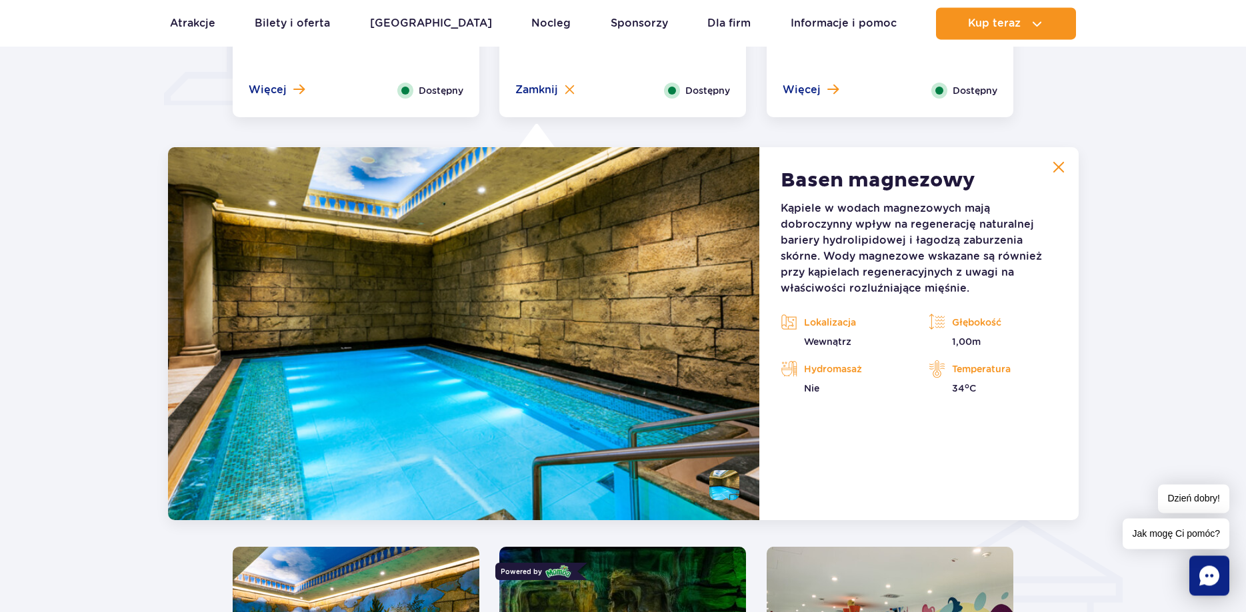
scroll to position [1171, 0]
